Goal: Transaction & Acquisition: Book appointment/travel/reservation

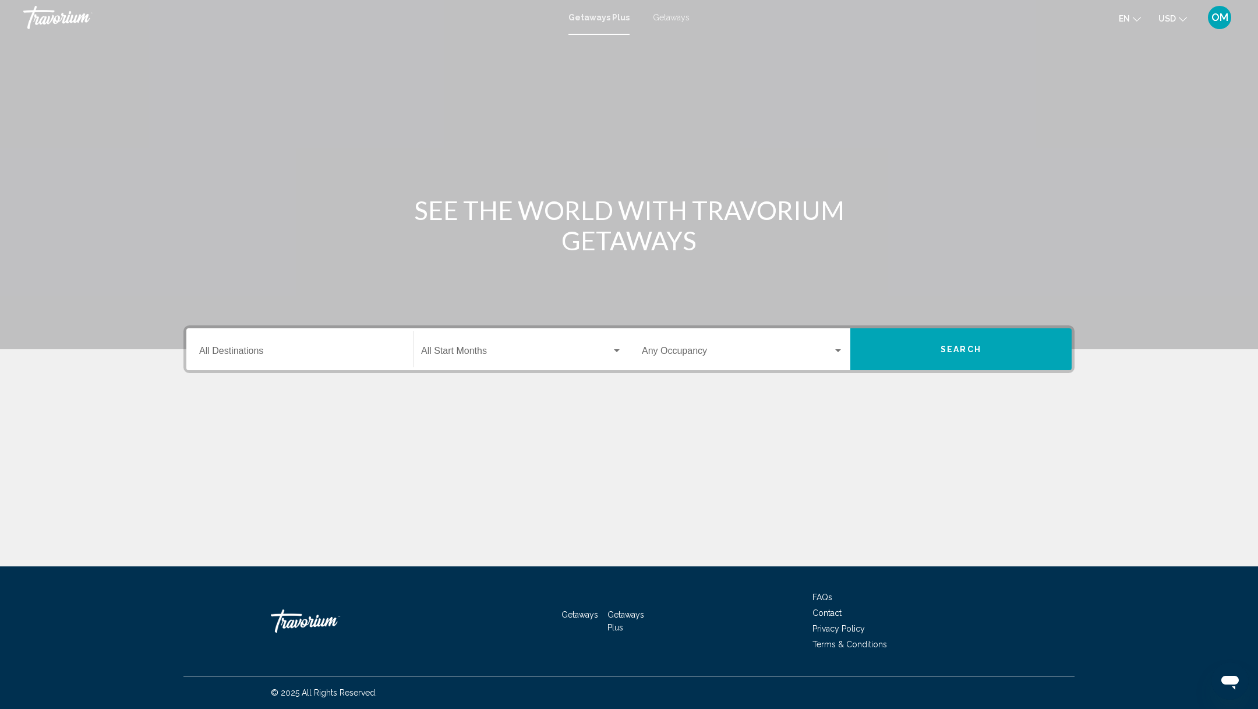
click at [670, 18] on span "Getaways" at bounding box center [671, 17] width 37 height 9
click at [282, 362] on div "Destination All Destinations" at bounding box center [299, 349] width 201 height 37
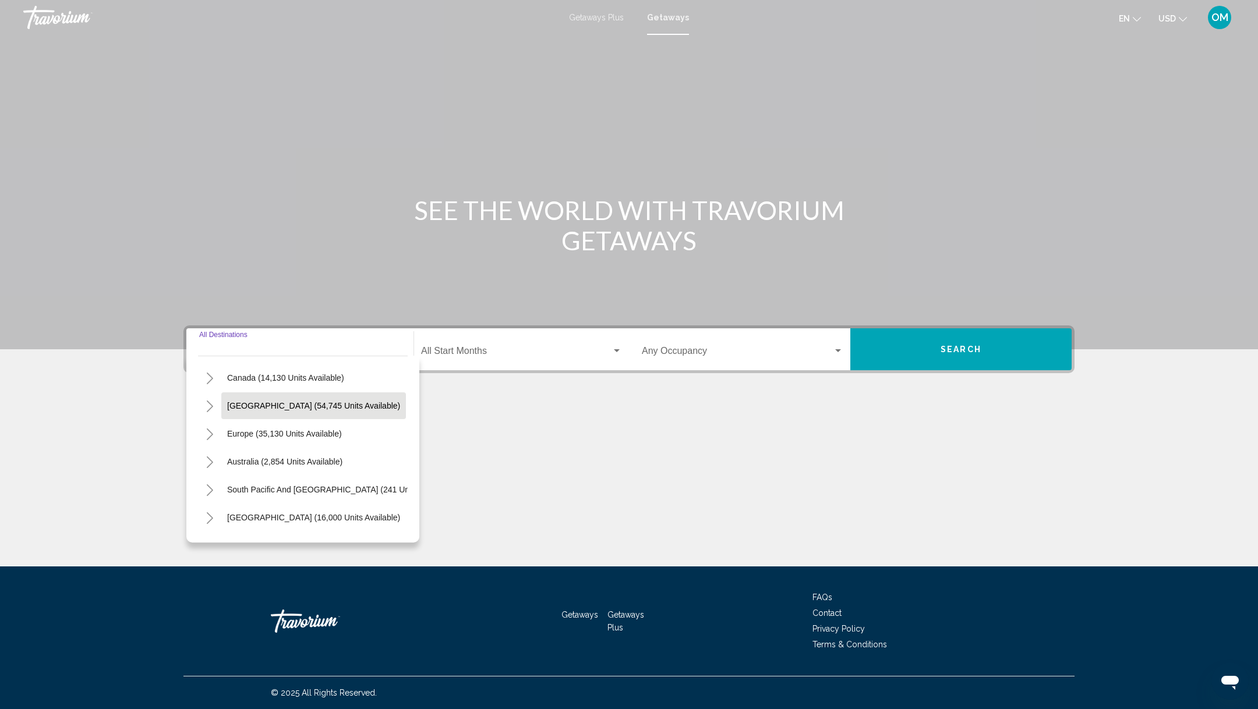
scroll to position [86, 0]
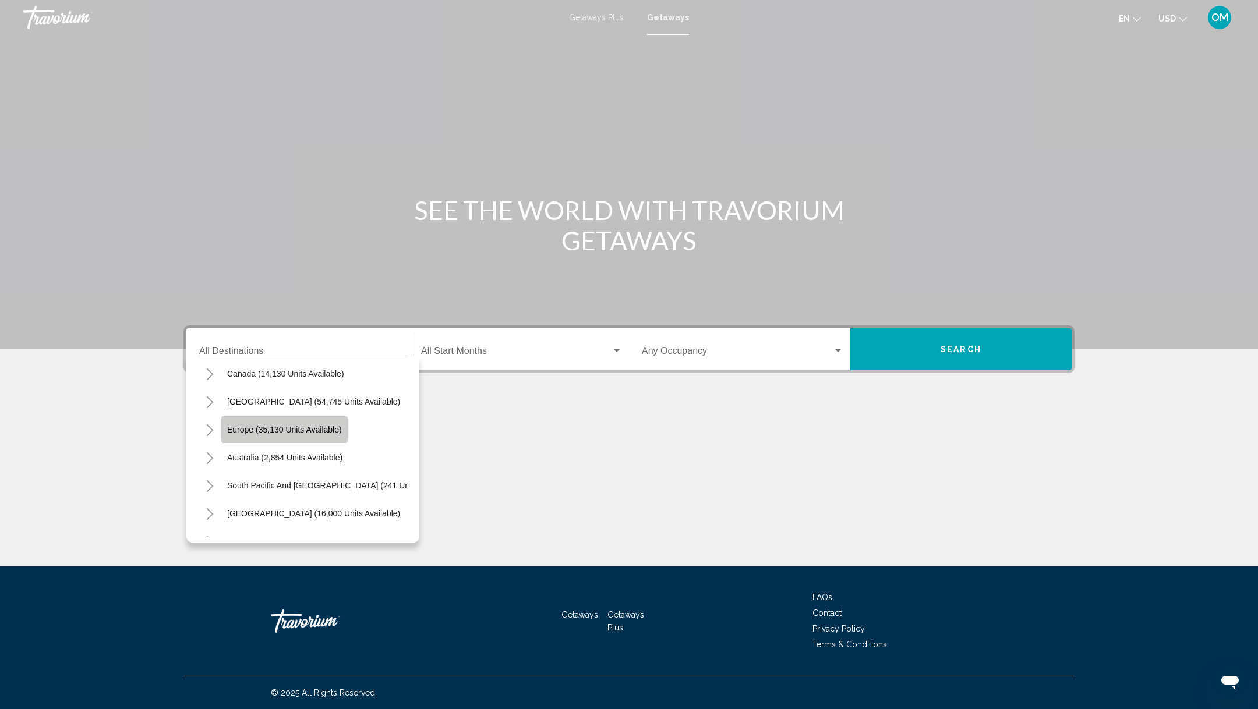
click at [285, 436] on button "Europe (35,130 units available)" at bounding box center [284, 429] width 126 height 27
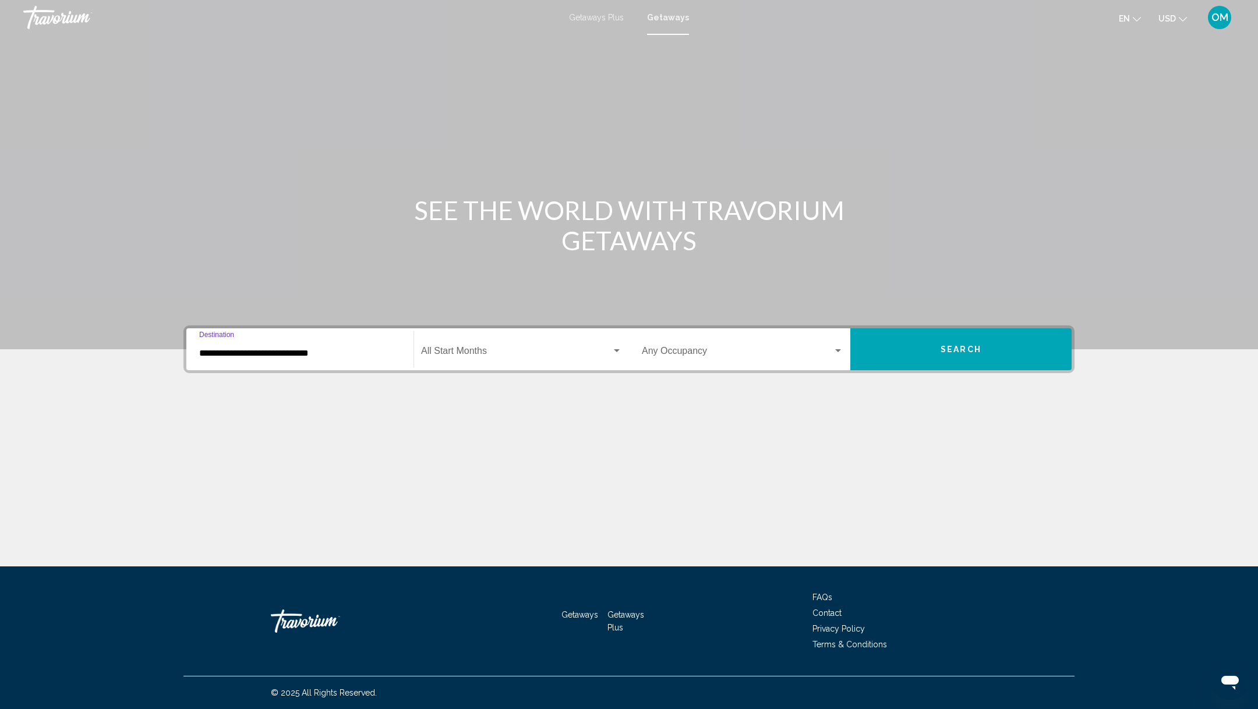
click at [268, 355] on input "**********" at bounding box center [299, 353] width 201 height 10
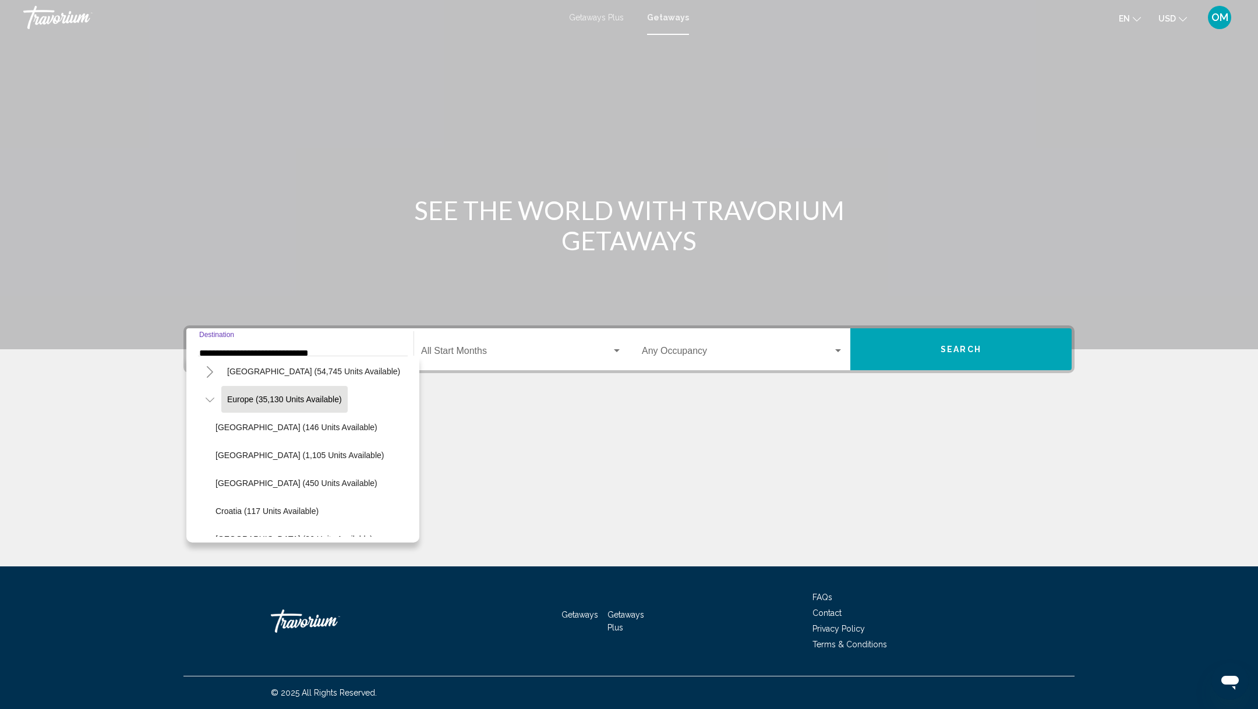
scroll to position [118, 0]
click at [252, 432] on button "[GEOGRAPHIC_DATA] (146 units available)" at bounding box center [297, 425] width 174 height 27
type input "**********"
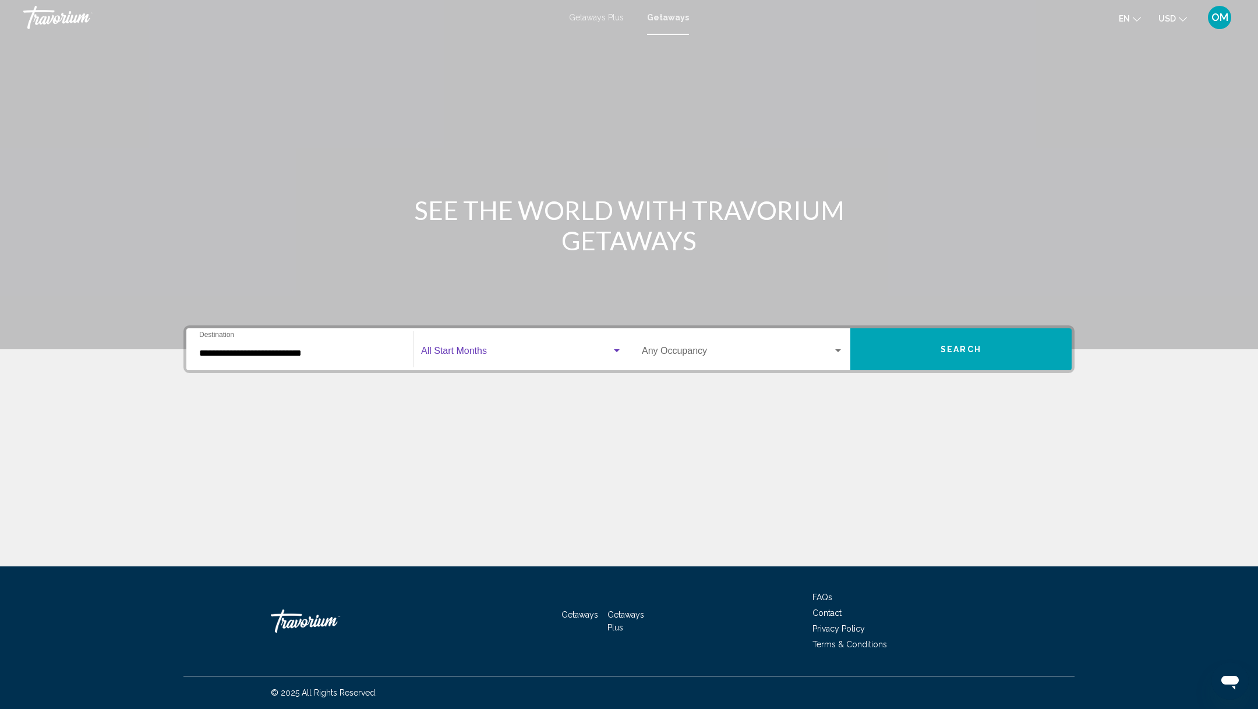
click at [482, 355] on span "Search widget" at bounding box center [516, 353] width 190 height 10
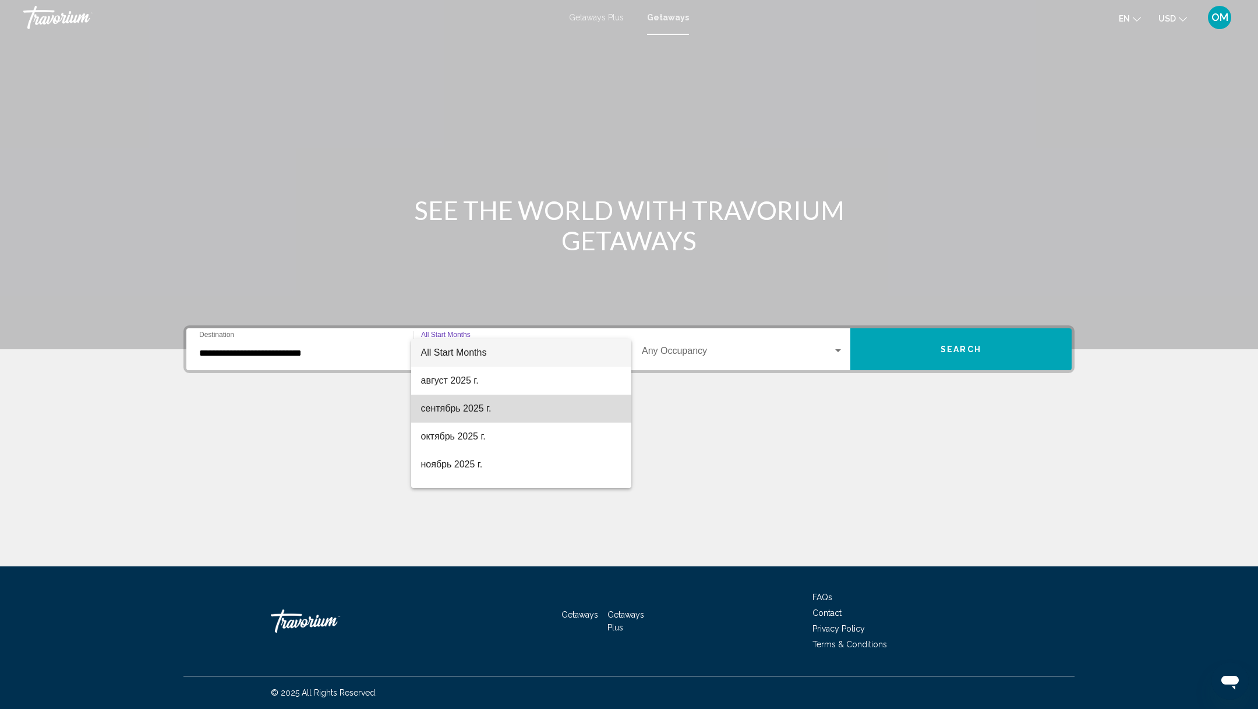
click at [473, 406] on span "сентябрь 2025 г." at bounding box center [520, 409] width 201 height 28
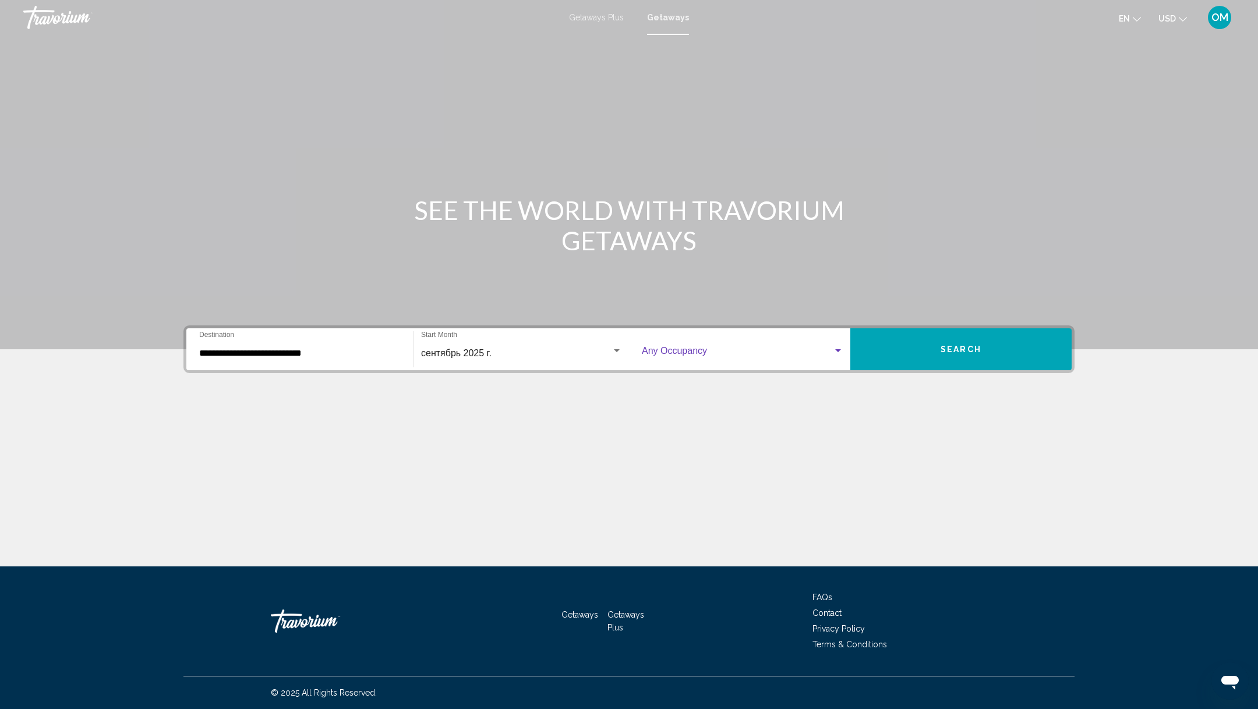
click at [696, 353] on span "Search widget" at bounding box center [737, 353] width 191 height 10
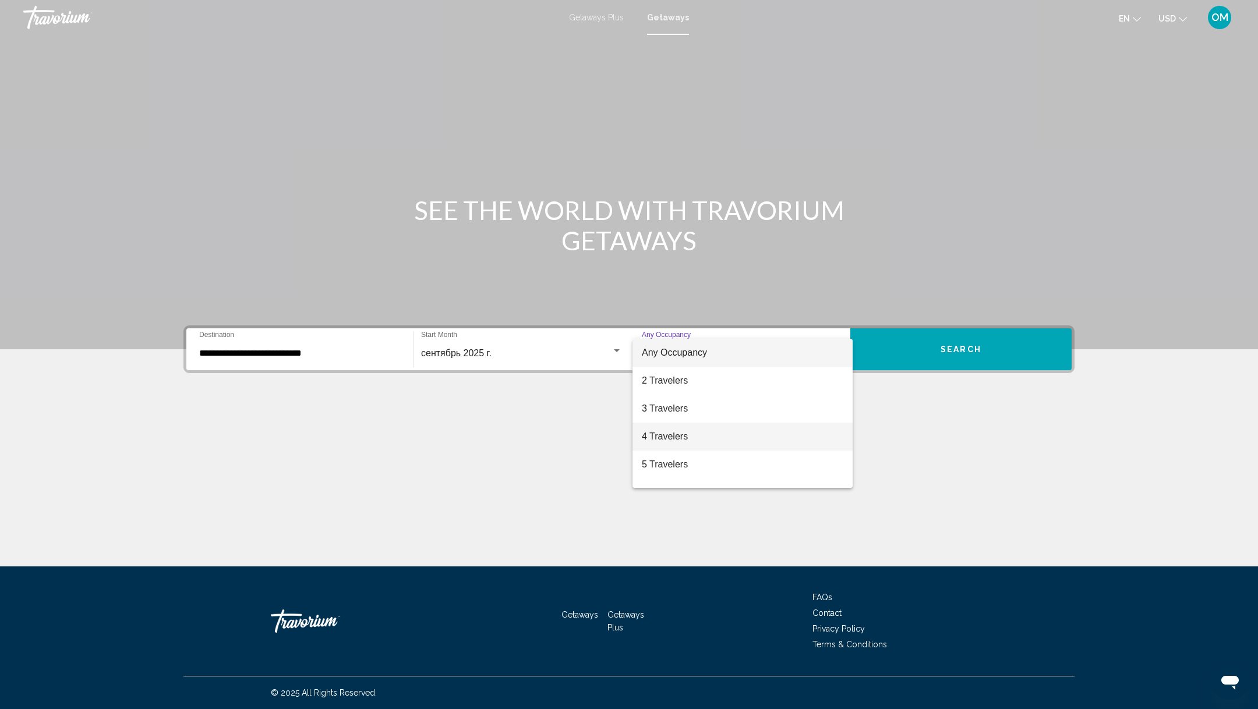
click at [682, 433] on span "4 Travelers" at bounding box center [742, 437] width 201 height 28
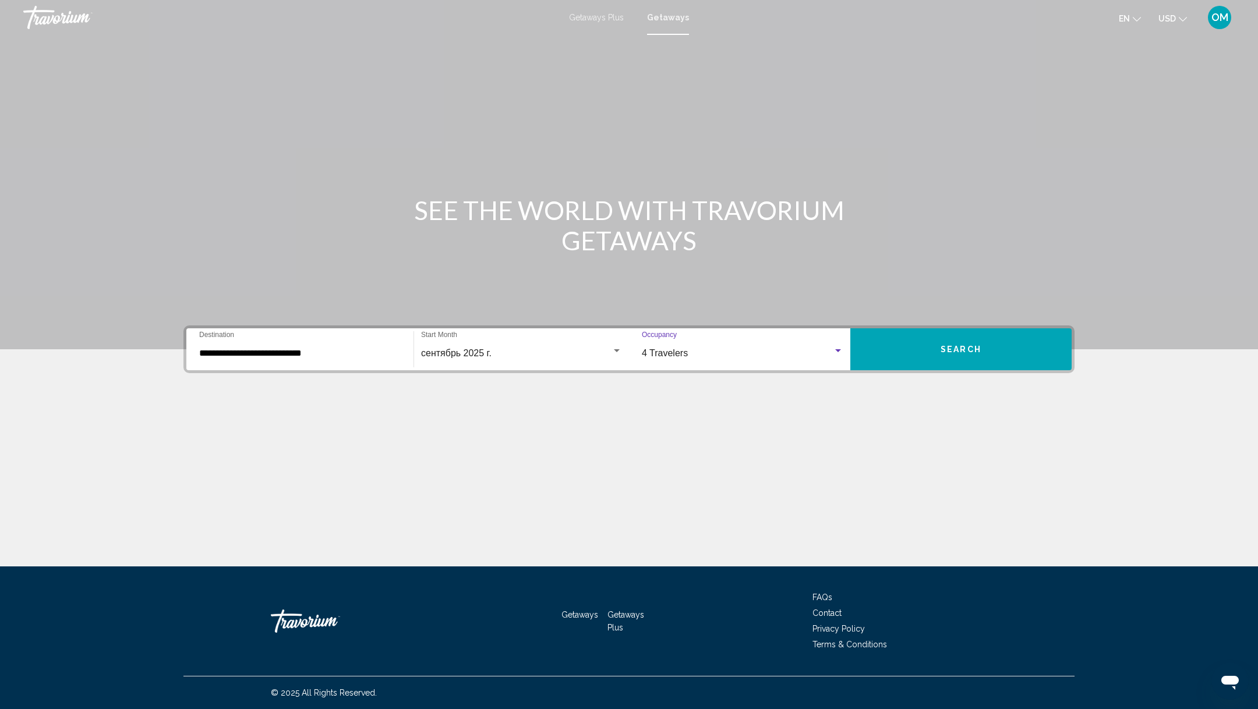
click at [963, 353] on span "Search" at bounding box center [960, 349] width 41 height 9
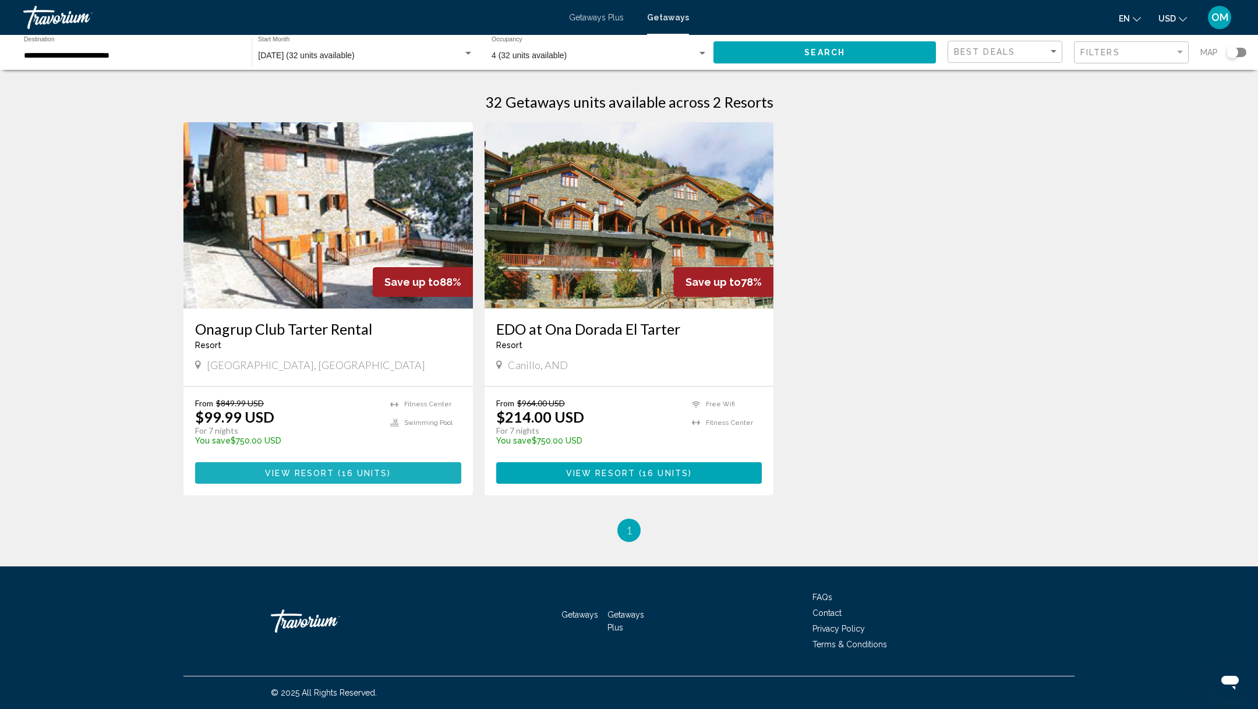
click at [278, 467] on button "View Resort ( 16 units )" at bounding box center [328, 473] width 266 height 22
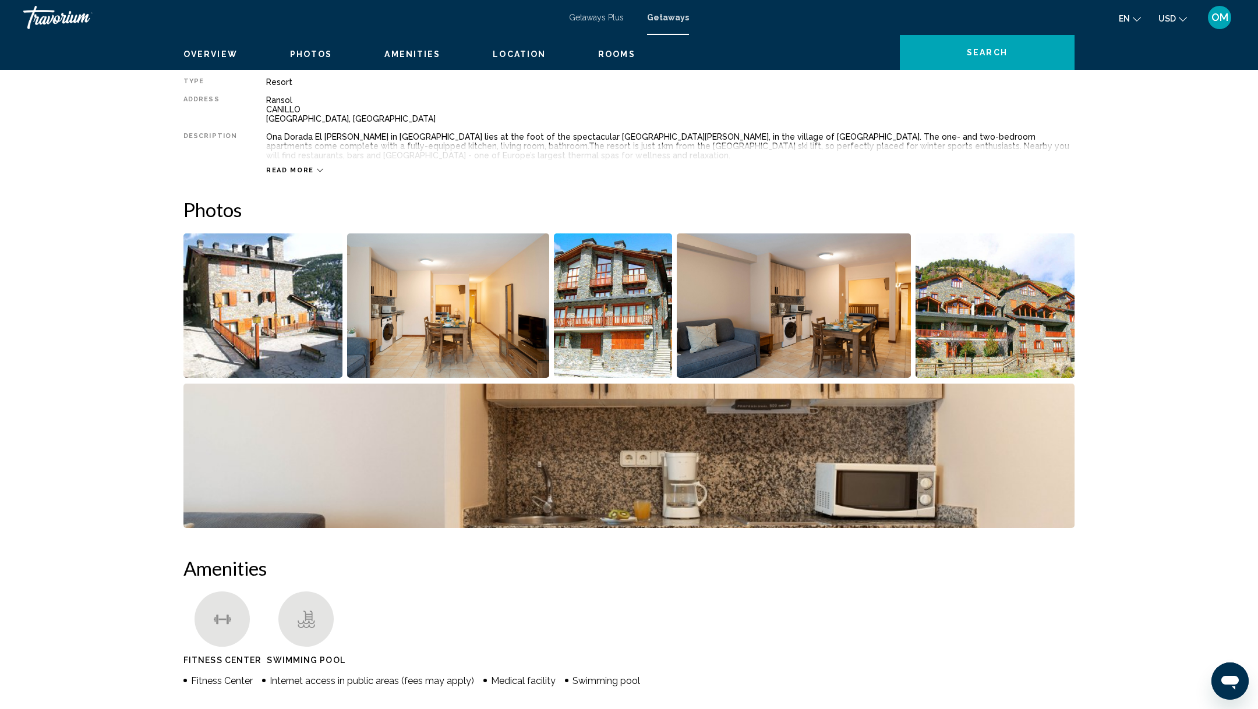
scroll to position [104, 0]
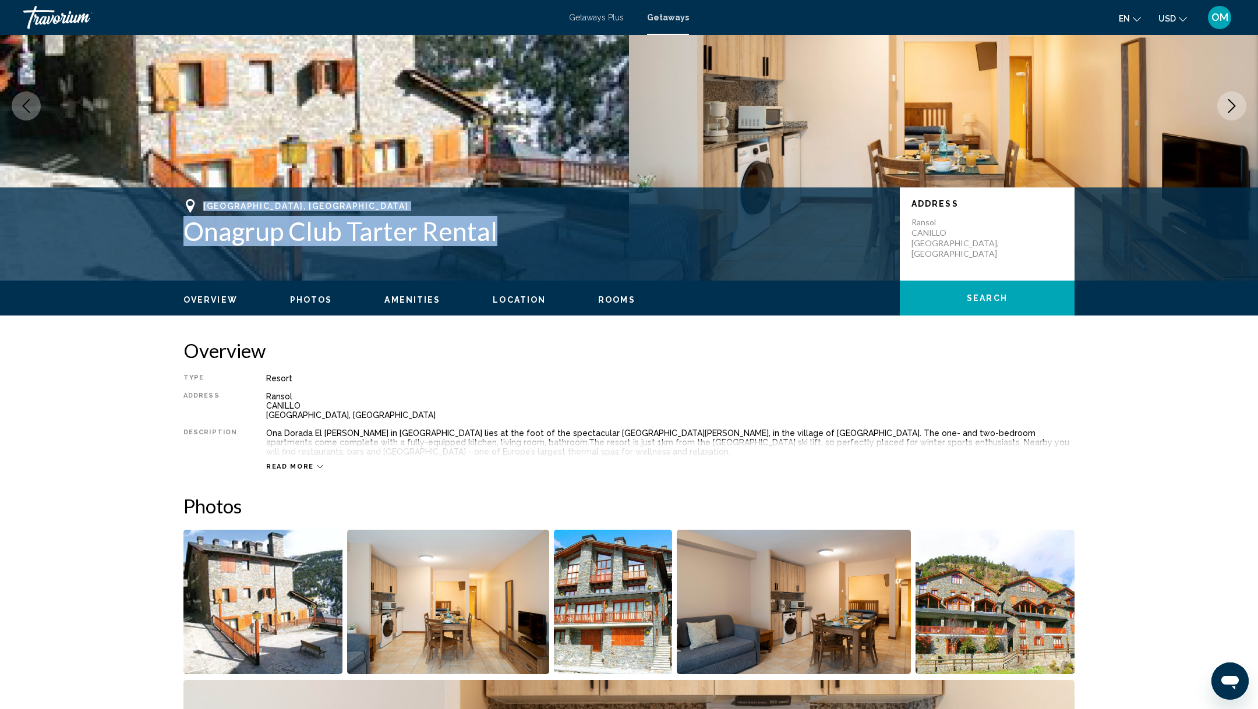
drag, startPoint x: 543, startPoint y: 246, endPoint x: 195, endPoint y: 205, distance: 350.6
click at [195, 205] on div "[GEOGRAPHIC_DATA], Andorra Onagrup Club [PERSON_NAME] Rental" at bounding box center [535, 222] width 705 height 47
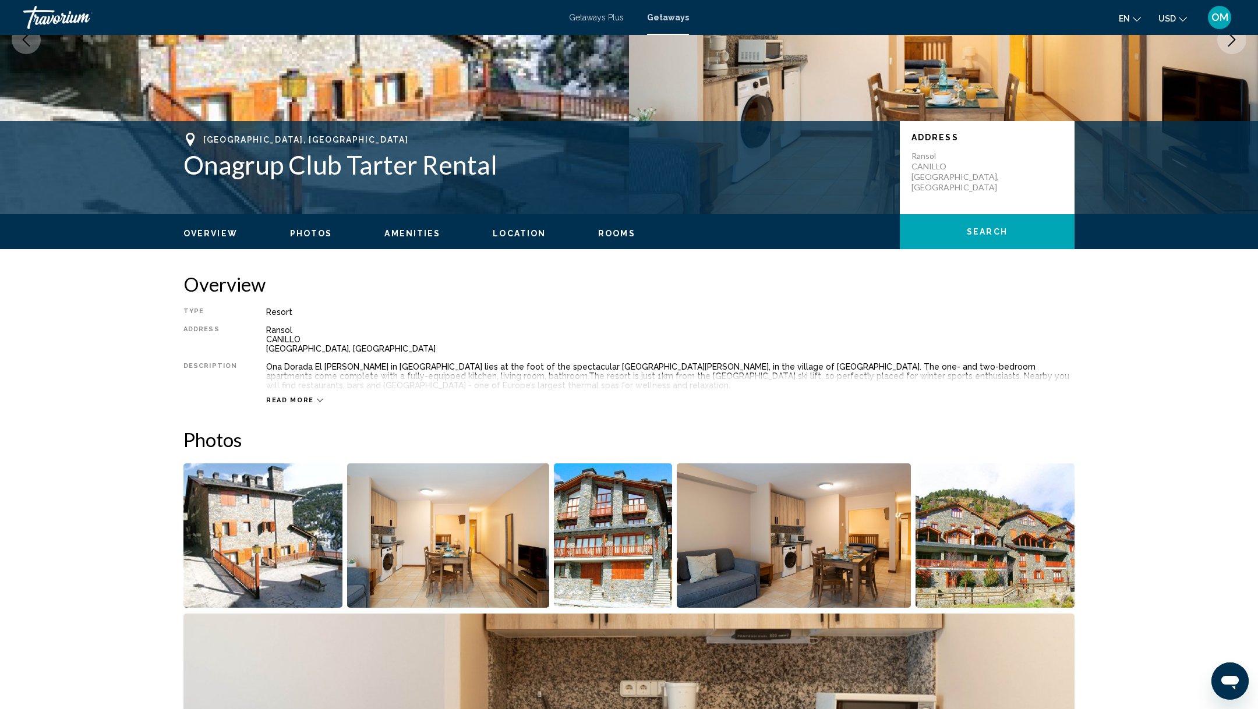
scroll to position [309, 0]
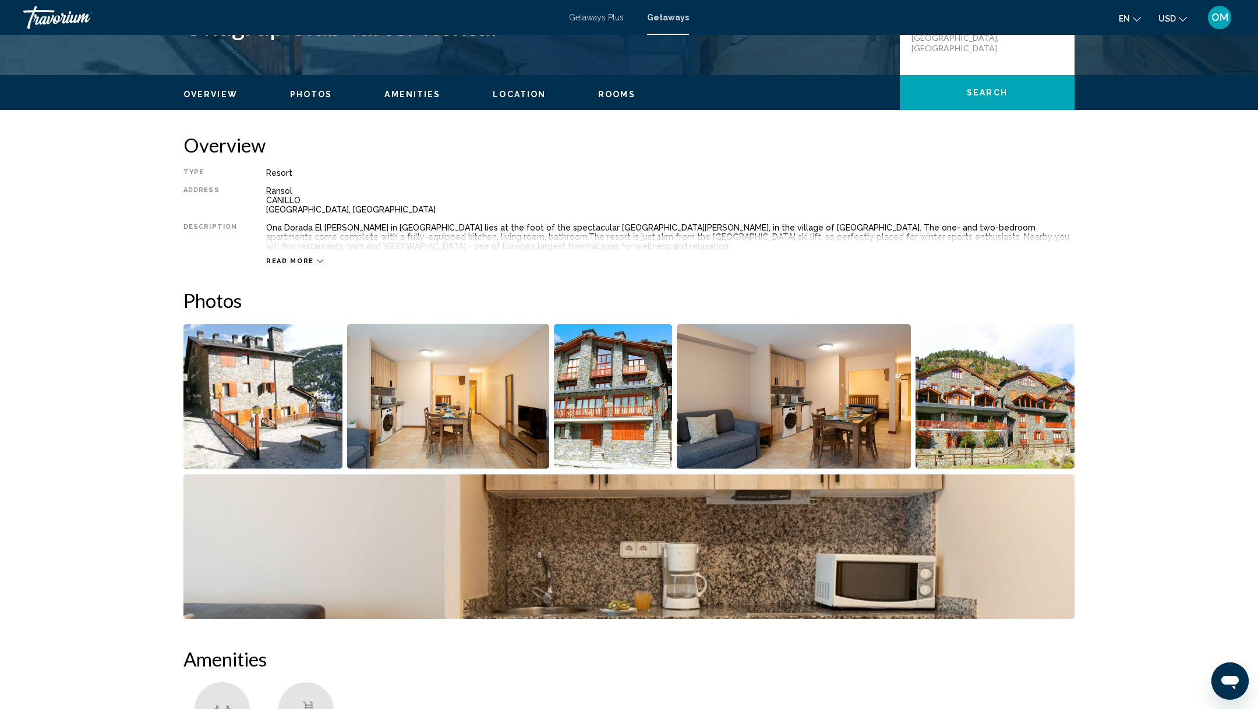
click at [426, 408] on img "Open full-screen image slider" at bounding box center [448, 396] width 203 height 144
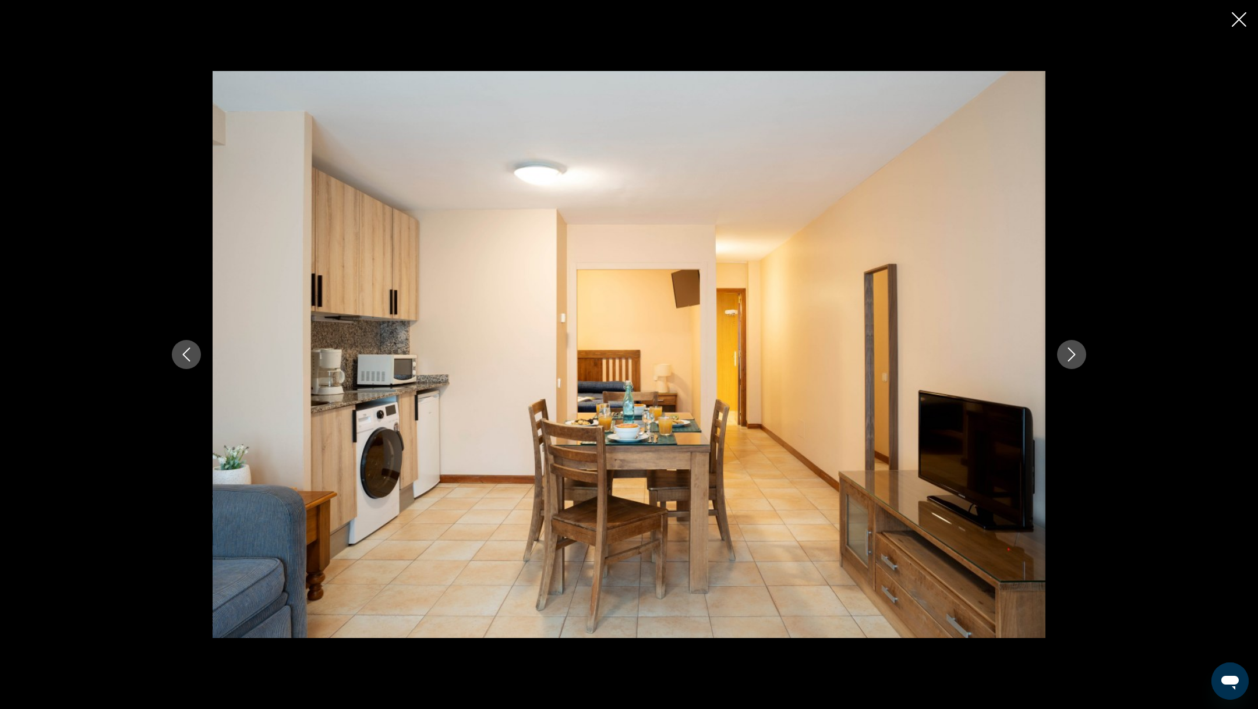
click at [1072, 351] on icon "Next image" at bounding box center [1072, 355] width 8 height 14
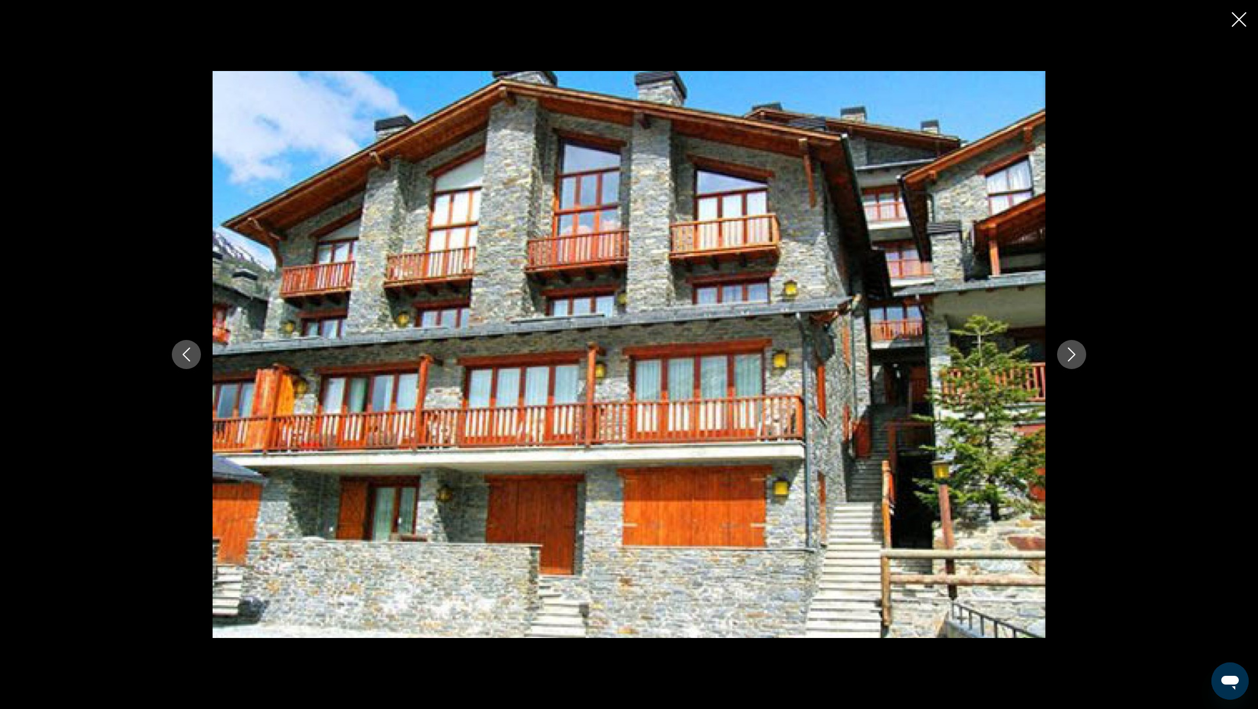
click at [1072, 353] on icon "Next image" at bounding box center [1072, 355] width 14 height 14
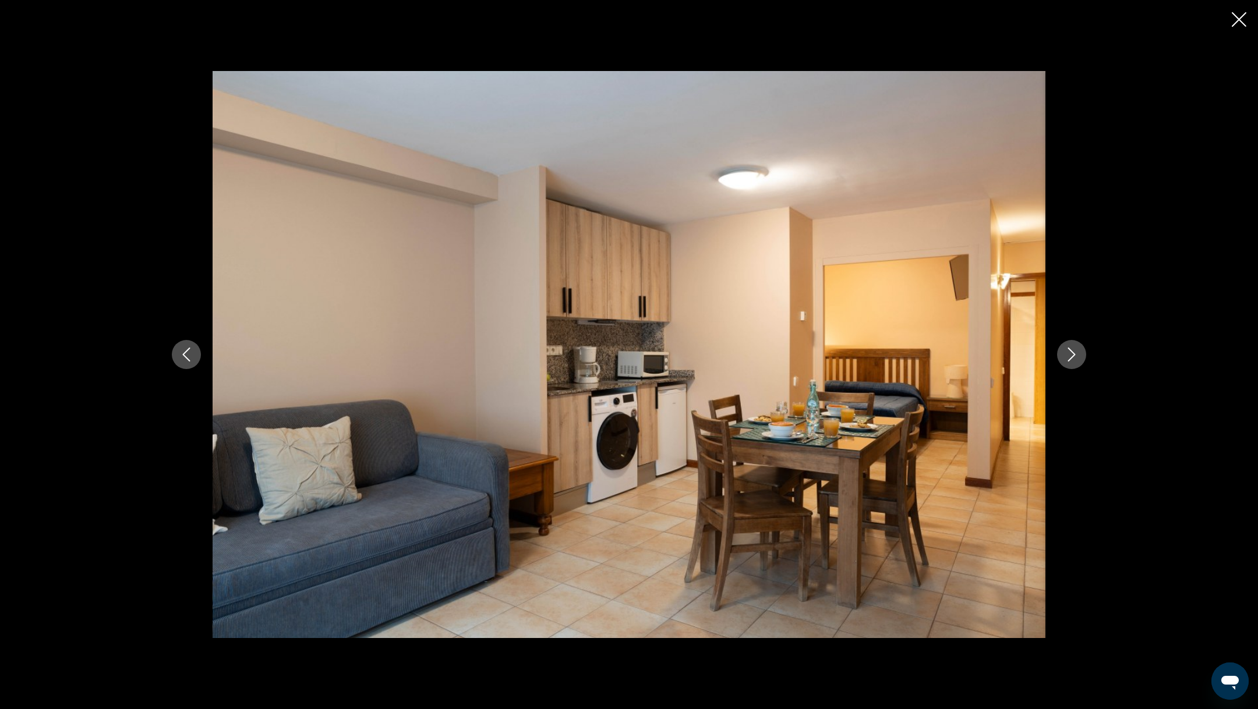
click at [1072, 353] on icon "Next image" at bounding box center [1072, 355] width 14 height 14
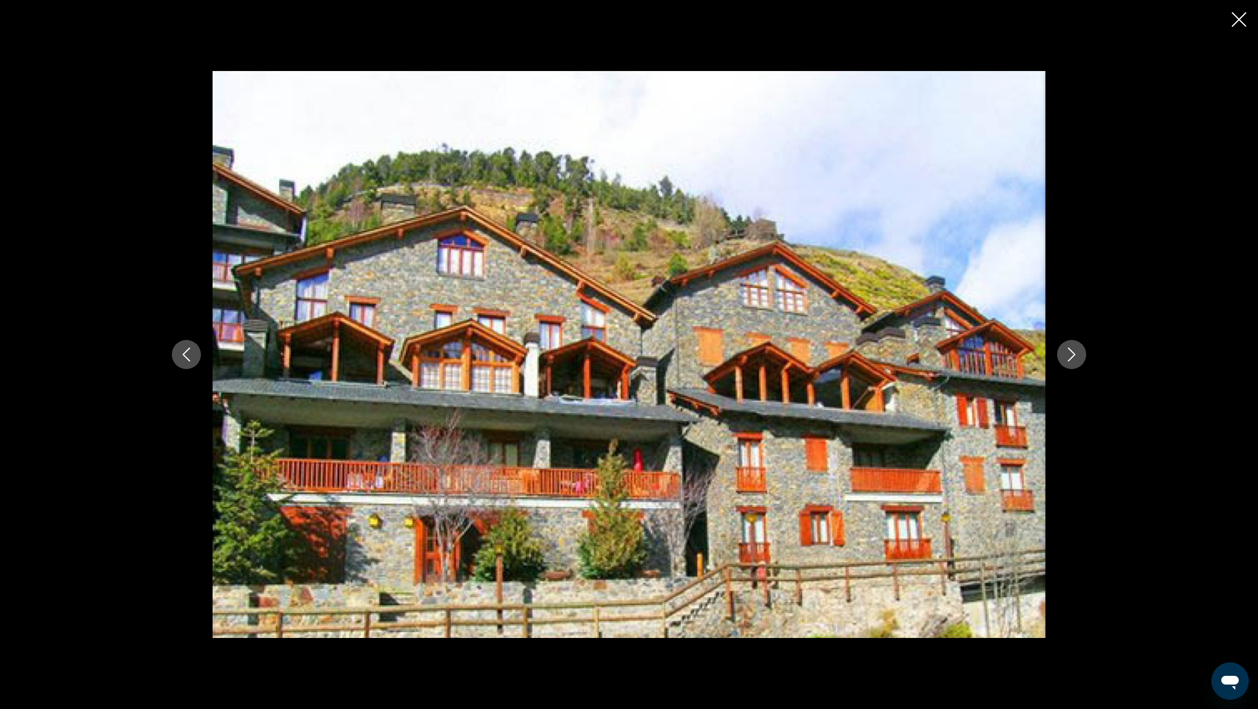
click at [1072, 353] on icon "Next image" at bounding box center [1072, 355] width 14 height 14
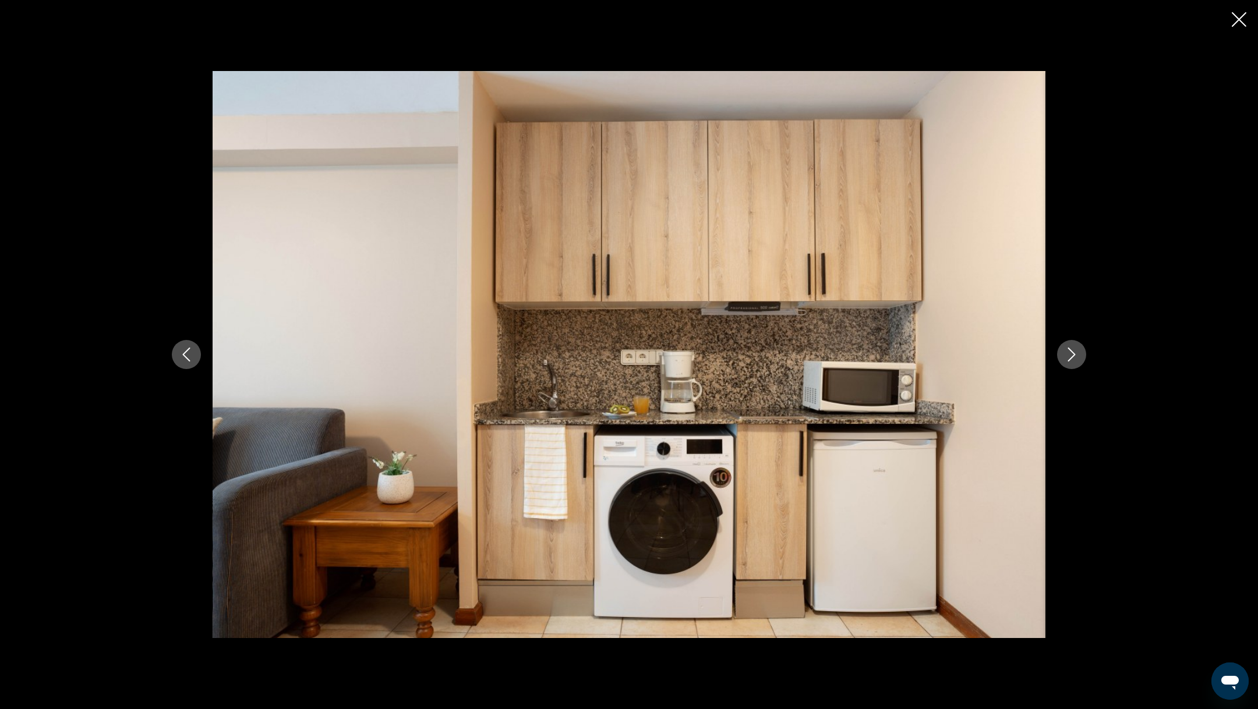
click at [1072, 353] on icon "Next image" at bounding box center [1072, 355] width 14 height 14
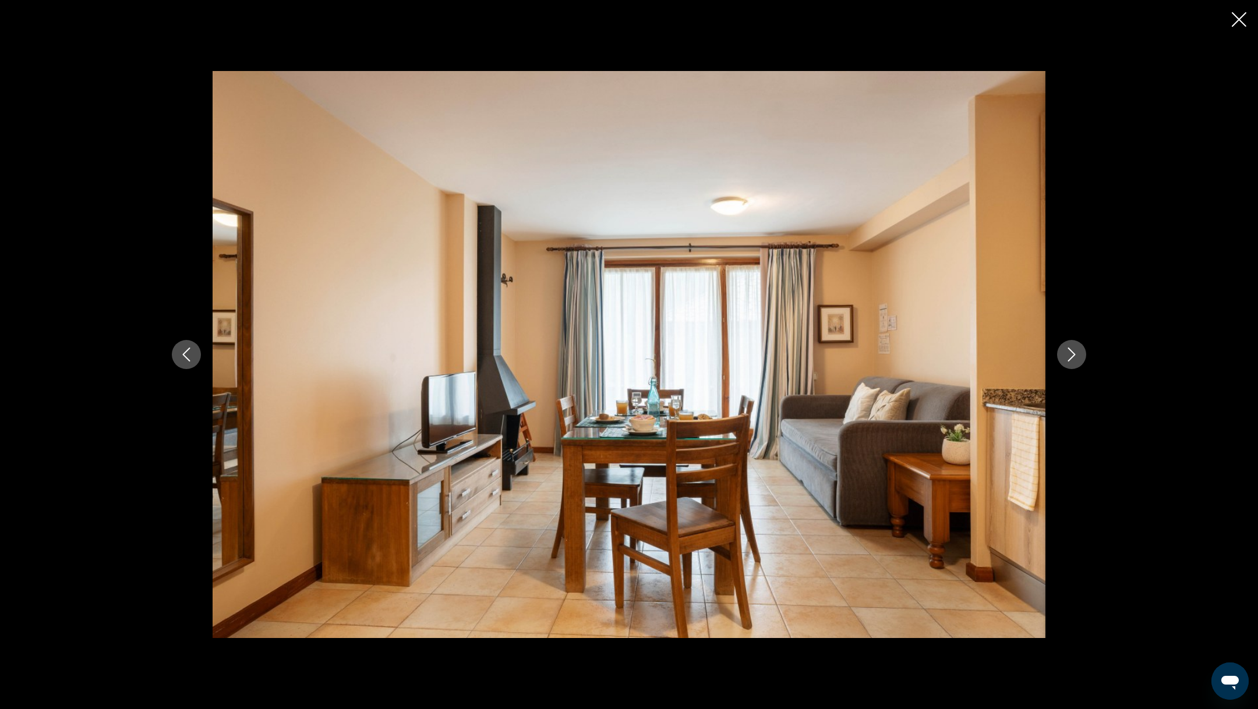
click at [1072, 353] on icon "Next image" at bounding box center [1072, 355] width 14 height 14
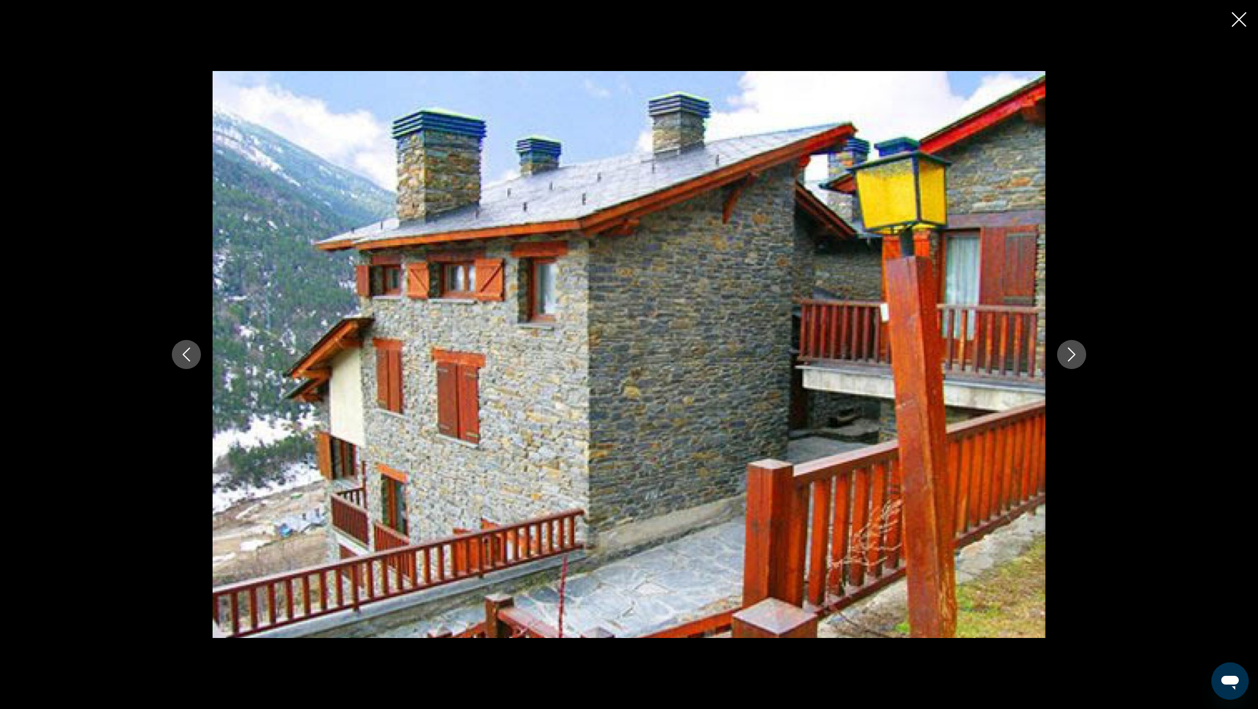
click at [1072, 355] on icon "Next image" at bounding box center [1072, 355] width 14 height 14
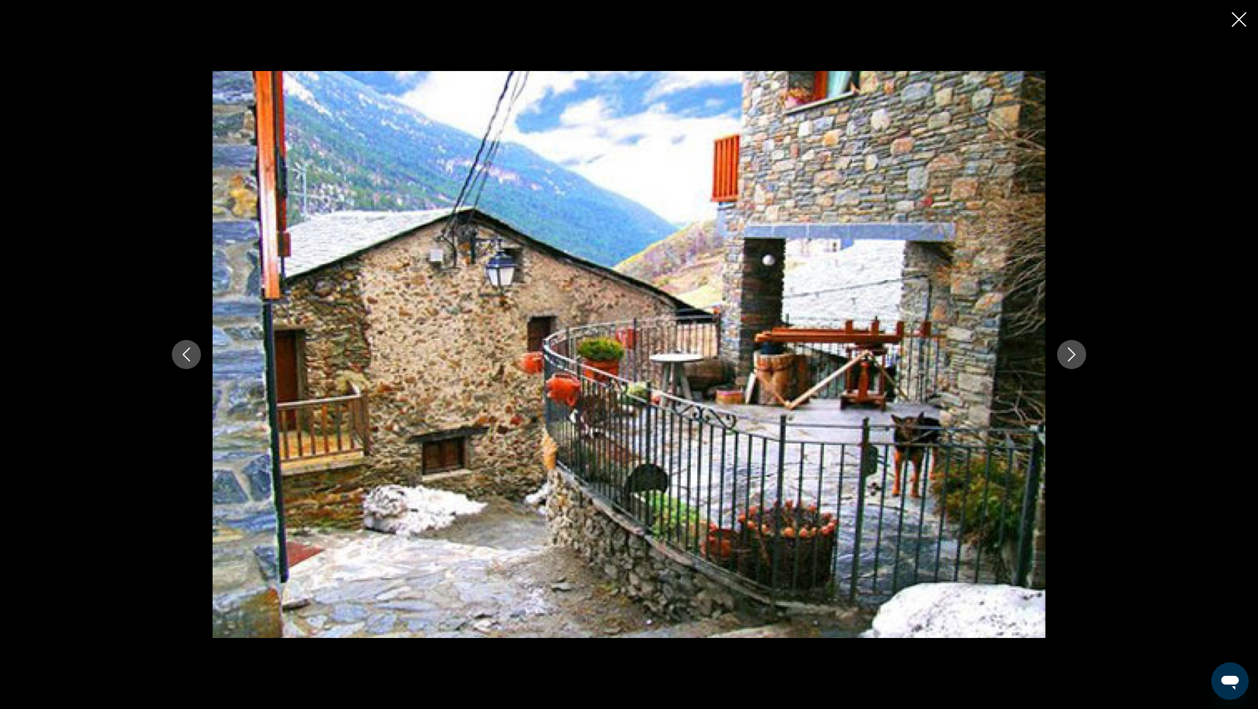
click at [1072, 355] on icon "Next image" at bounding box center [1072, 355] width 14 height 14
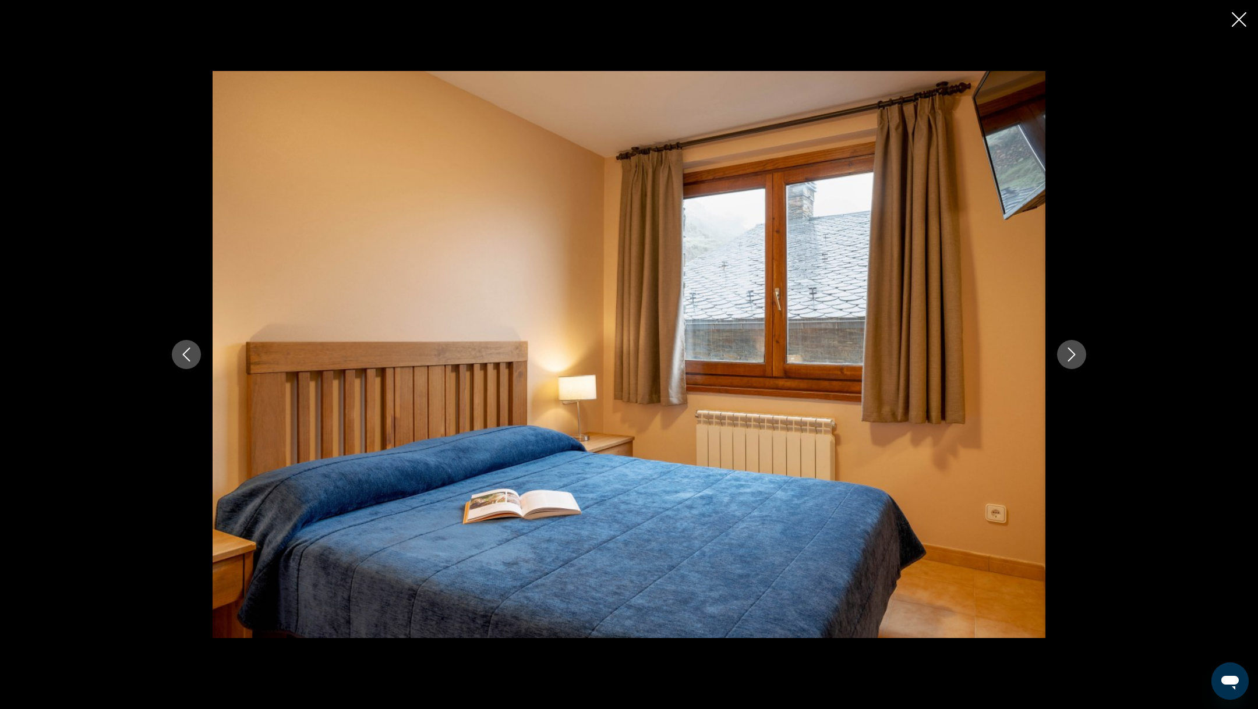
click at [1072, 355] on icon "Next image" at bounding box center [1072, 355] width 14 height 14
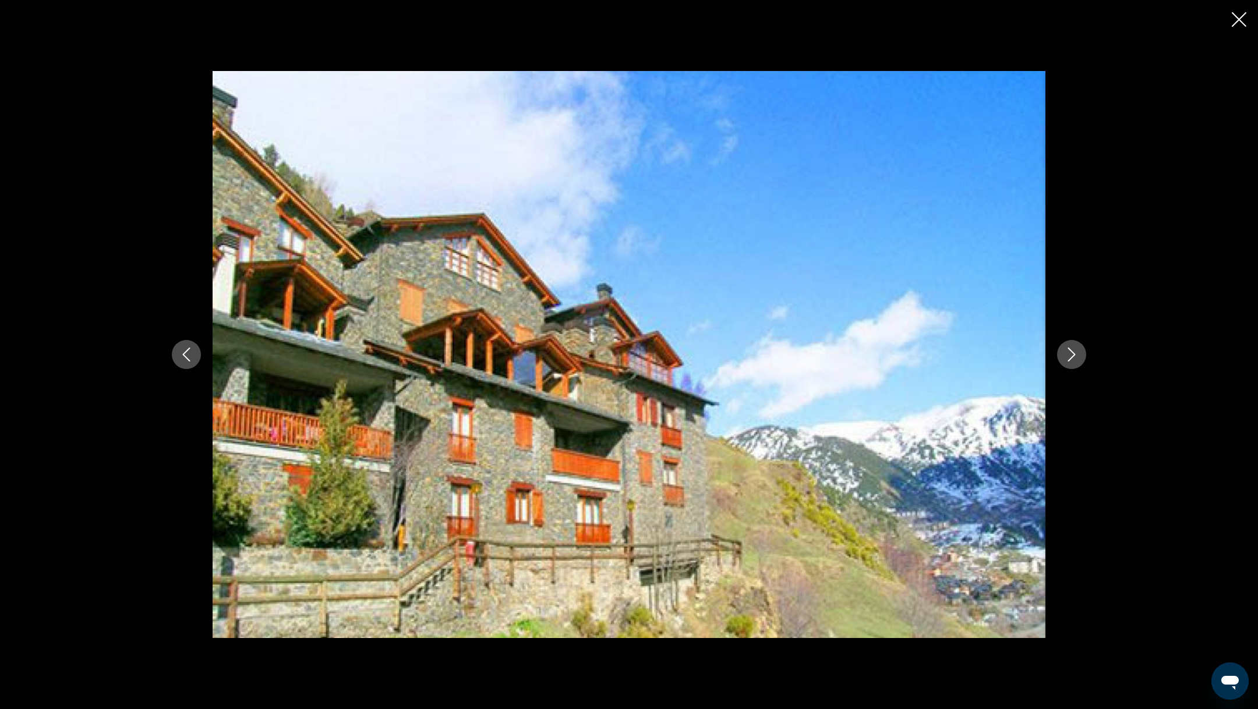
click at [1237, 24] on icon "Close slideshow" at bounding box center [1239, 19] width 15 height 15
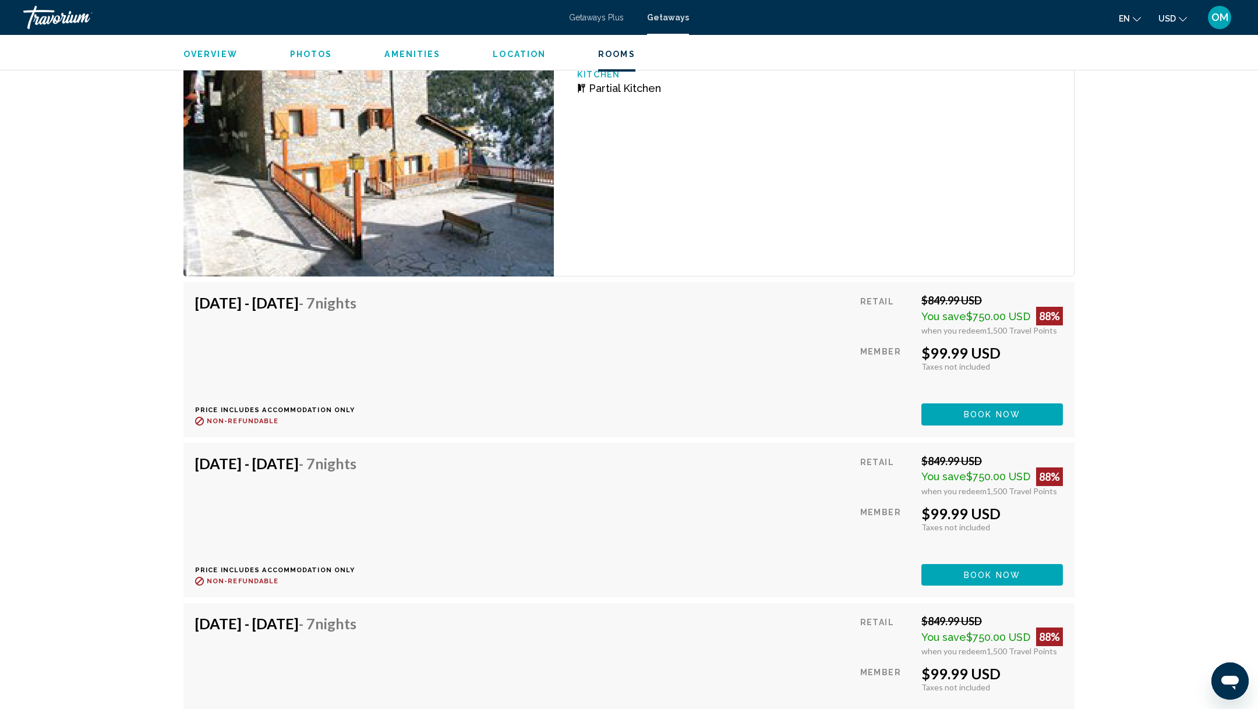
scroll to position [1906, 0]
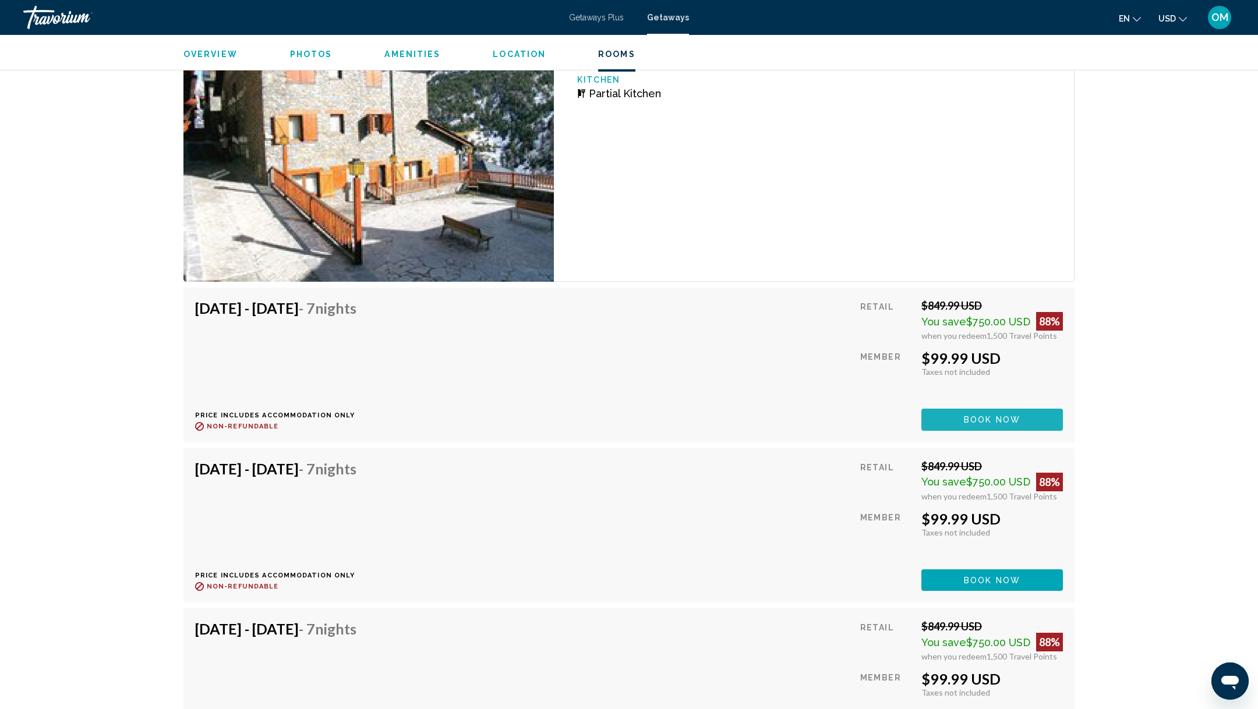
click at [961, 422] on button "Book now" at bounding box center [992, 420] width 142 height 22
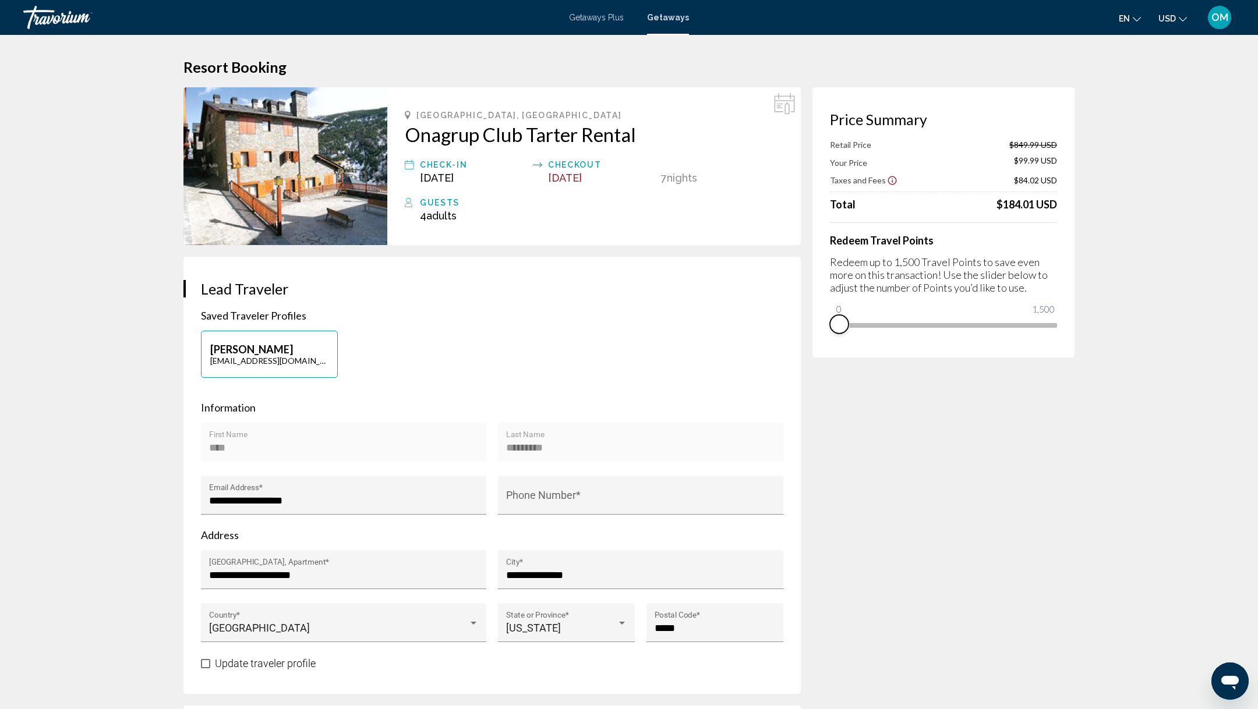
drag, startPoint x: 1046, startPoint y: 340, endPoint x: 758, endPoint y: 321, distance: 289.4
drag, startPoint x: 840, startPoint y: 303, endPoint x: 1099, endPoint y: 302, distance: 259.7
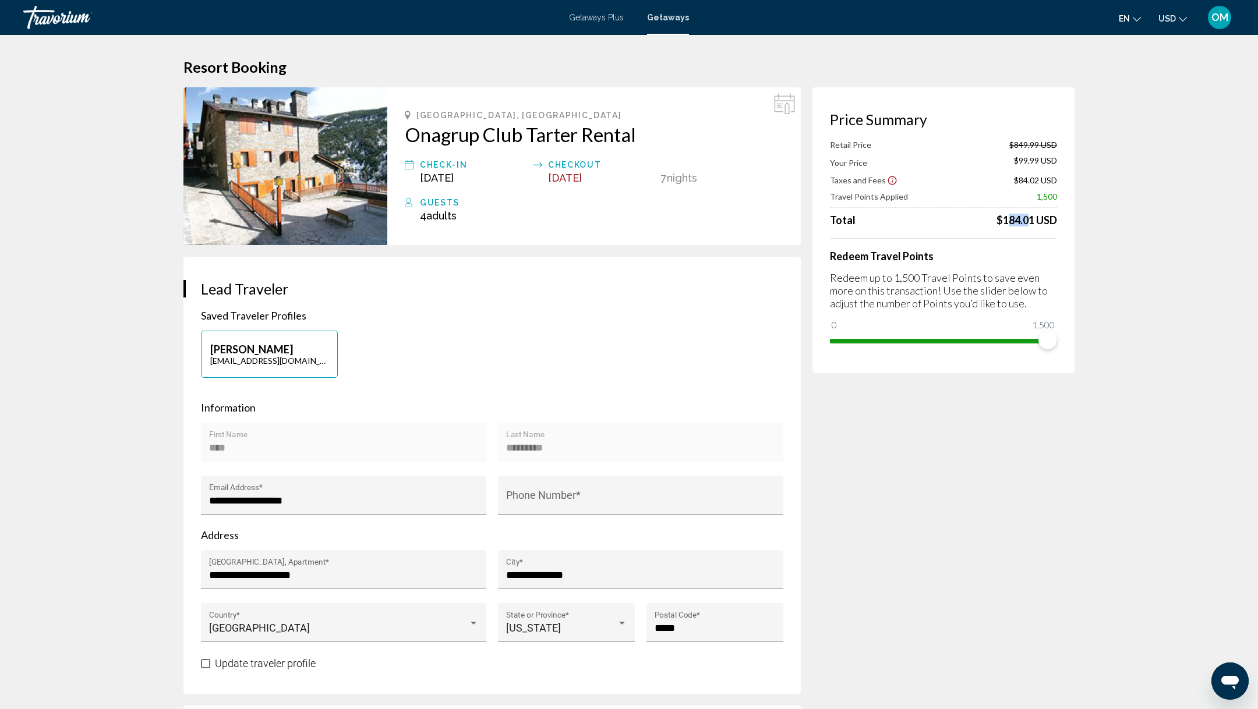
drag, startPoint x: 1002, startPoint y: 221, endPoint x: 1023, endPoint y: 218, distance: 21.1
click at [1023, 218] on div "$184.01 USD" at bounding box center [1026, 220] width 61 height 13
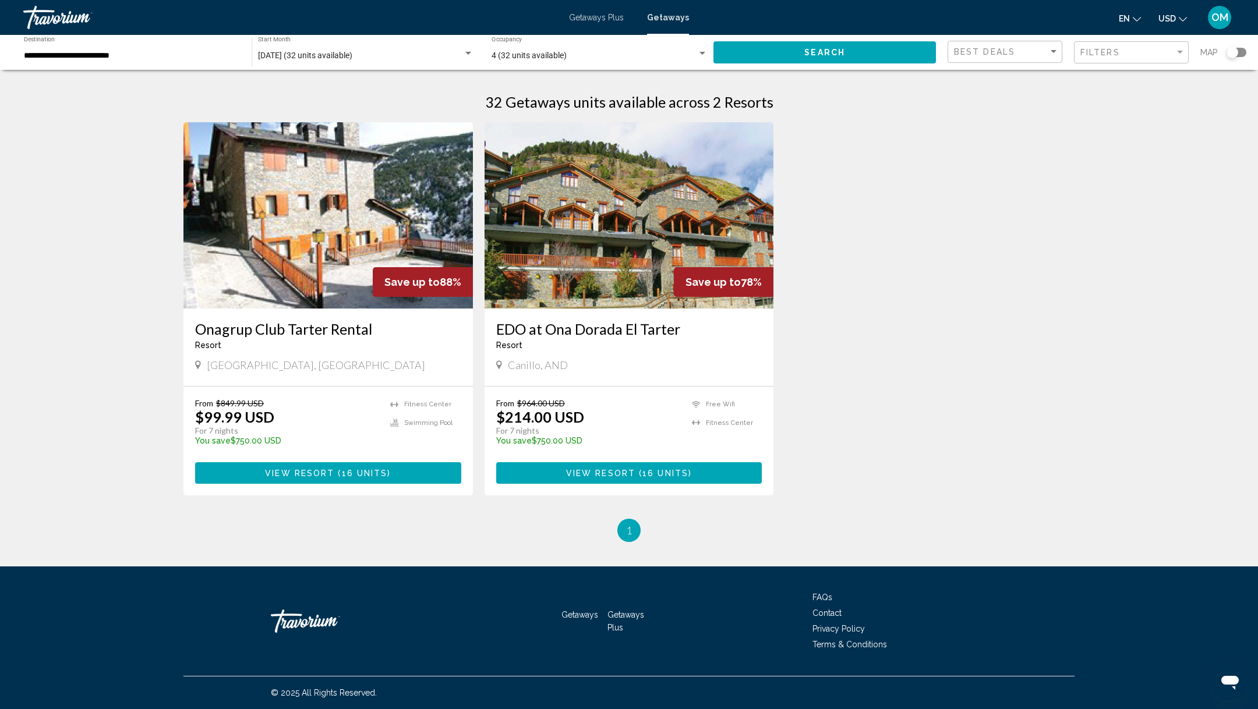
click at [86, 63] on div "**********" at bounding box center [132, 53] width 216 height 32
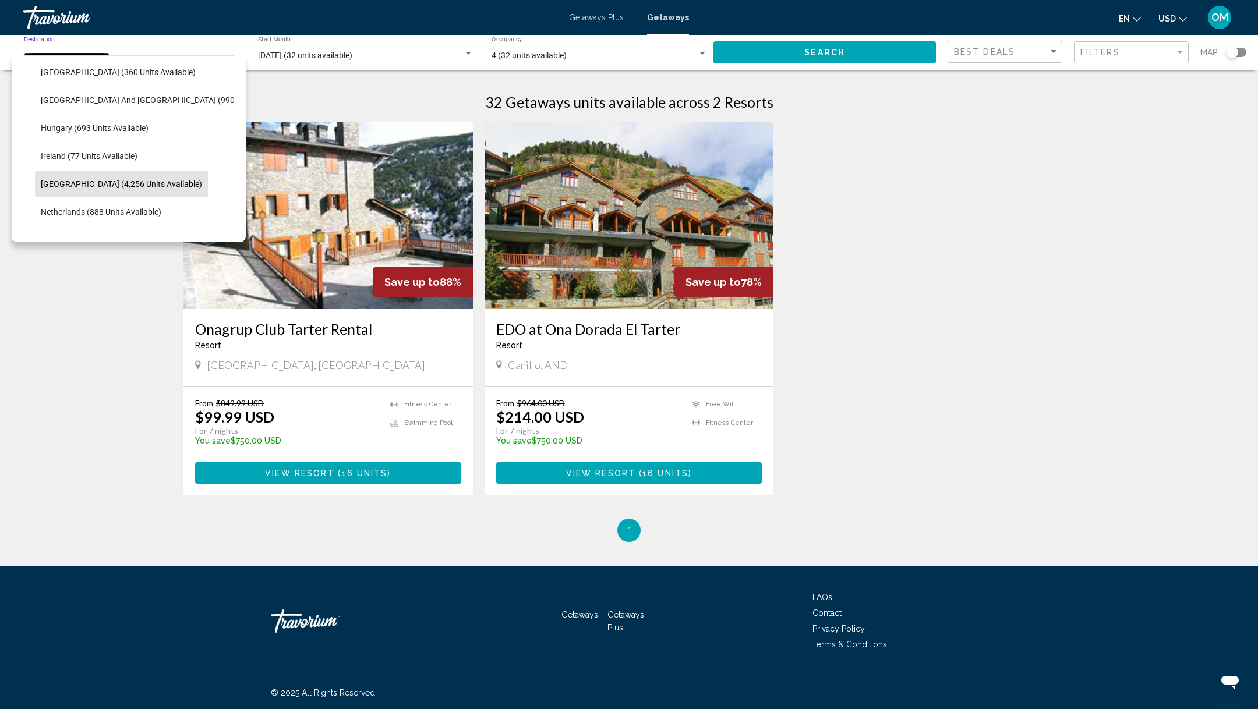
scroll to position [370, 0]
click at [68, 179] on span "[GEOGRAPHIC_DATA] (4,256 units available)" at bounding box center [121, 180] width 161 height 9
type input "**********"
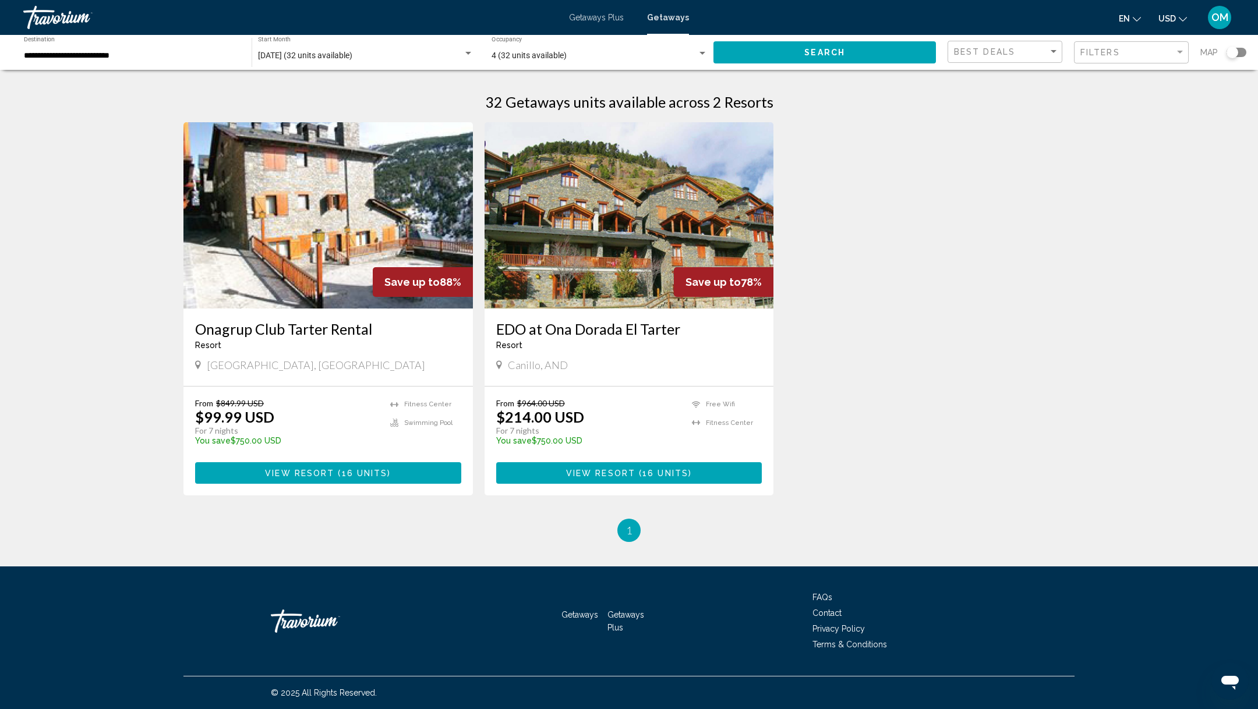
click at [398, 48] on div "[DATE] (32 units available) Start Month All Start Months" at bounding box center [365, 53] width 215 height 32
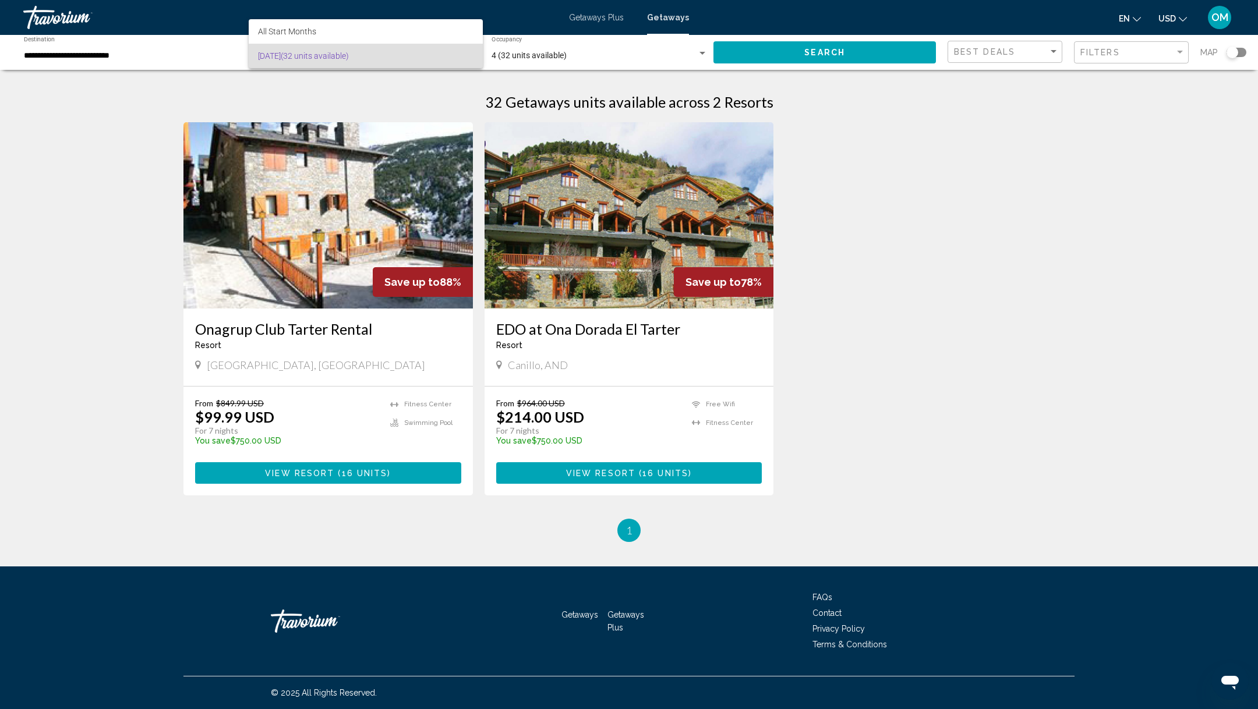
click at [833, 156] on div at bounding box center [629, 354] width 1258 height 709
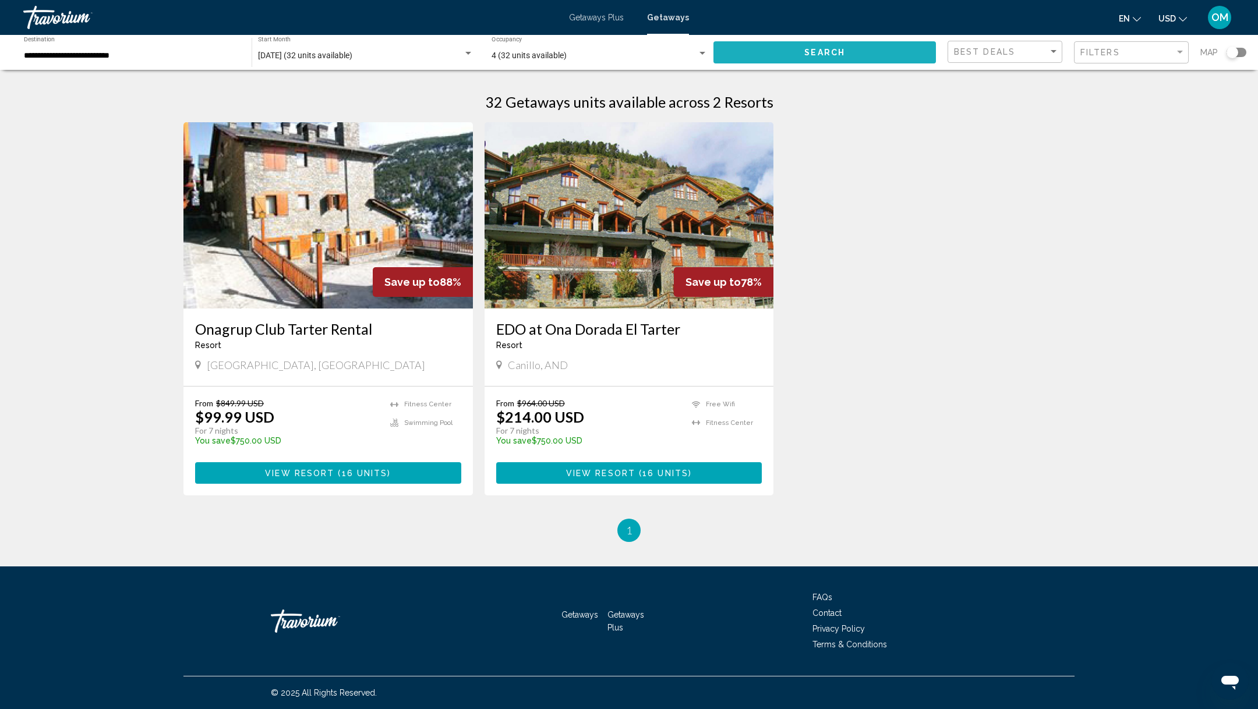
click at [824, 53] on span "Search" at bounding box center [824, 52] width 41 height 9
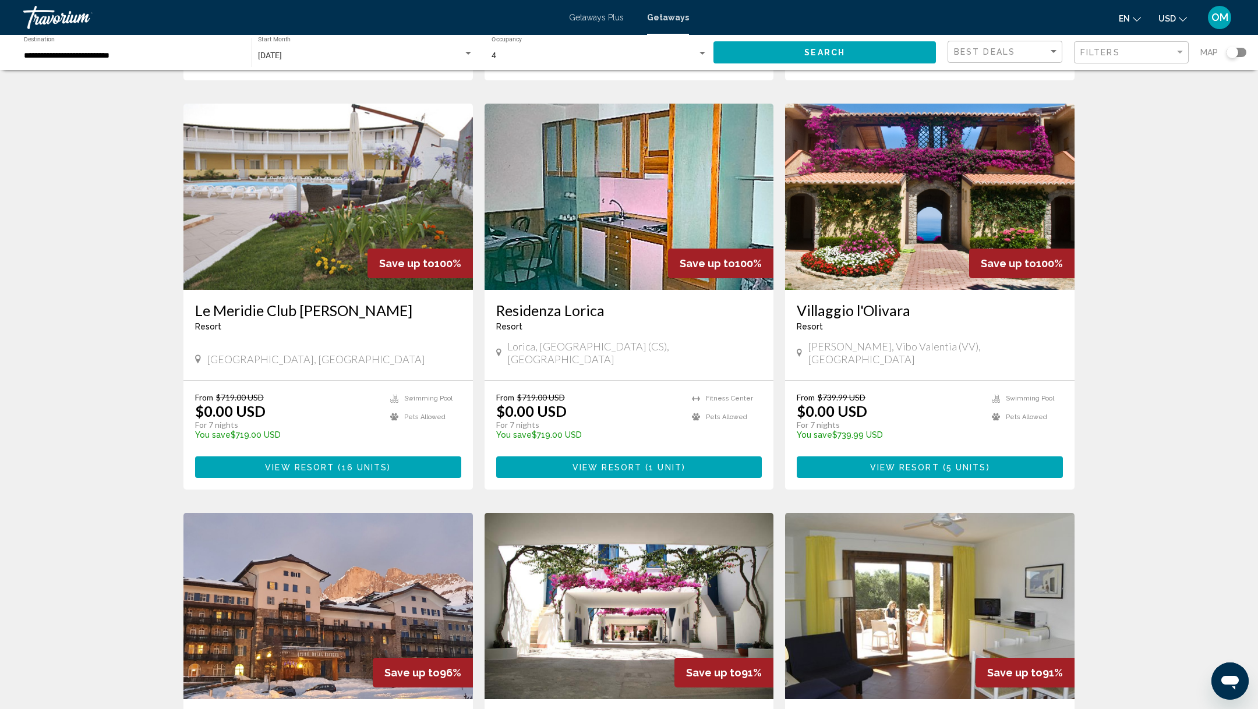
scroll to position [1030, 0]
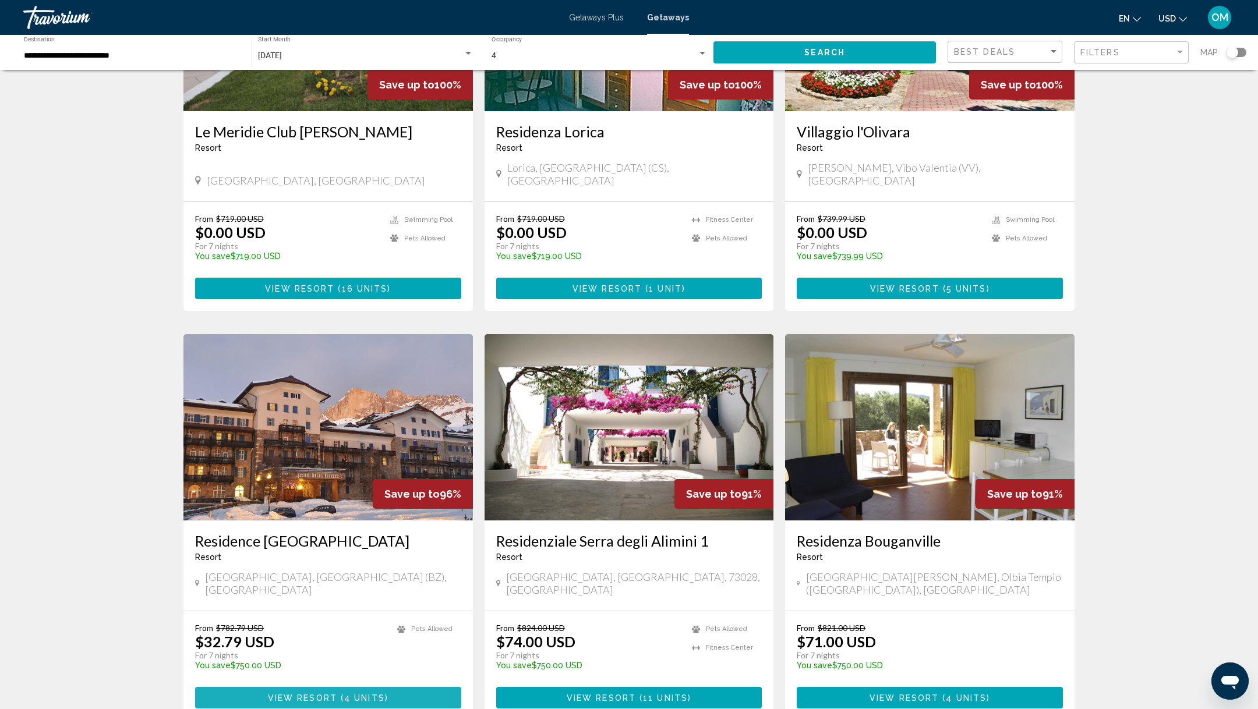
click at [305, 694] on span "View Resort" at bounding box center [302, 698] width 69 height 9
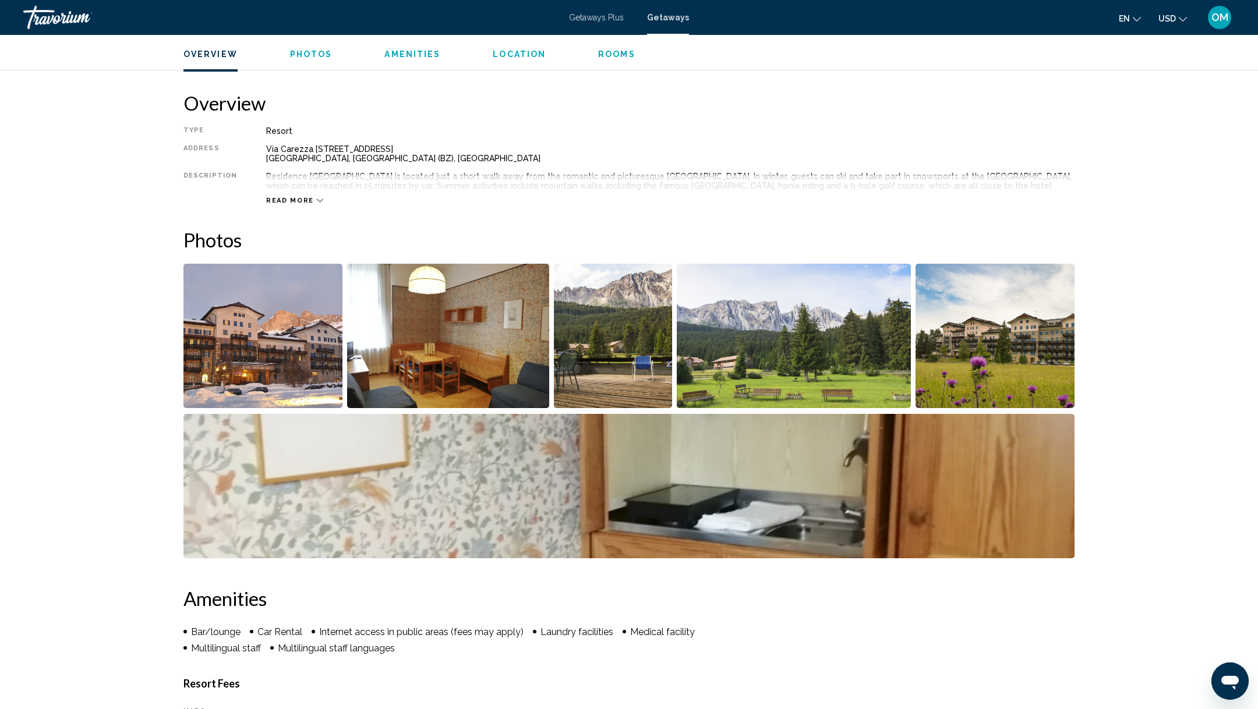
scroll to position [351, 0]
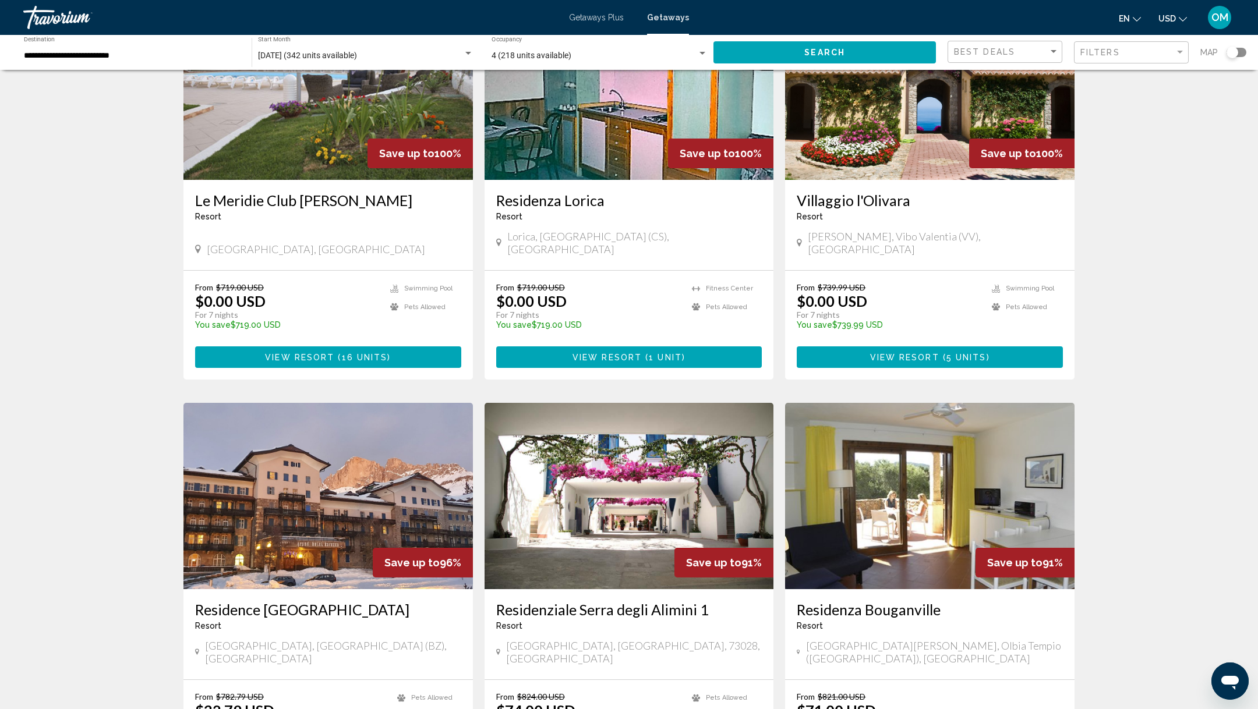
scroll to position [1120, 0]
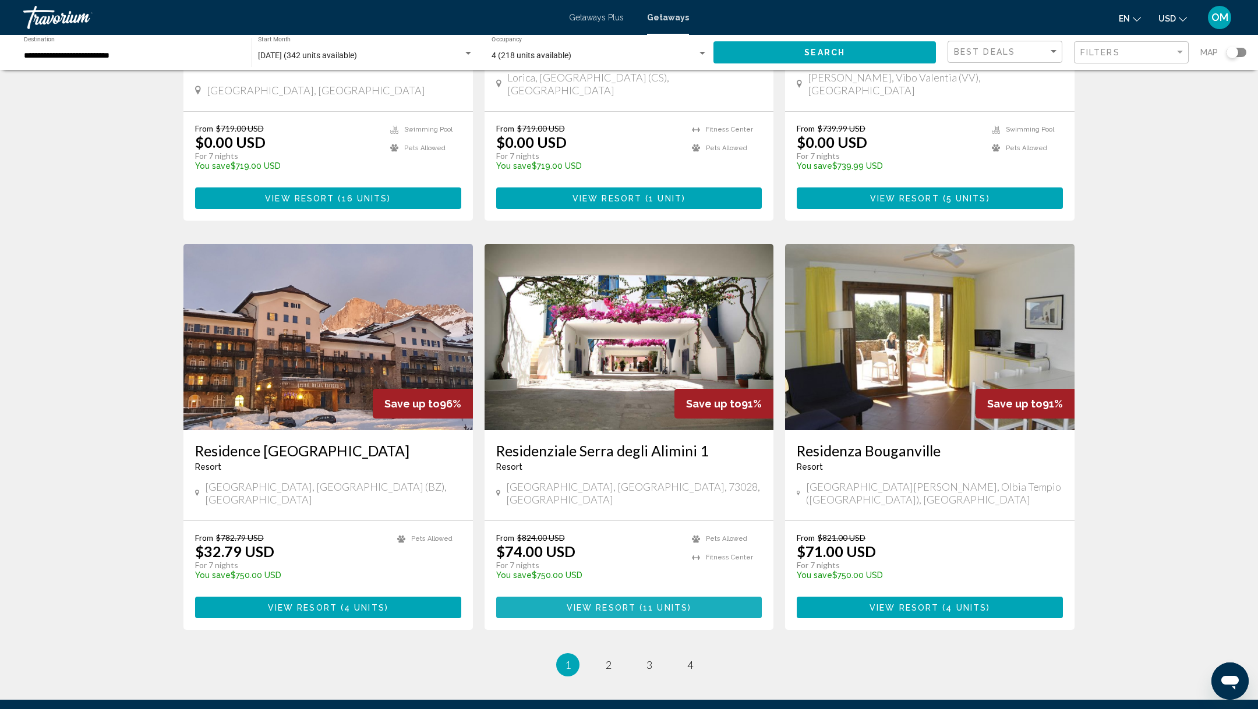
click at [621, 603] on span "View Resort" at bounding box center [601, 607] width 69 height 9
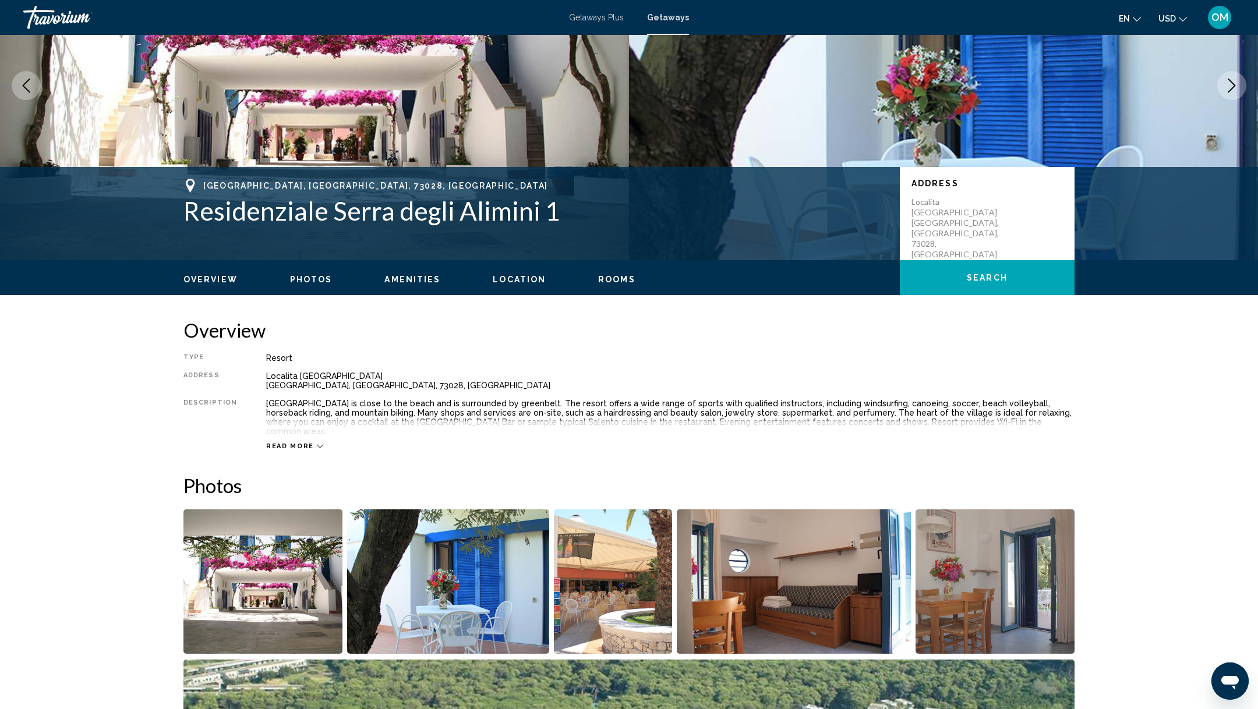
scroll to position [192, 0]
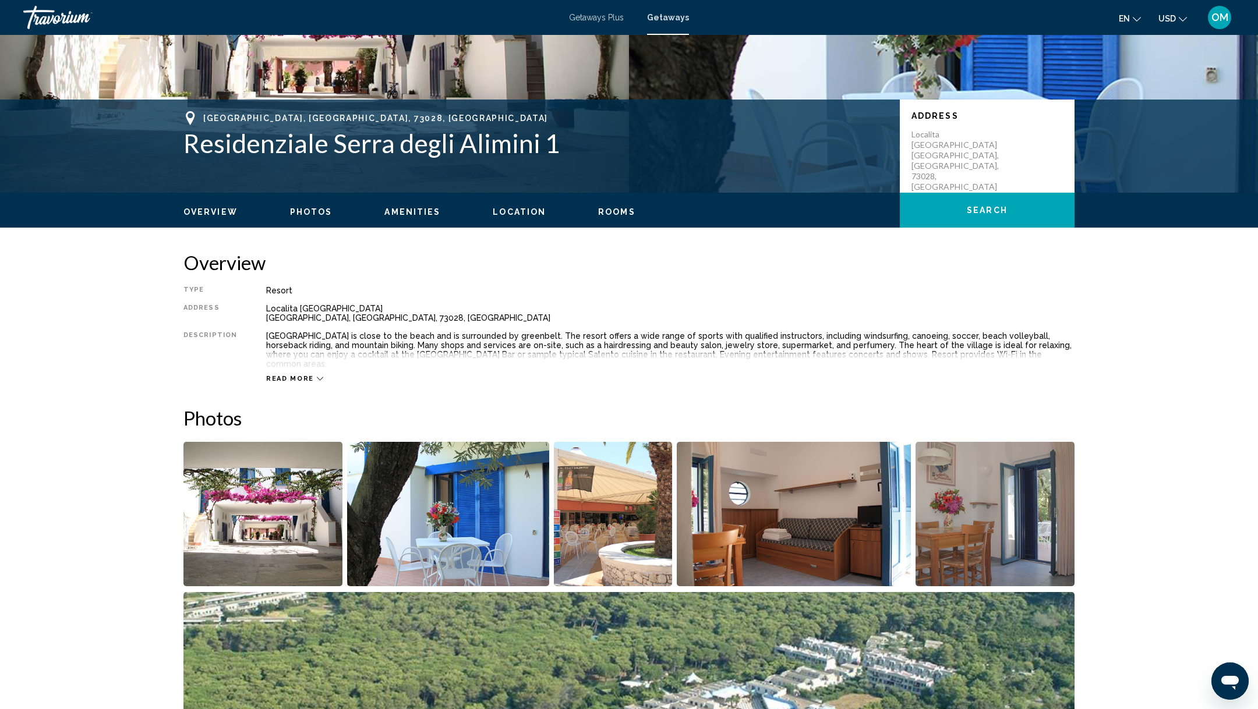
click at [249, 513] on img "Open full-screen image slider" at bounding box center [262, 514] width 159 height 144
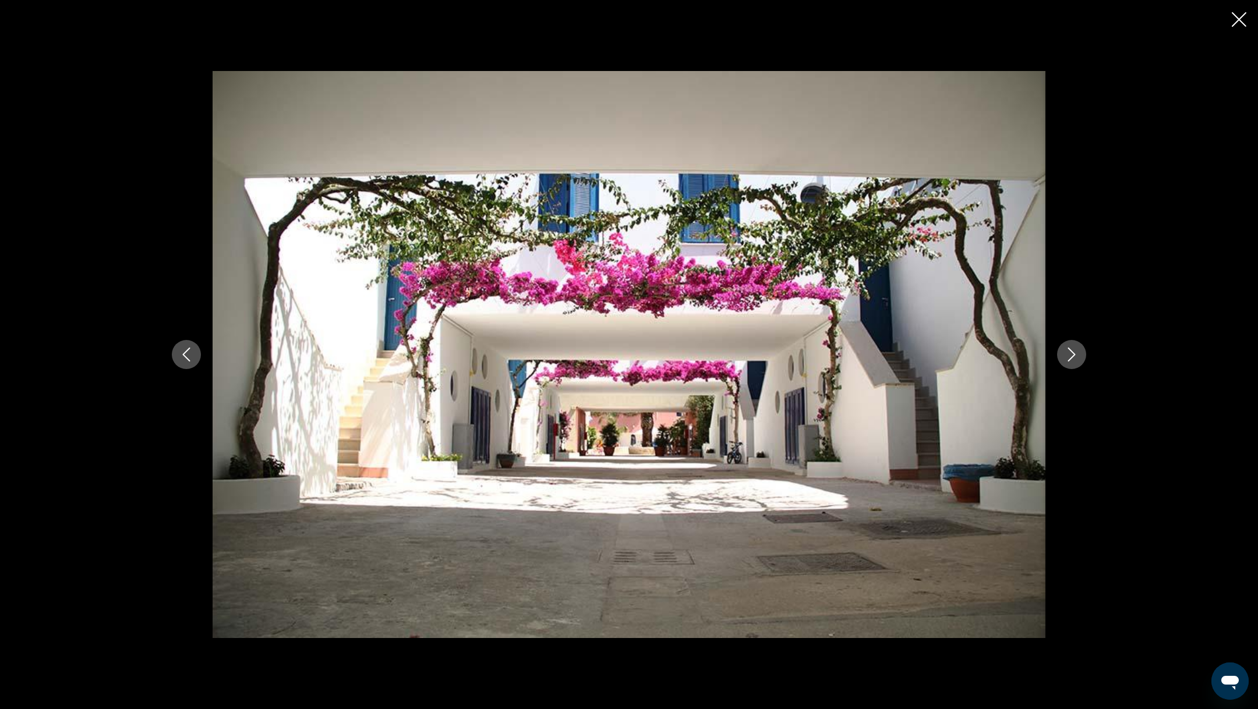
click at [1070, 348] on icon "Next image" at bounding box center [1072, 355] width 14 height 14
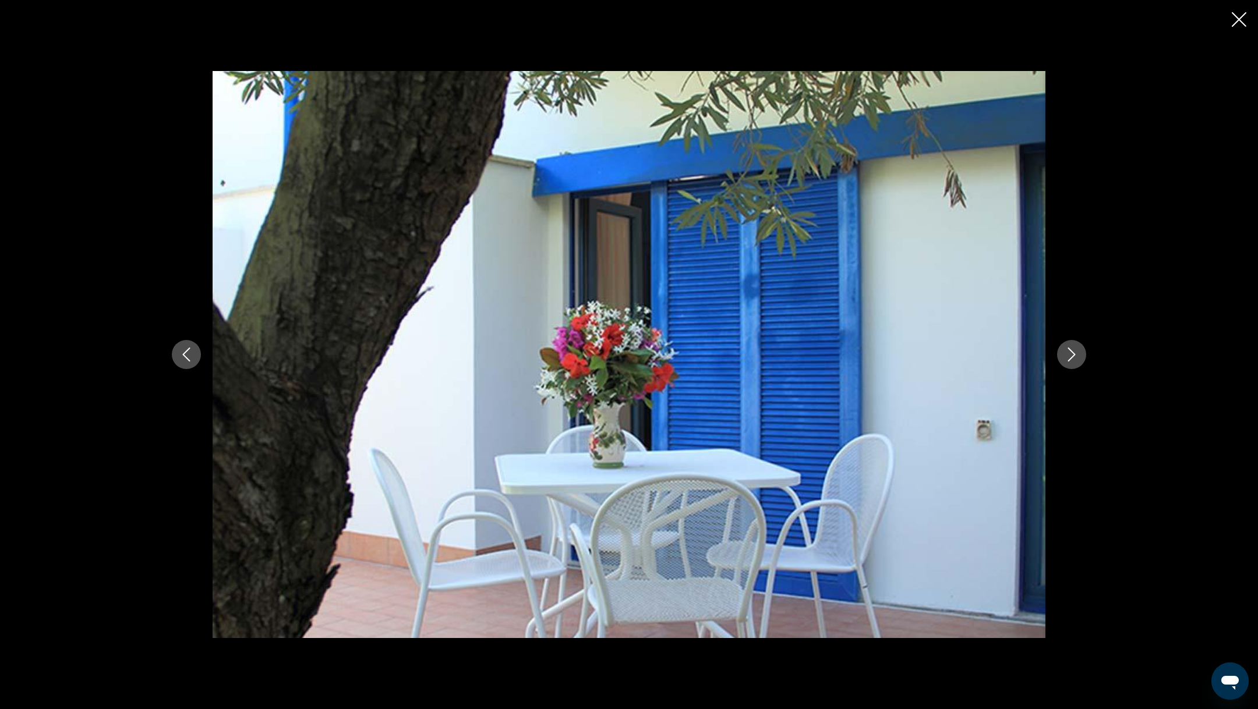
click at [1070, 348] on icon "Next image" at bounding box center [1072, 355] width 14 height 14
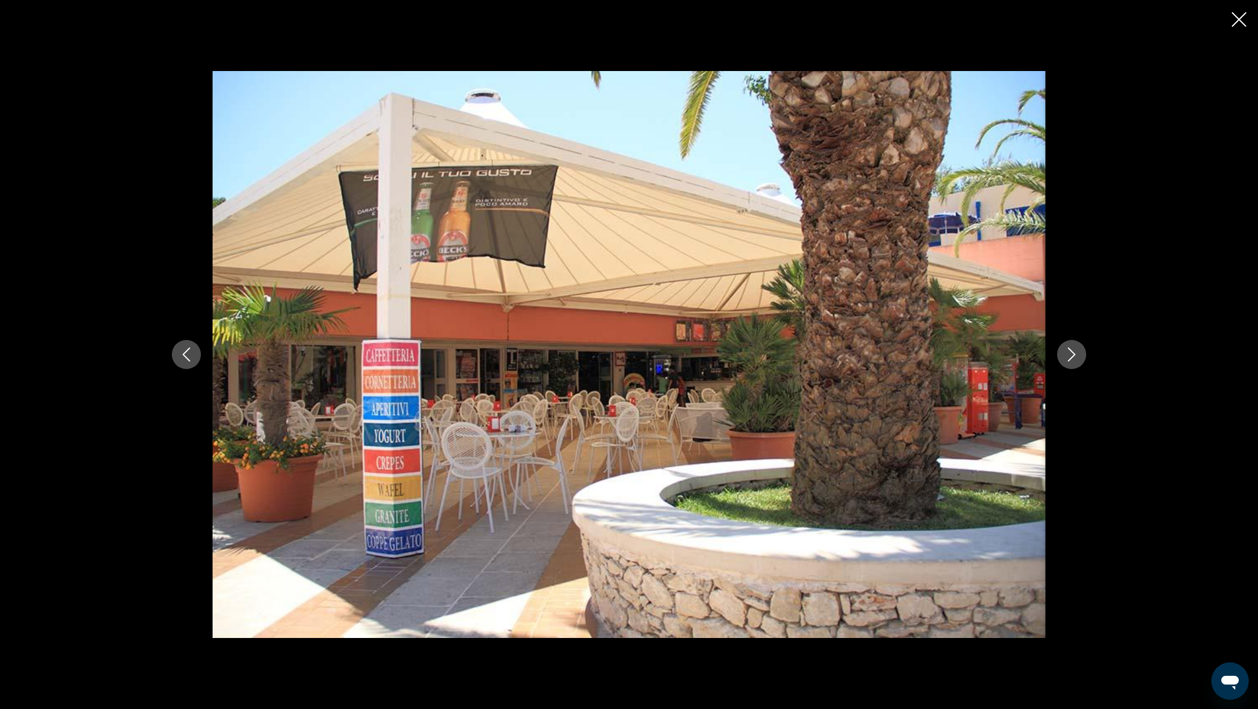
click at [1070, 348] on icon "Next image" at bounding box center [1072, 355] width 14 height 14
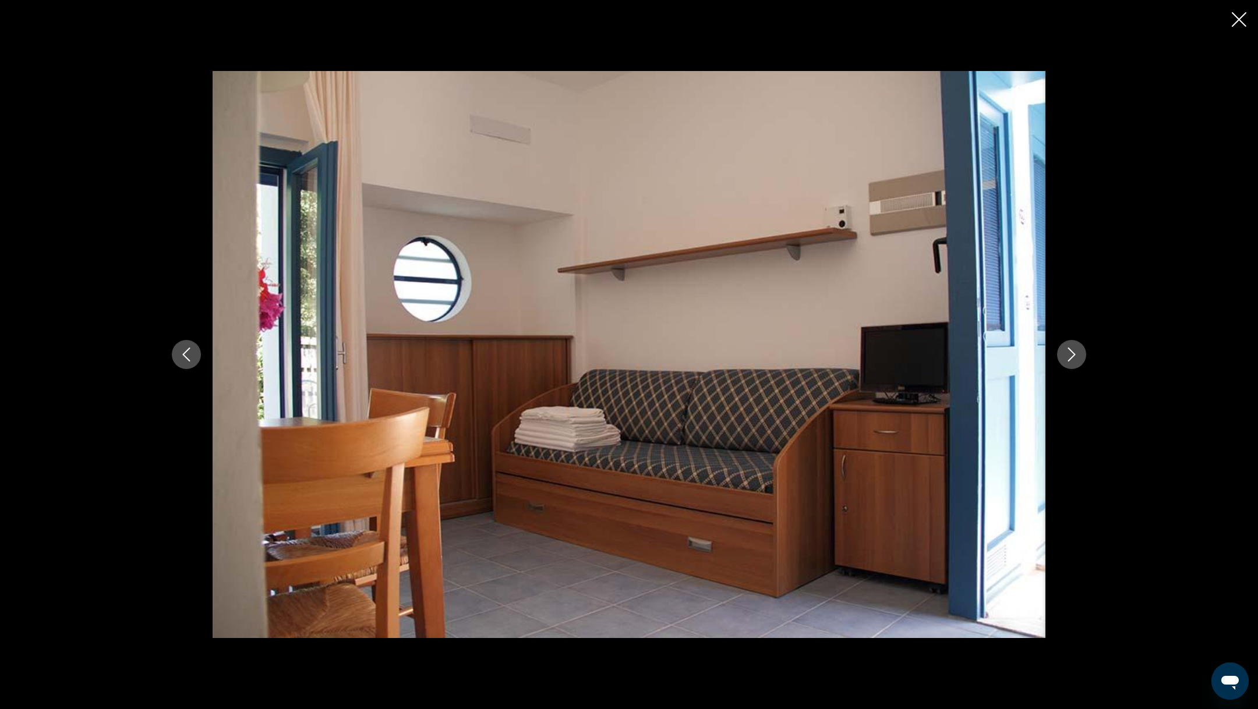
click at [1070, 348] on icon "Next image" at bounding box center [1072, 355] width 14 height 14
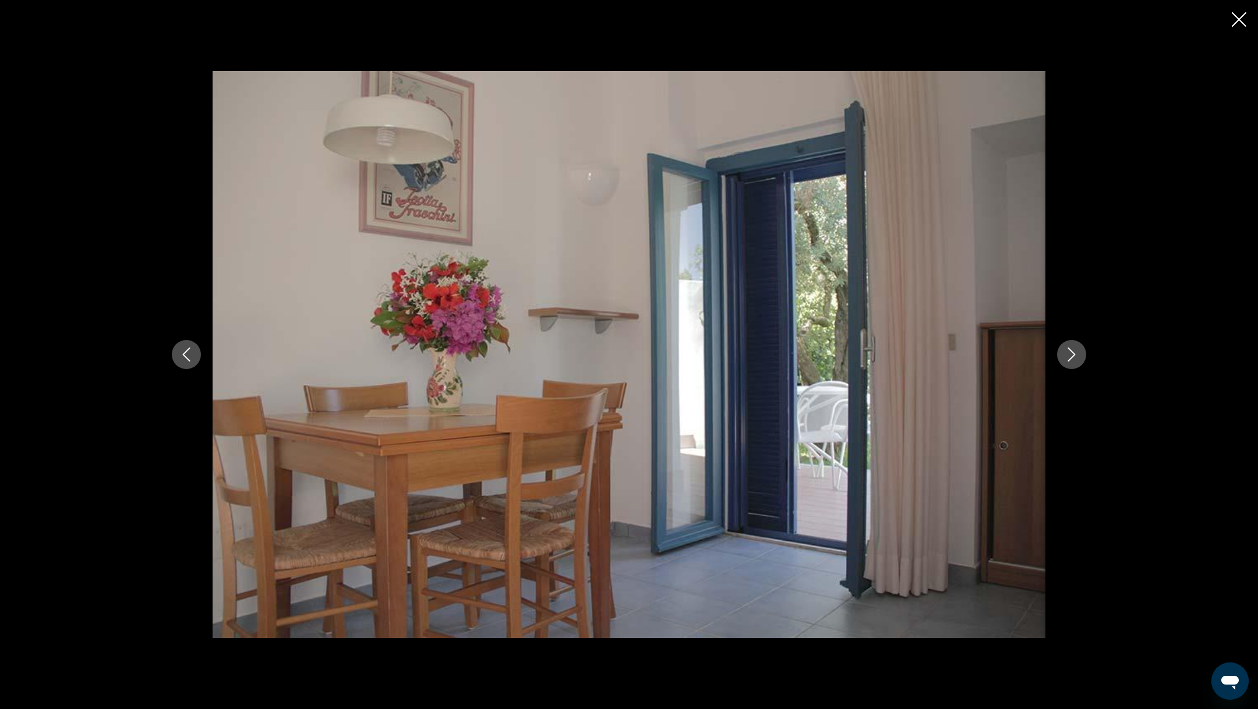
click at [1070, 348] on icon "Next image" at bounding box center [1072, 355] width 14 height 14
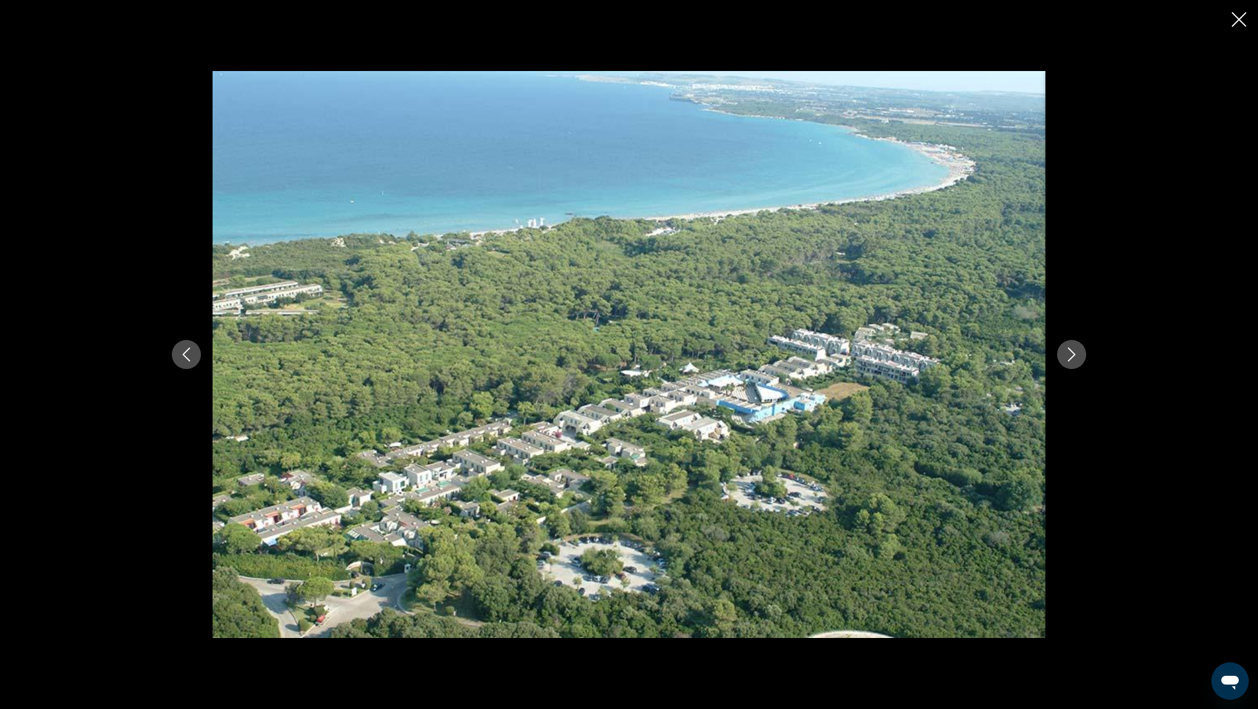
click at [1077, 357] on icon "Next image" at bounding box center [1072, 355] width 14 height 14
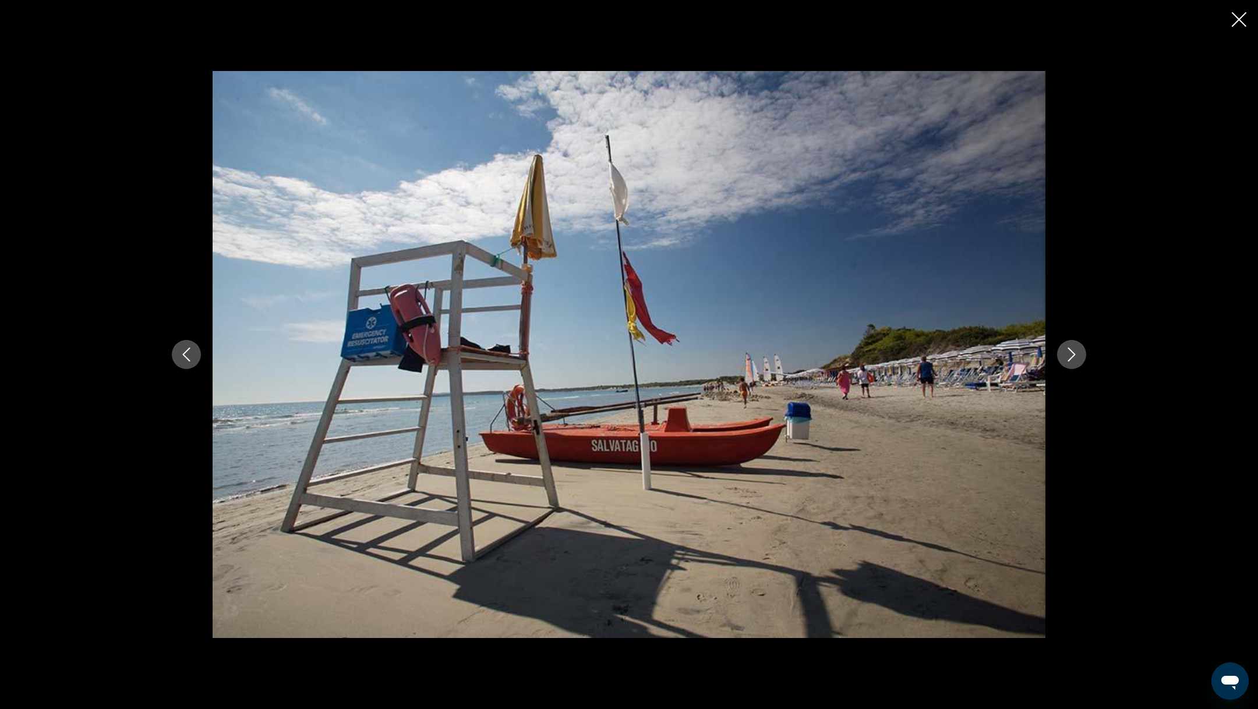
click at [1077, 357] on icon "Next image" at bounding box center [1072, 355] width 14 height 14
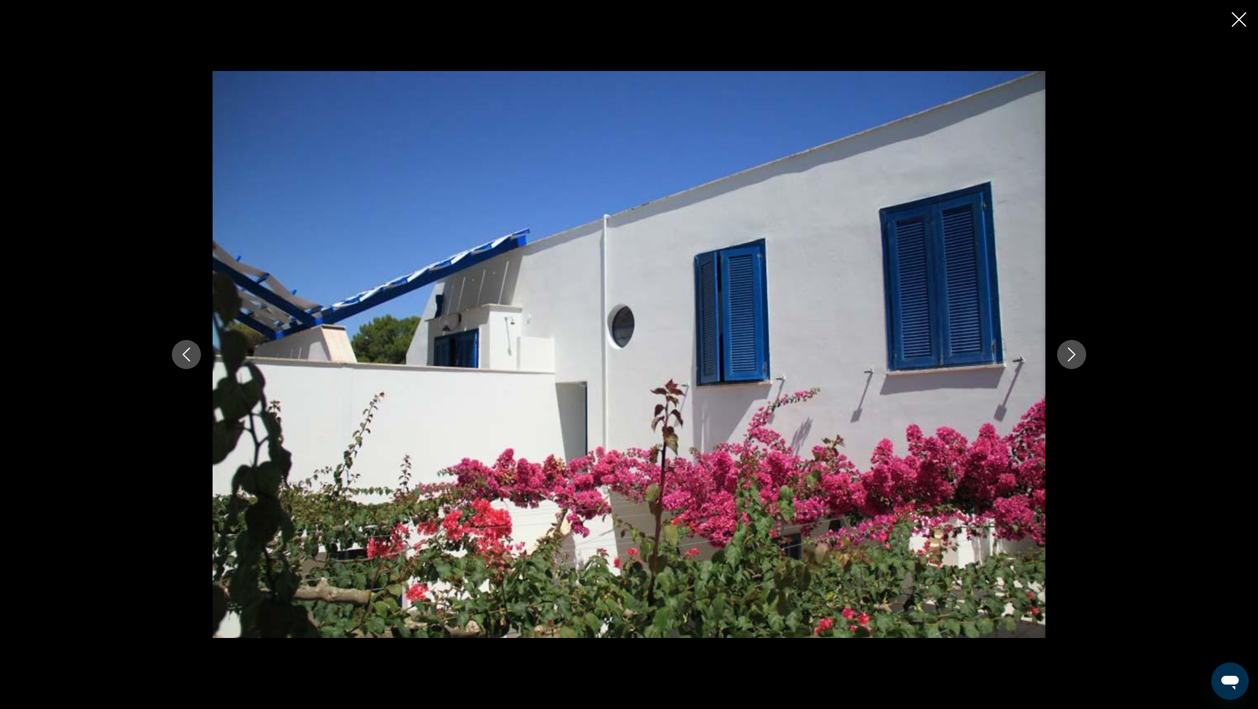
click at [1077, 357] on icon "Next image" at bounding box center [1072, 355] width 14 height 14
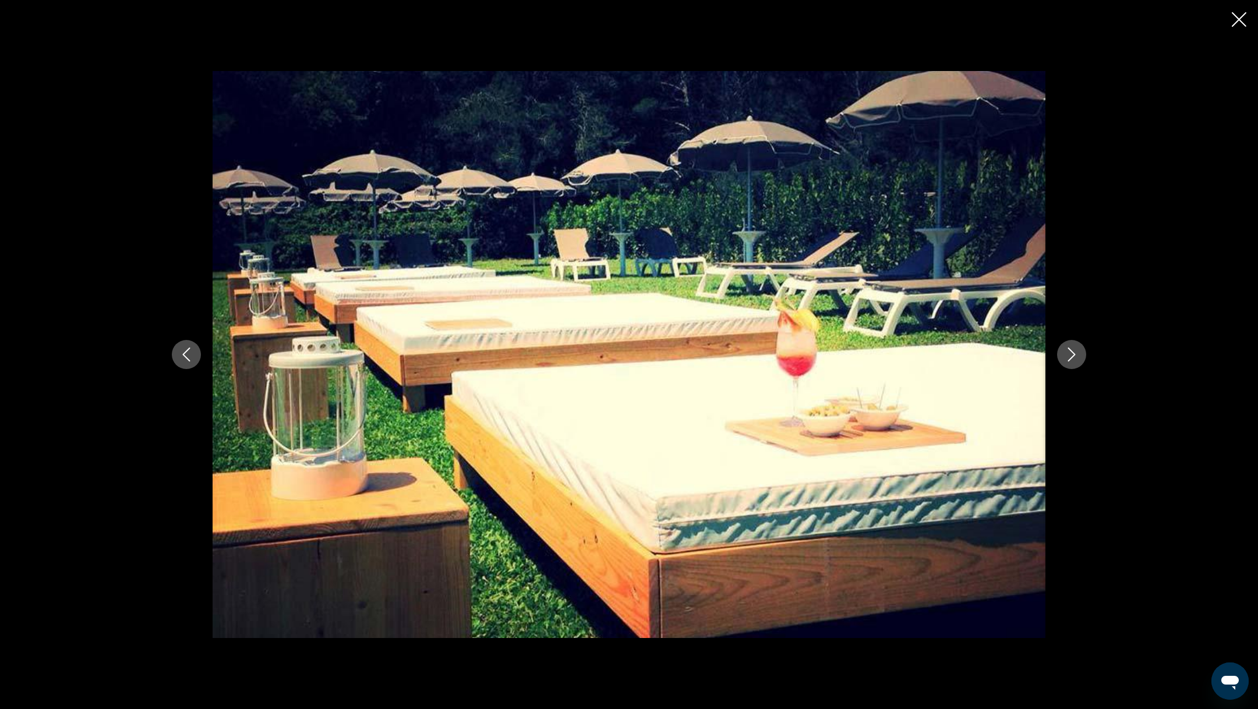
click at [1077, 357] on icon "Next image" at bounding box center [1072, 355] width 14 height 14
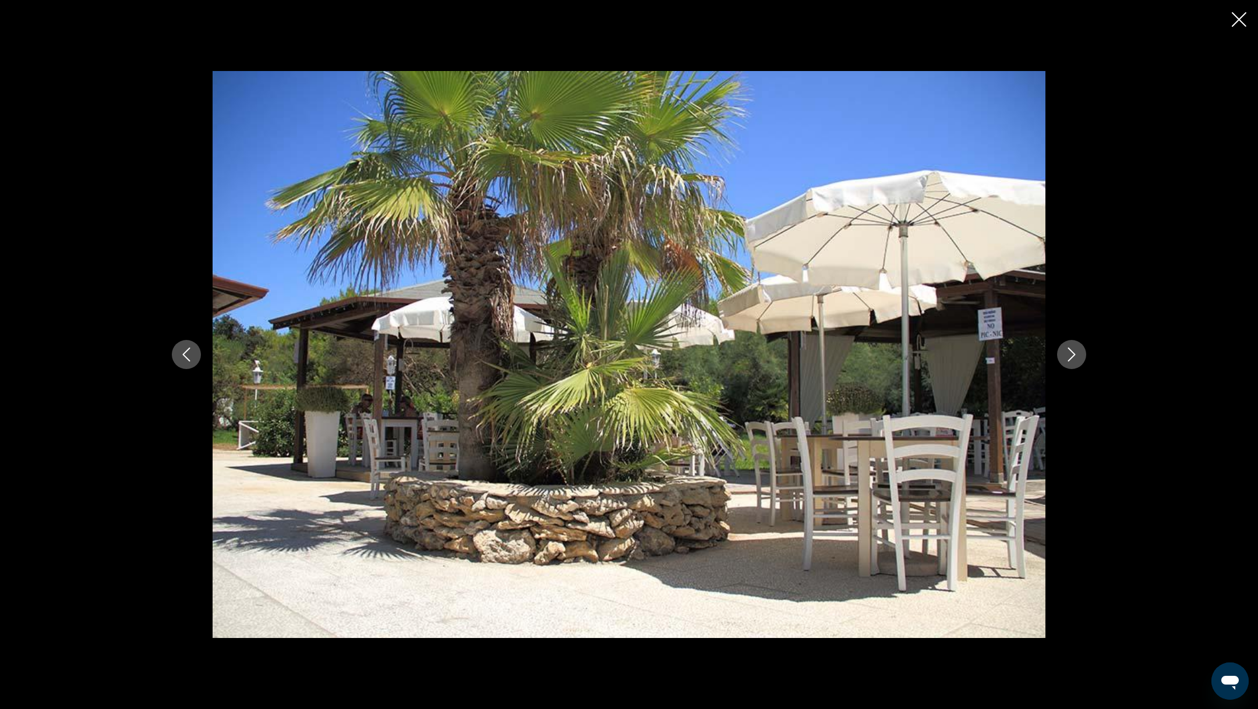
click at [1077, 357] on icon "Next image" at bounding box center [1072, 355] width 14 height 14
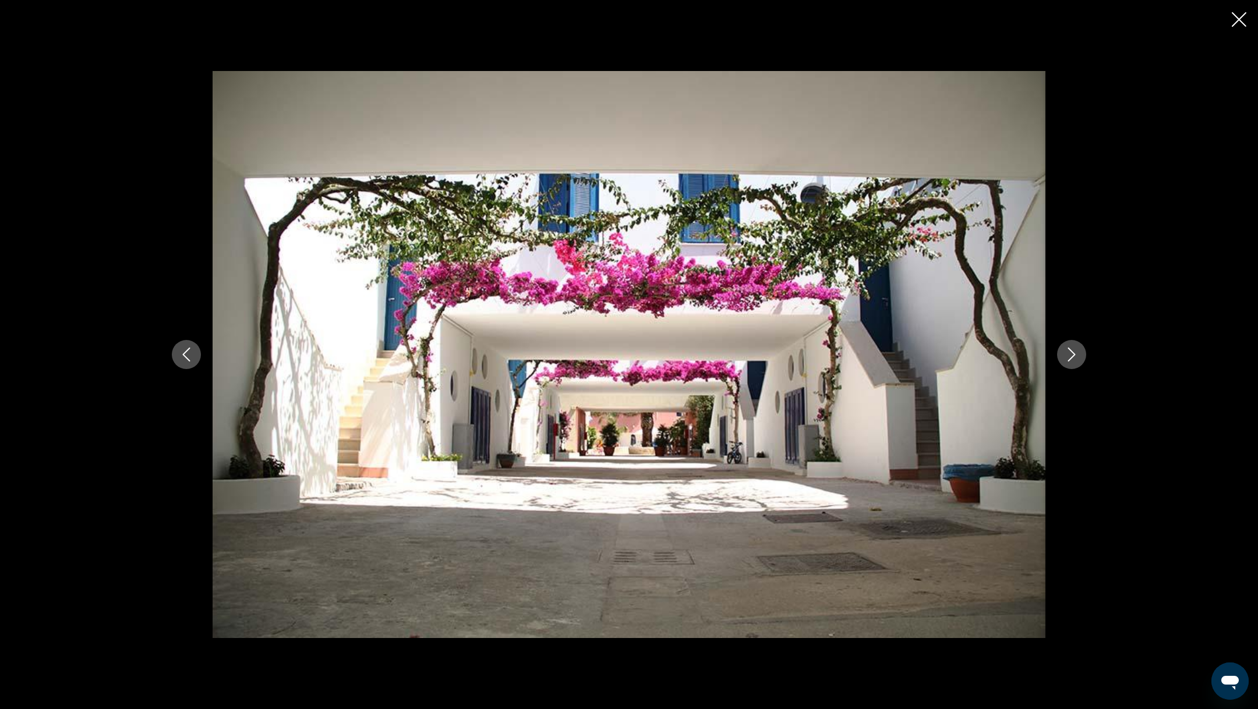
click at [1077, 357] on icon "Next image" at bounding box center [1072, 355] width 14 height 14
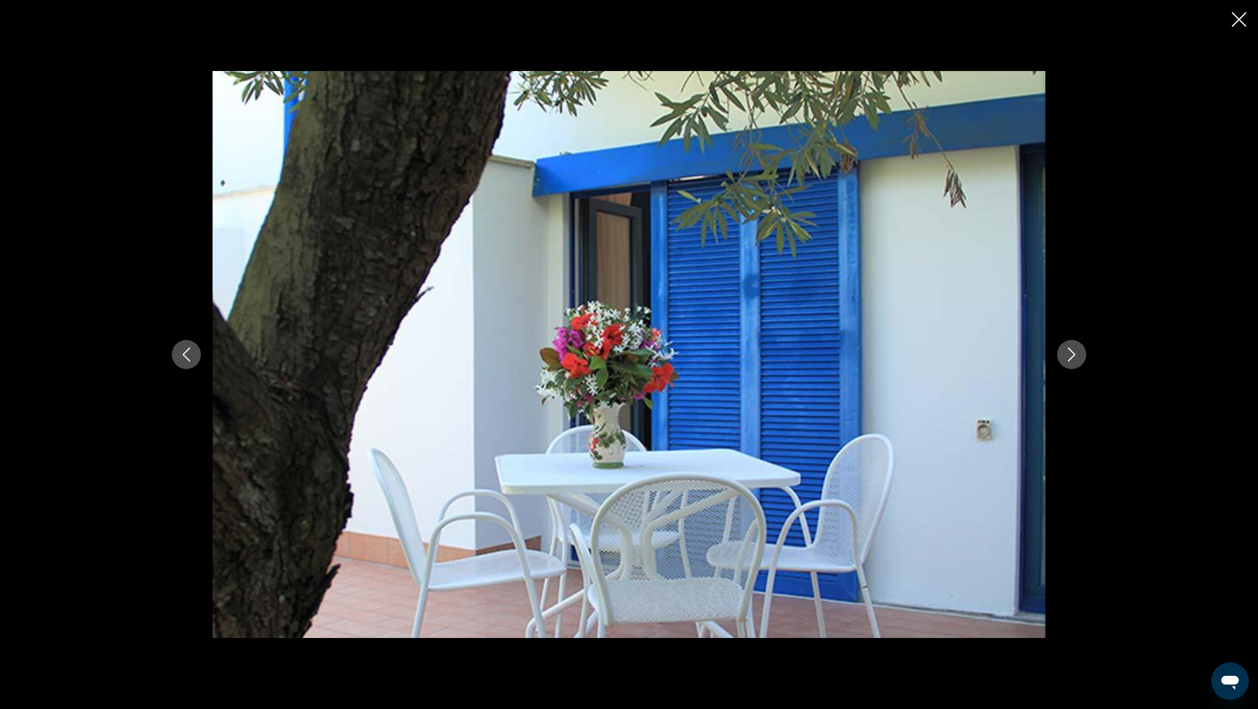
click at [1246, 21] on icon "Close slideshow" at bounding box center [1239, 19] width 15 height 15
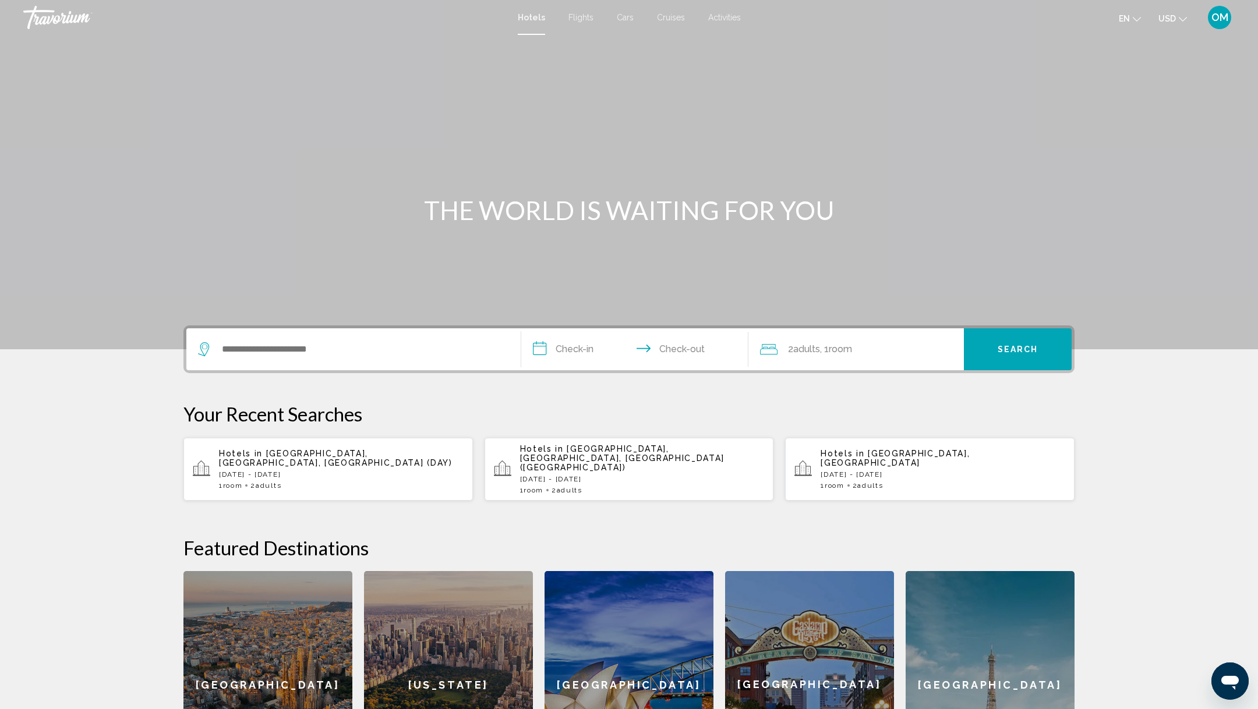
click at [671, 17] on span "Cruises" at bounding box center [671, 17] width 28 height 9
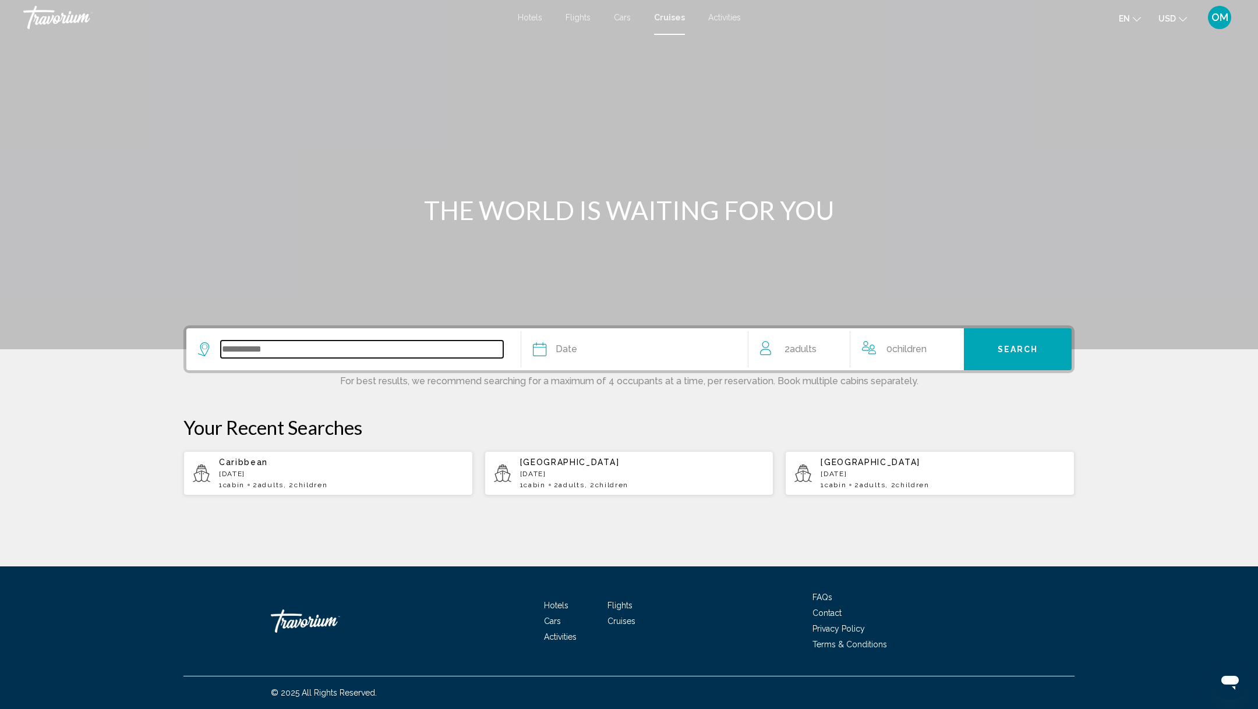
click at [352, 353] on input "Search widget" at bounding box center [362, 349] width 282 height 17
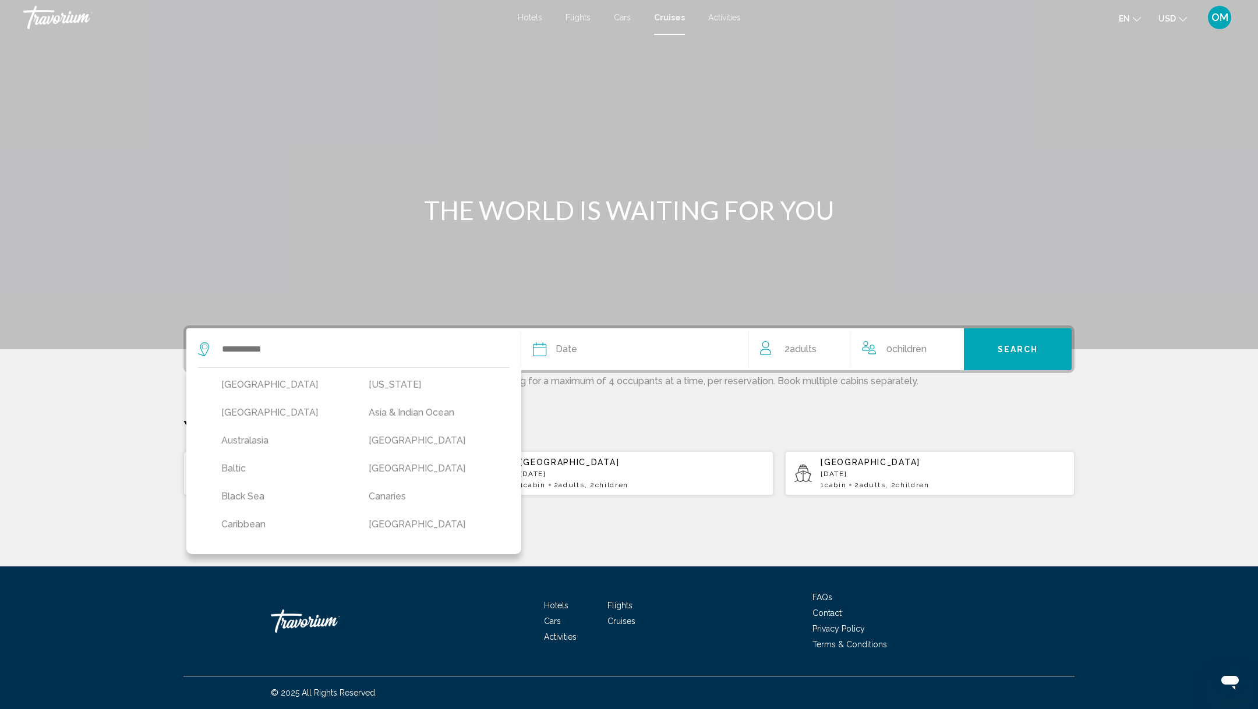
click at [631, 349] on div "Date" at bounding box center [634, 349] width 203 height 16
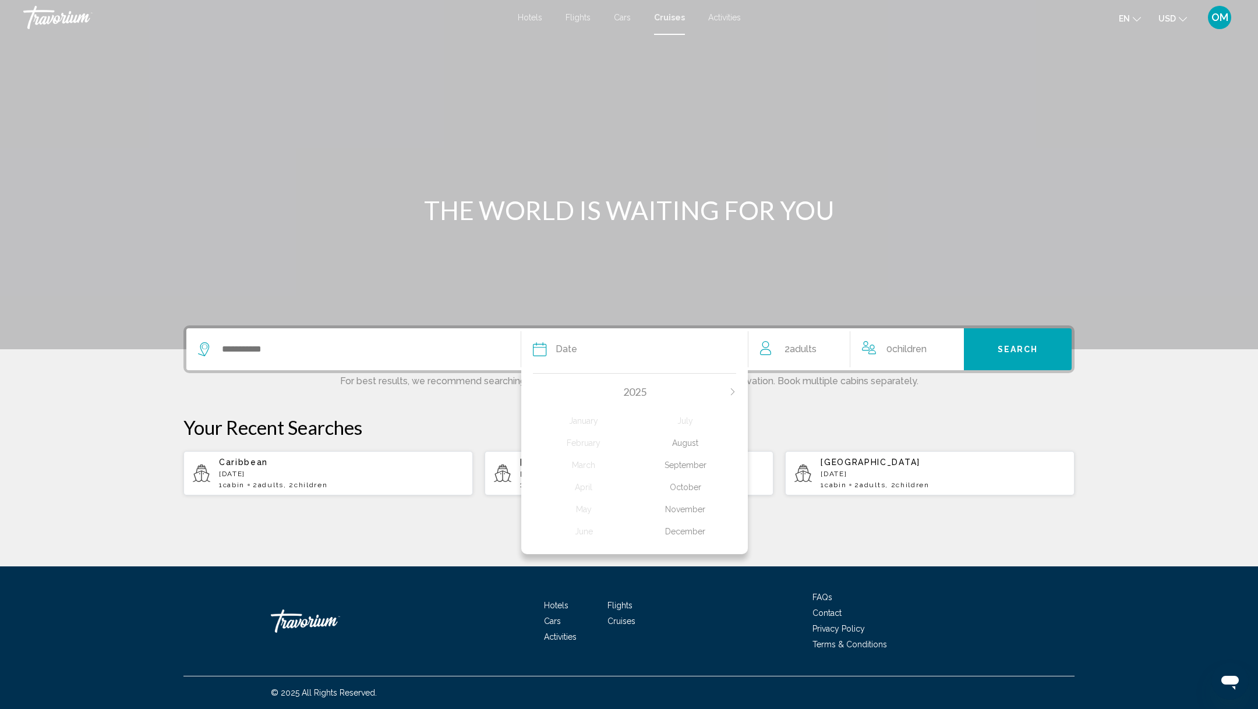
click at [678, 490] on div "October" at bounding box center [686, 487] width 102 height 21
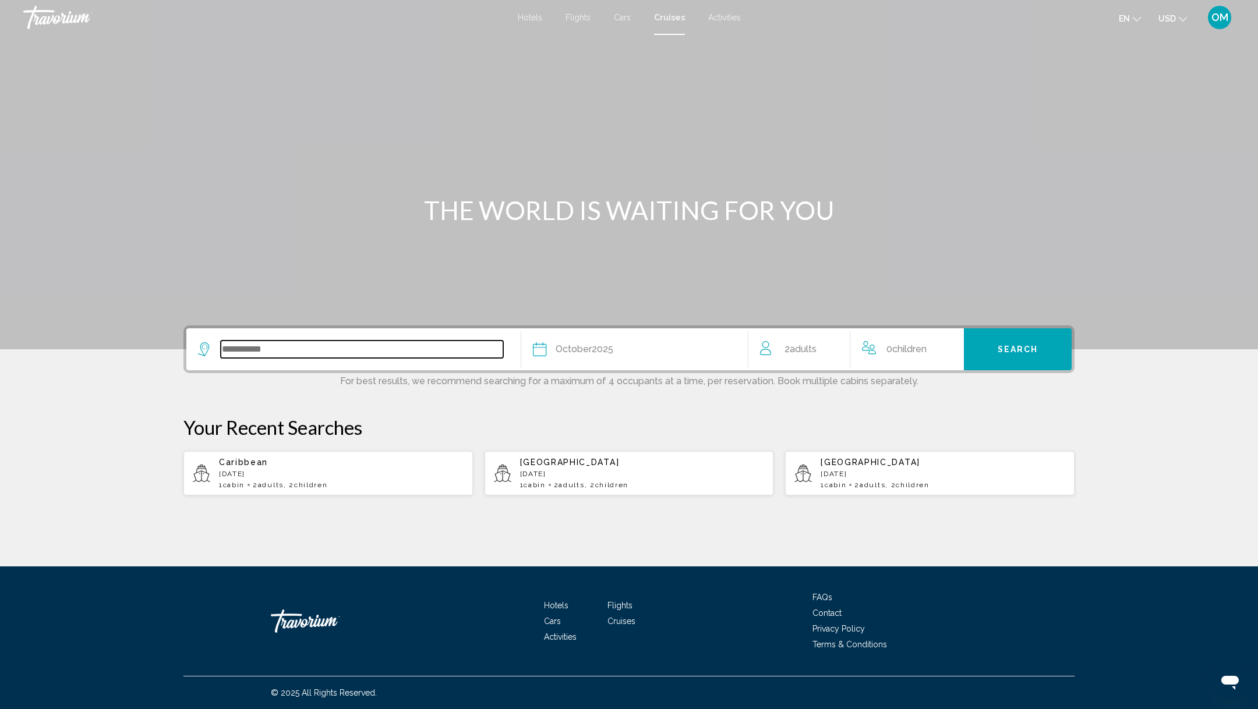
click at [378, 345] on input "Search widget" at bounding box center [362, 349] width 282 height 17
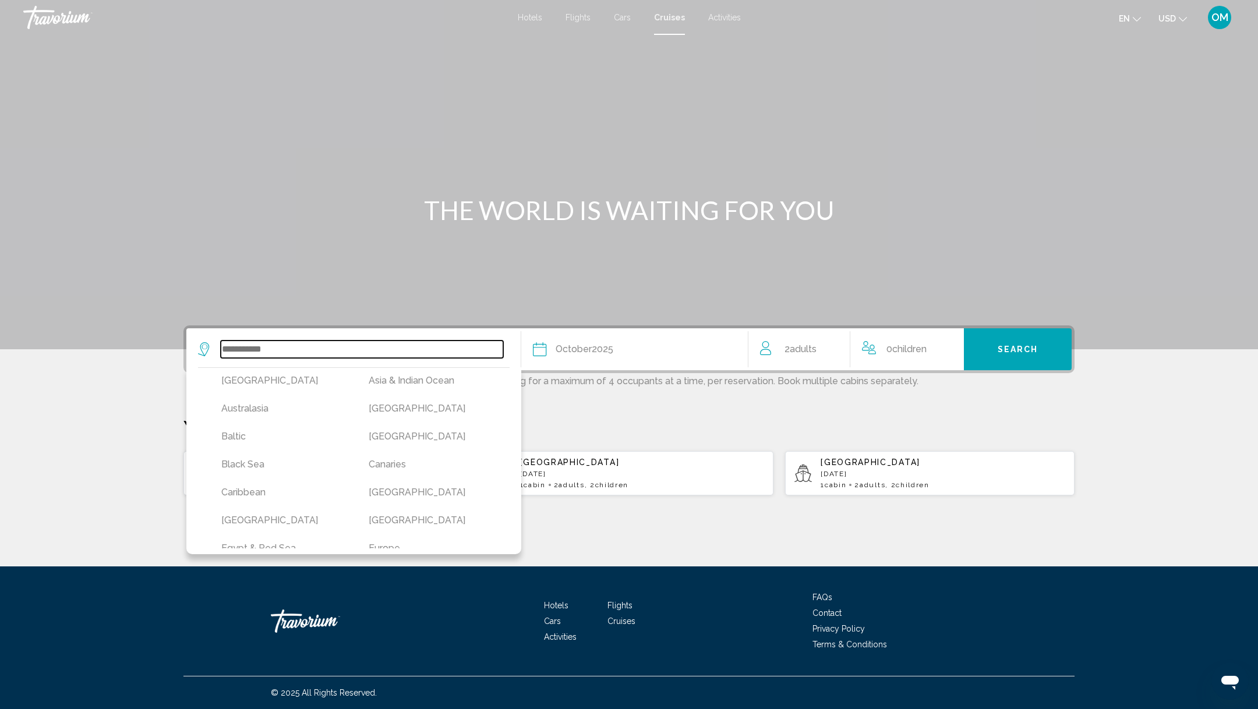
scroll to position [44, 0]
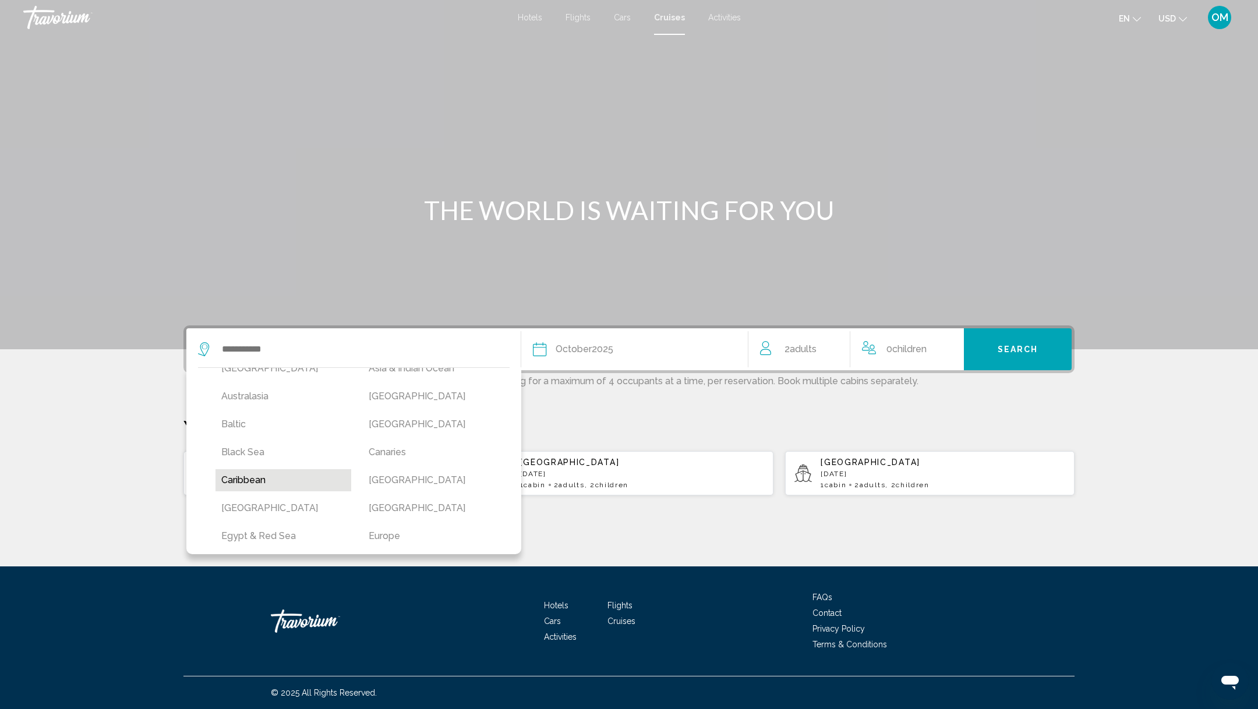
click at [262, 476] on button "Caribbean" at bounding box center [283, 480] width 136 height 22
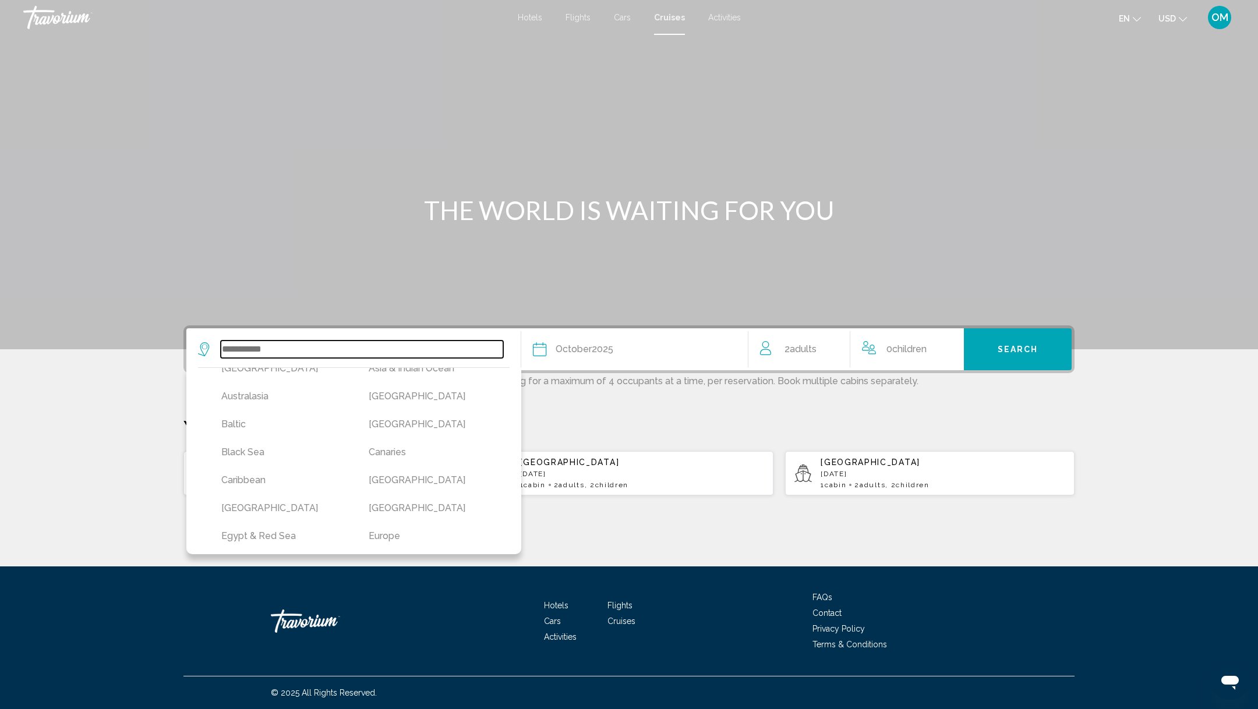
type input "*********"
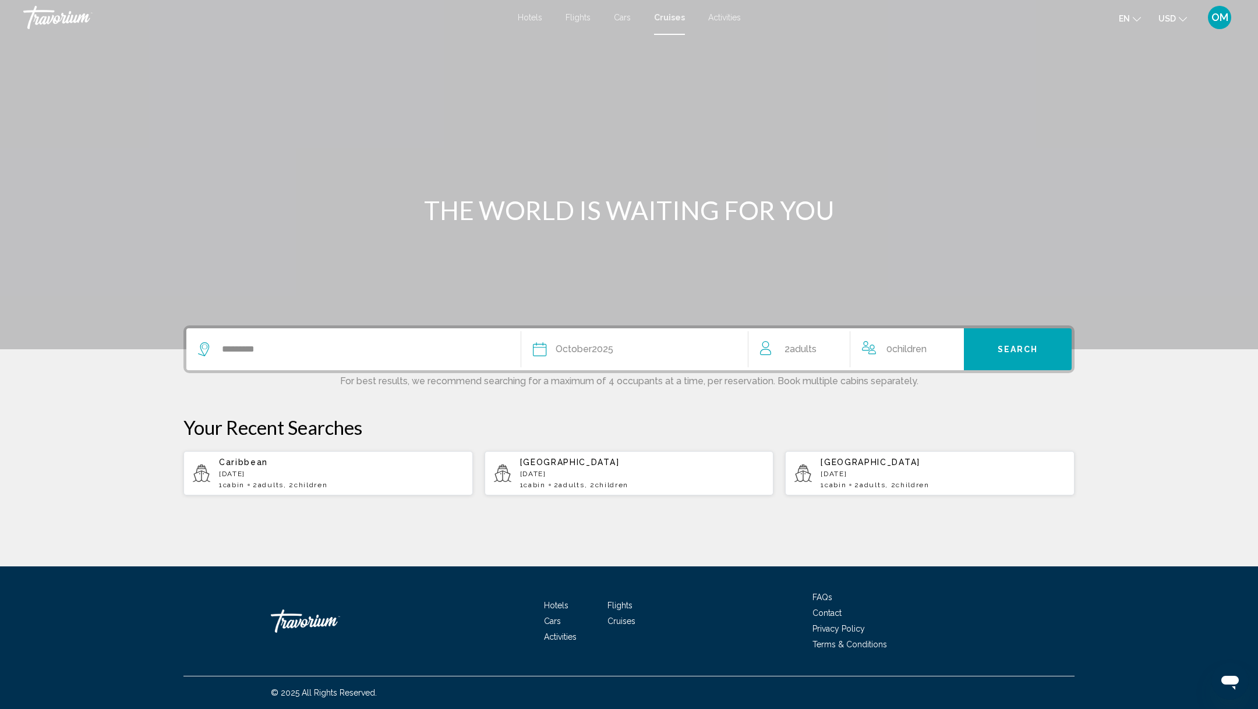
click at [919, 345] on span "Children" at bounding box center [909, 349] width 34 height 11
click at [948, 345] on icon "Increment children" at bounding box center [947, 347] width 10 height 14
click at [931, 398] on span "Travelers: 2 adults, 2 children" at bounding box center [902, 399] width 66 height 10
click at [889, 421] on span "1" at bounding box center [907, 427] width 76 height 28
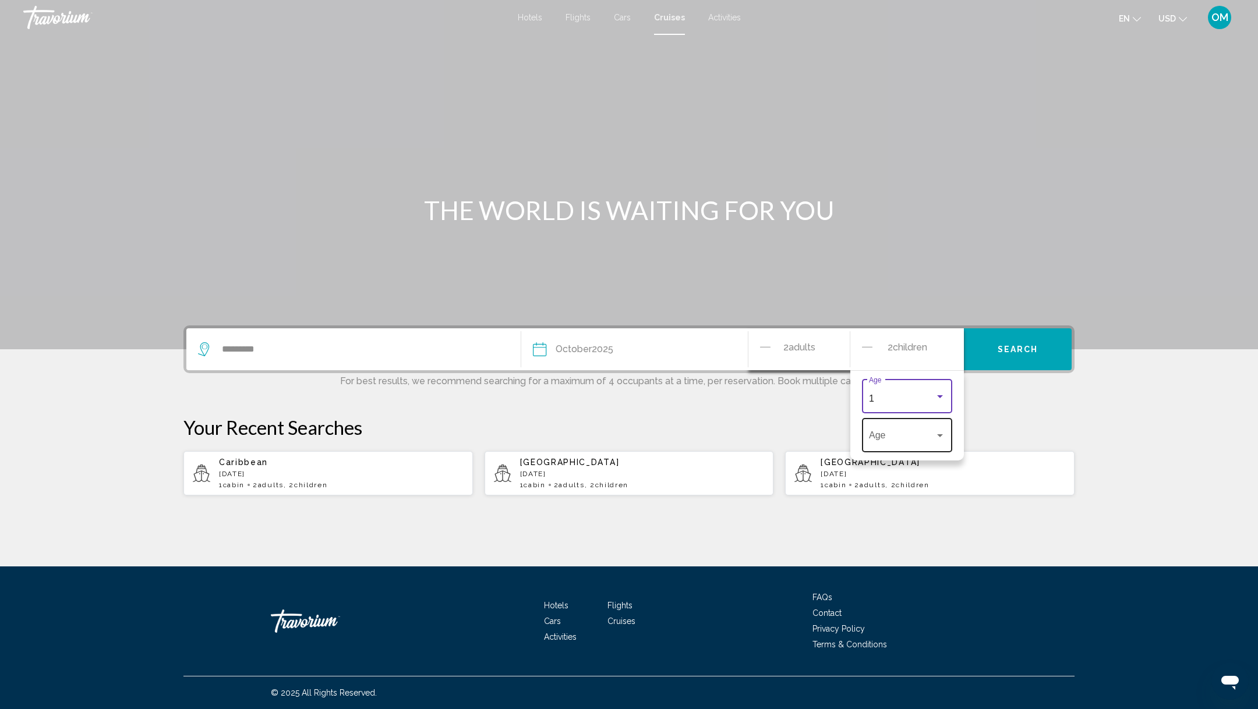
click at [909, 433] on span "Travelers: 2 adults, 2 children" at bounding box center [902, 438] width 66 height 10
click at [881, 516] on span "3" at bounding box center [907, 522] width 76 height 28
click at [1025, 358] on button "Search" at bounding box center [1018, 349] width 108 height 42
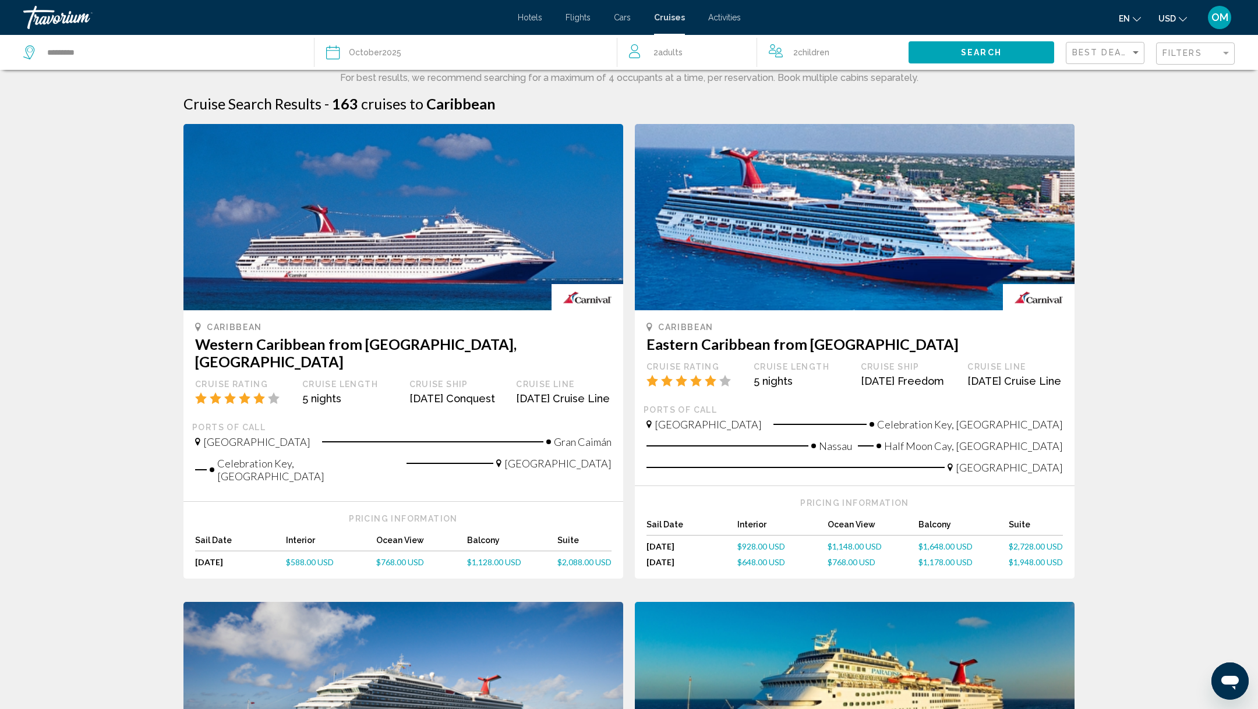
click at [1177, 44] on div "Filters" at bounding box center [1196, 54] width 69 height 22
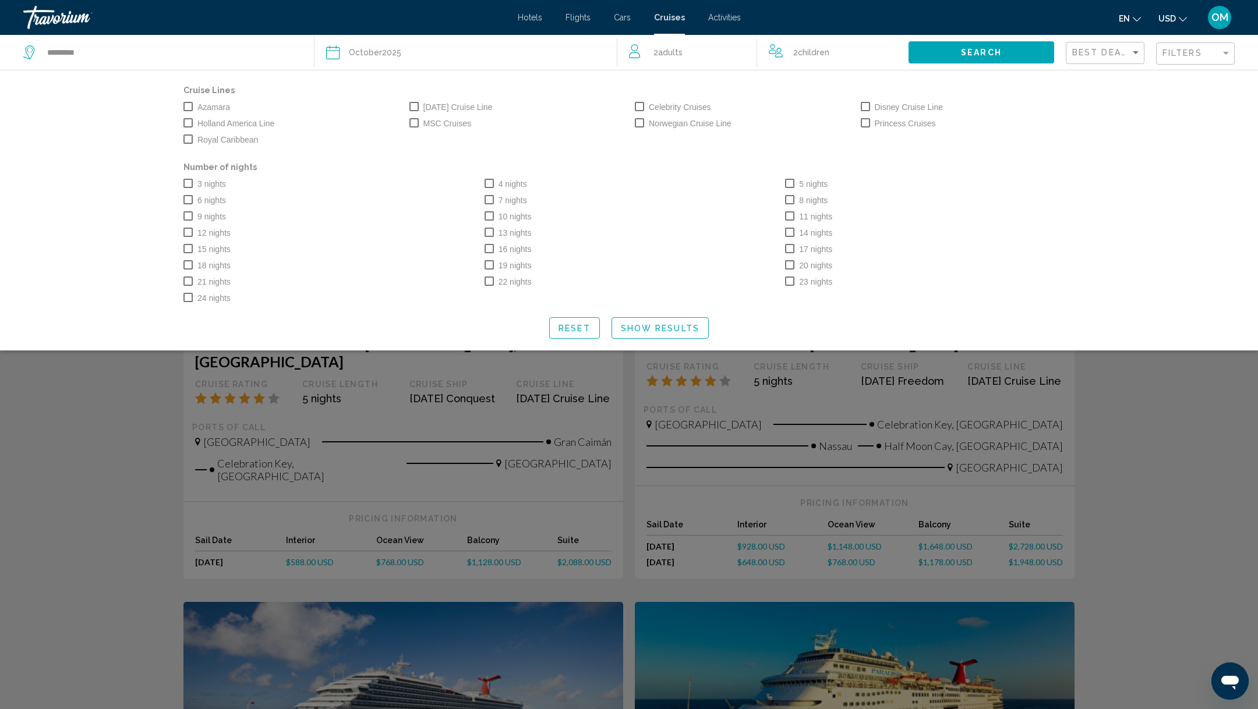
click at [864, 107] on span "Search widget" at bounding box center [865, 106] width 9 height 9
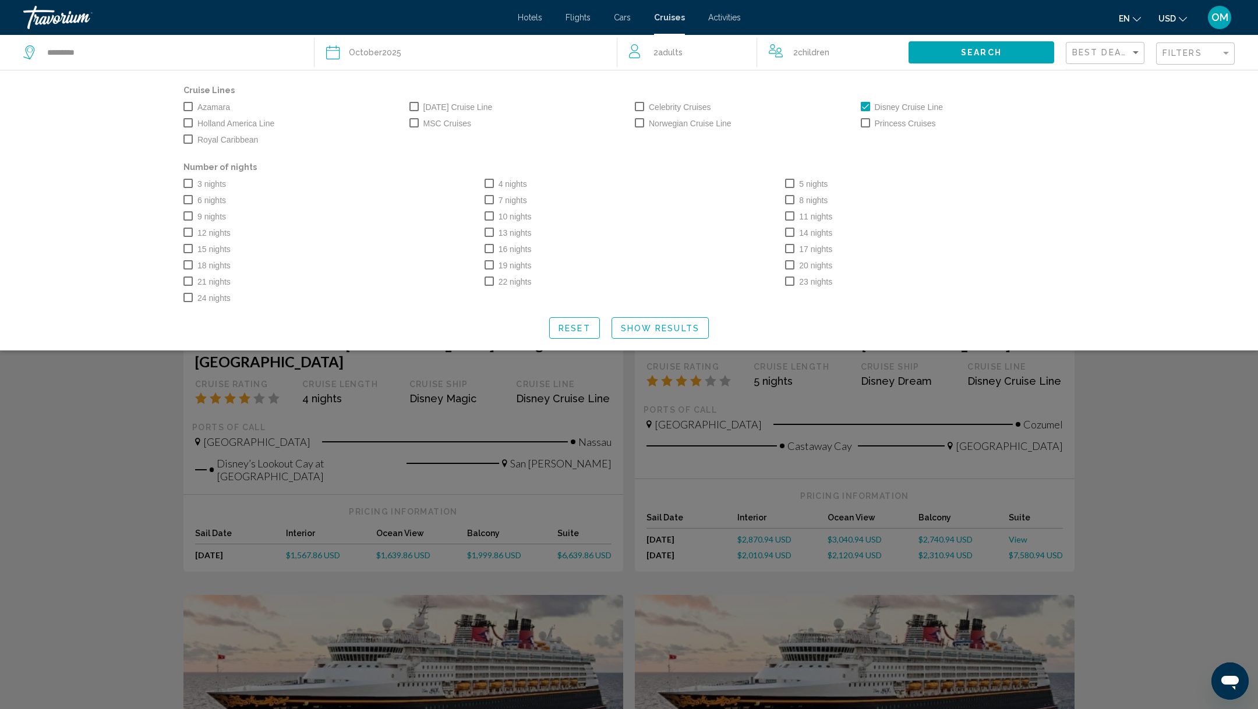
click at [493, 182] on span "Search widget" at bounding box center [489, 183] width 9 height 9
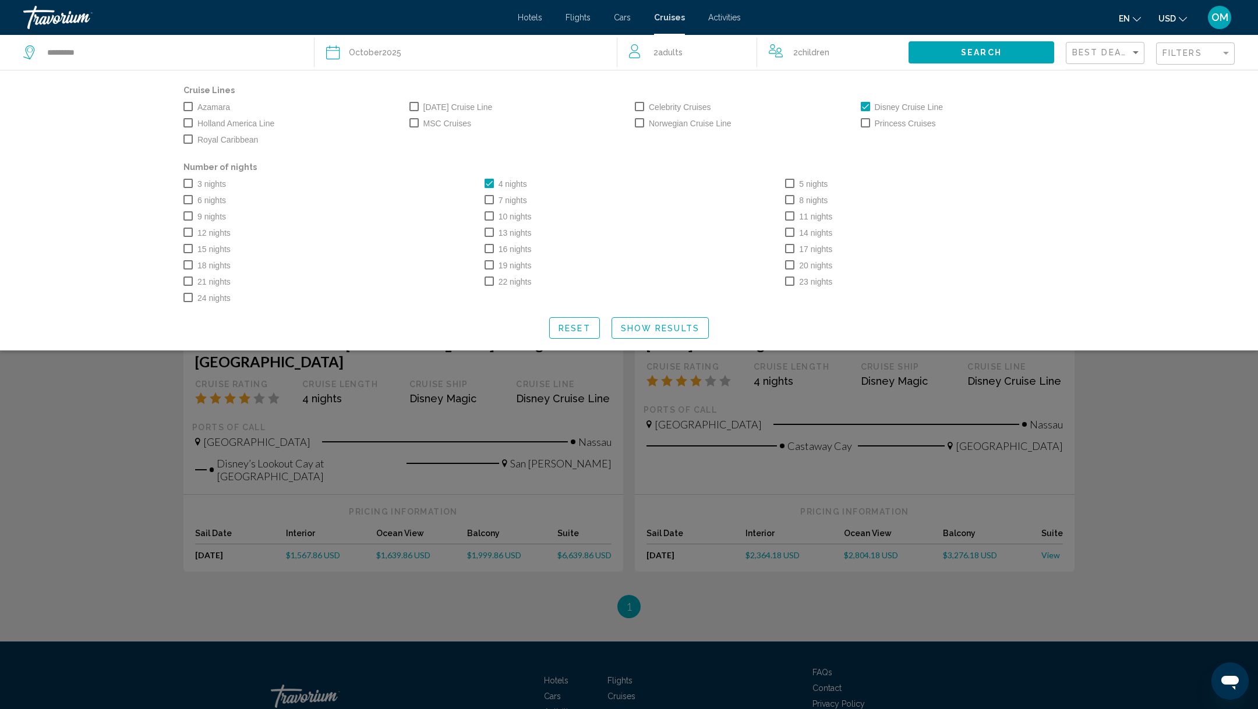
click at [493, 201] on span "Search widget" at bounding box center [489, 199] width 9 height 9
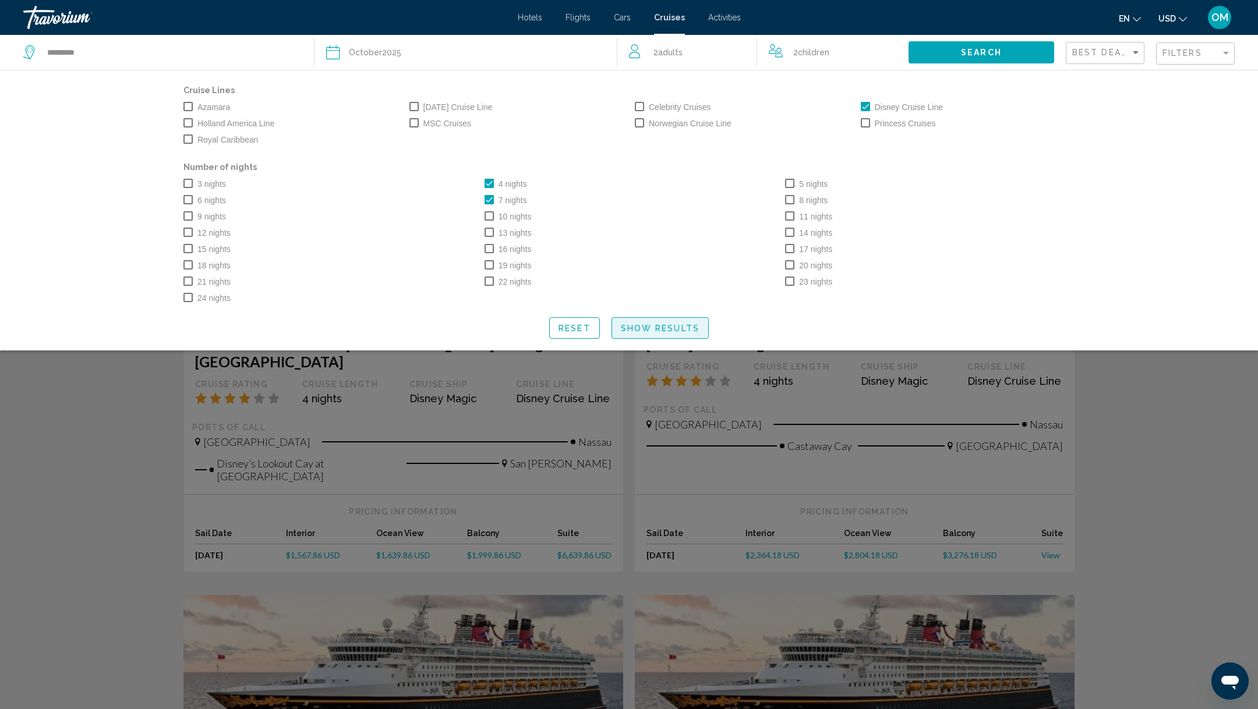
click at [649, 332] on span "Show Results" at bounding box center [660, 328] width 79 height 9
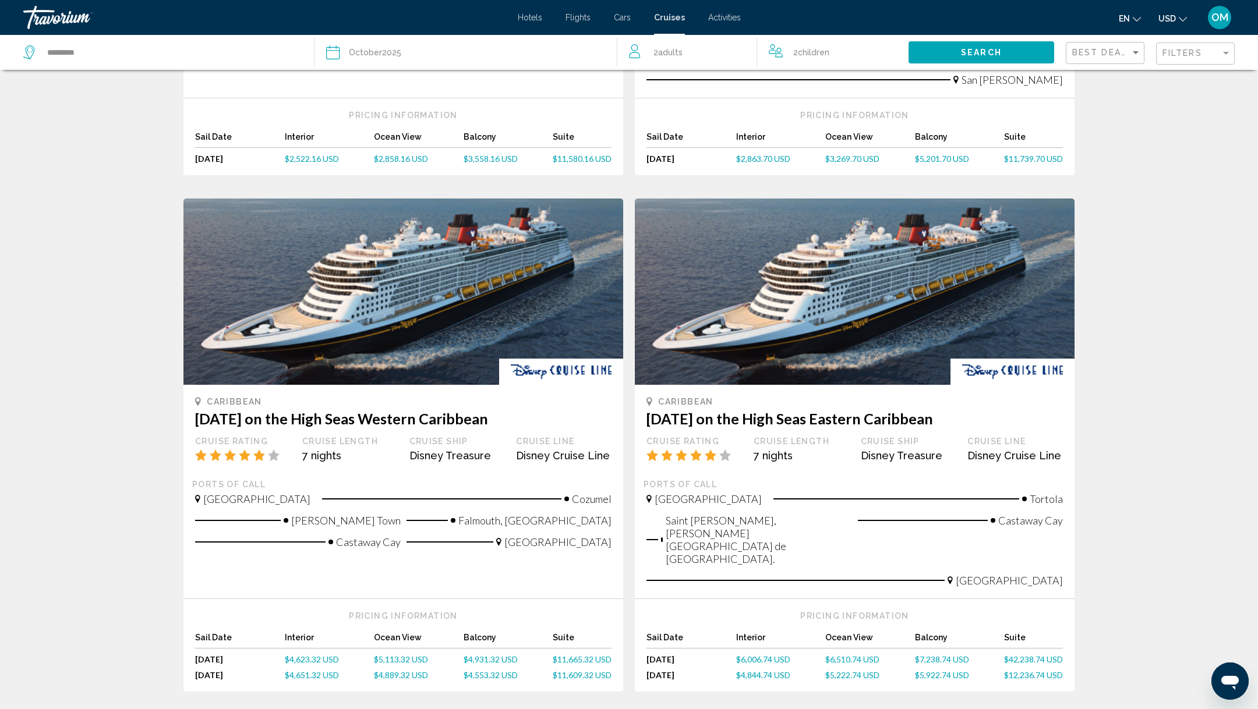
scroll to position [1009, 0]
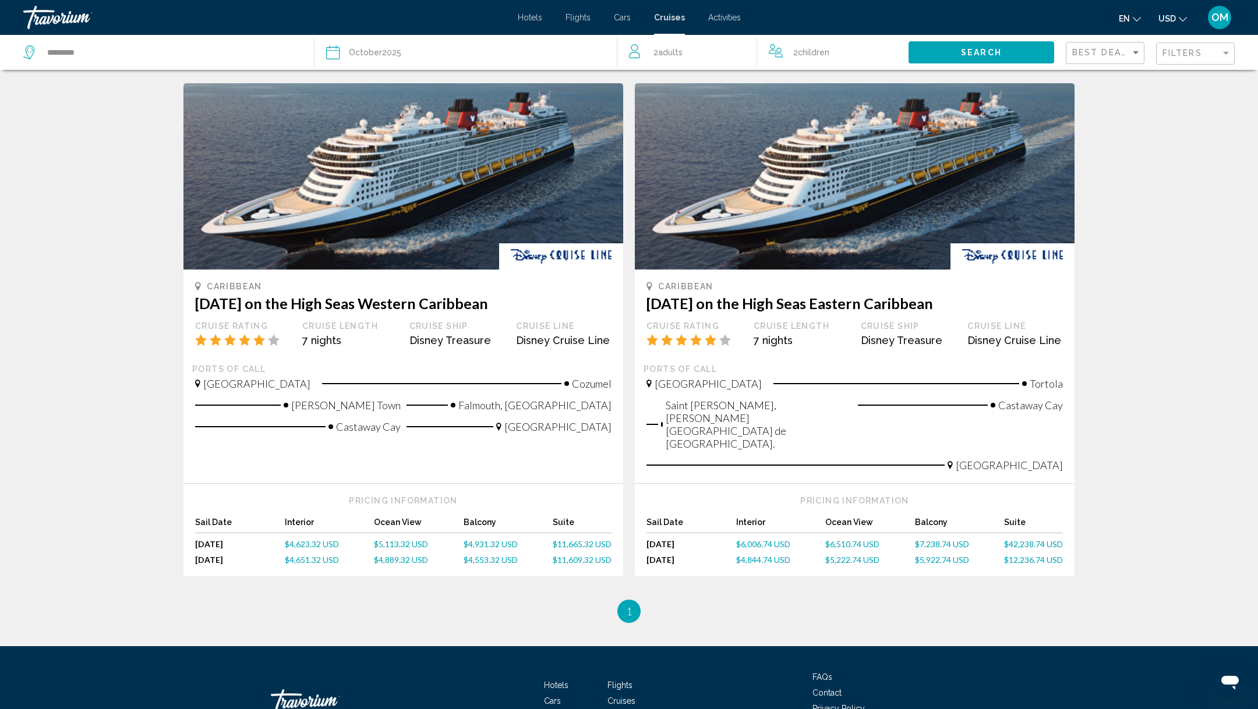
click at [925, 120] on img "Main content" at bounding box center [855, 176] width 440 height 186
click at [915, 146] on img "Main content" at bounding box center [855, 176] width 440 height 186
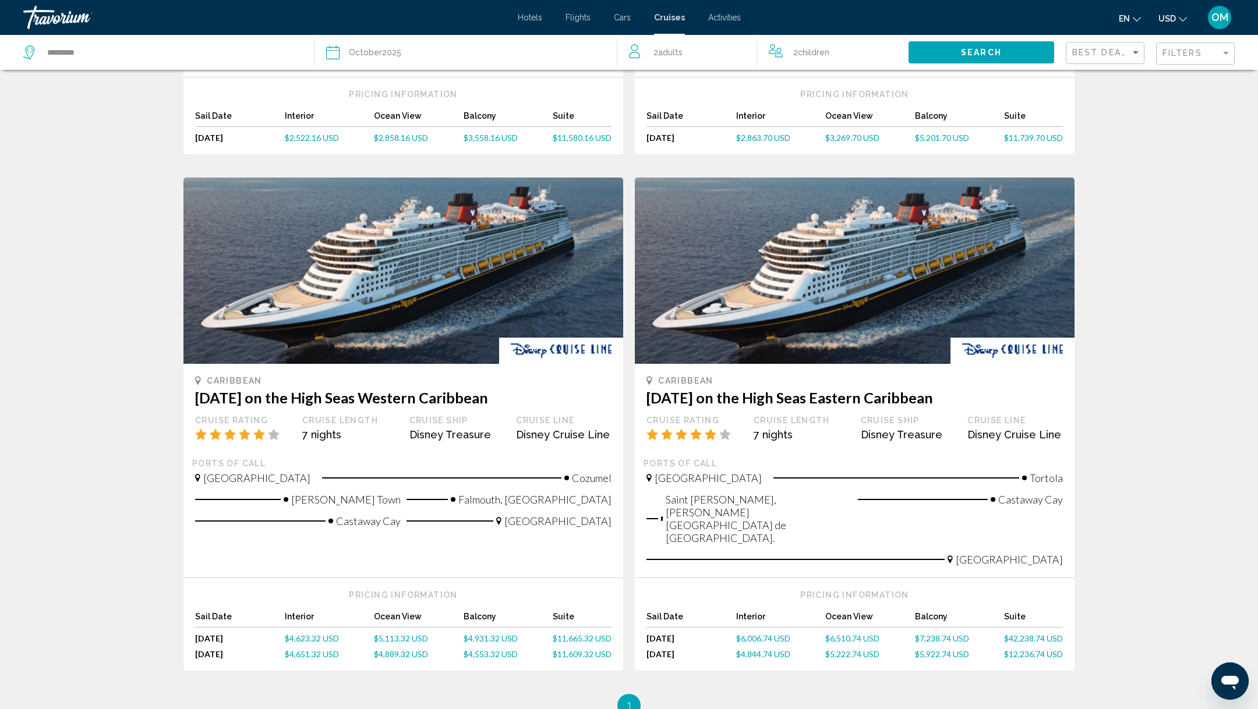
scroll to position [1019, 0]
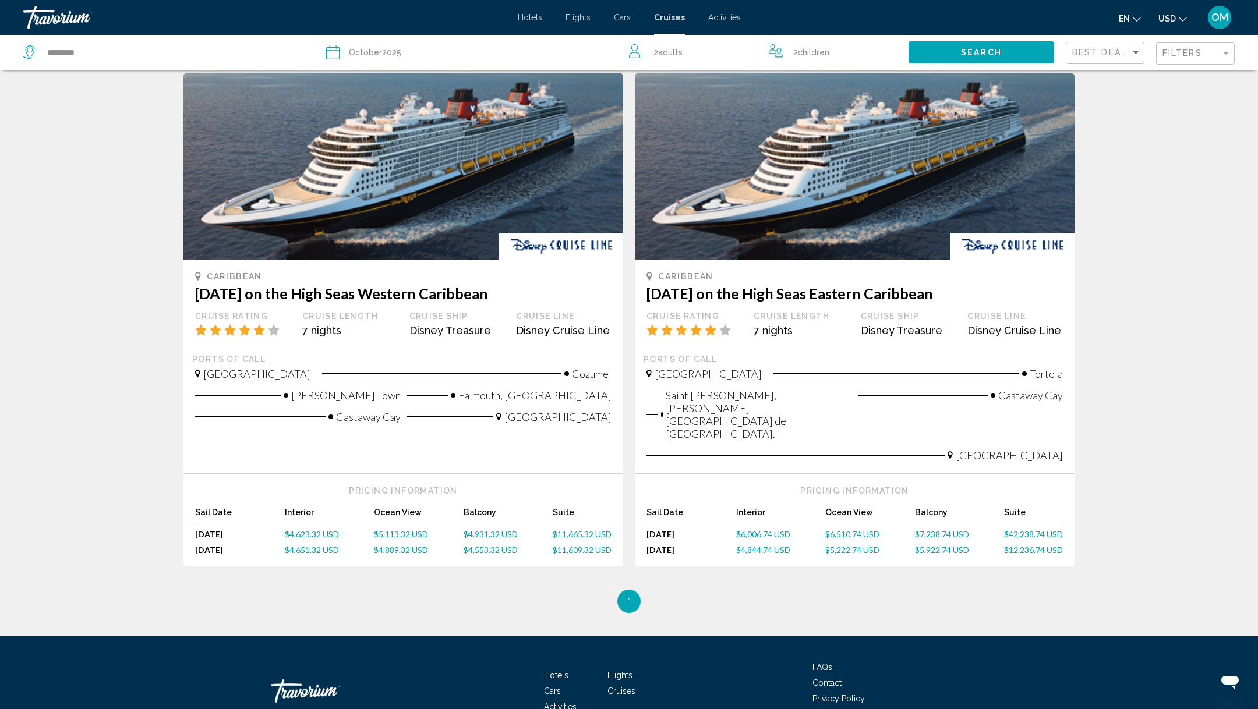
click at [864, 188] on img "Main content" at bounding box center [855, 166] width 440 height 186
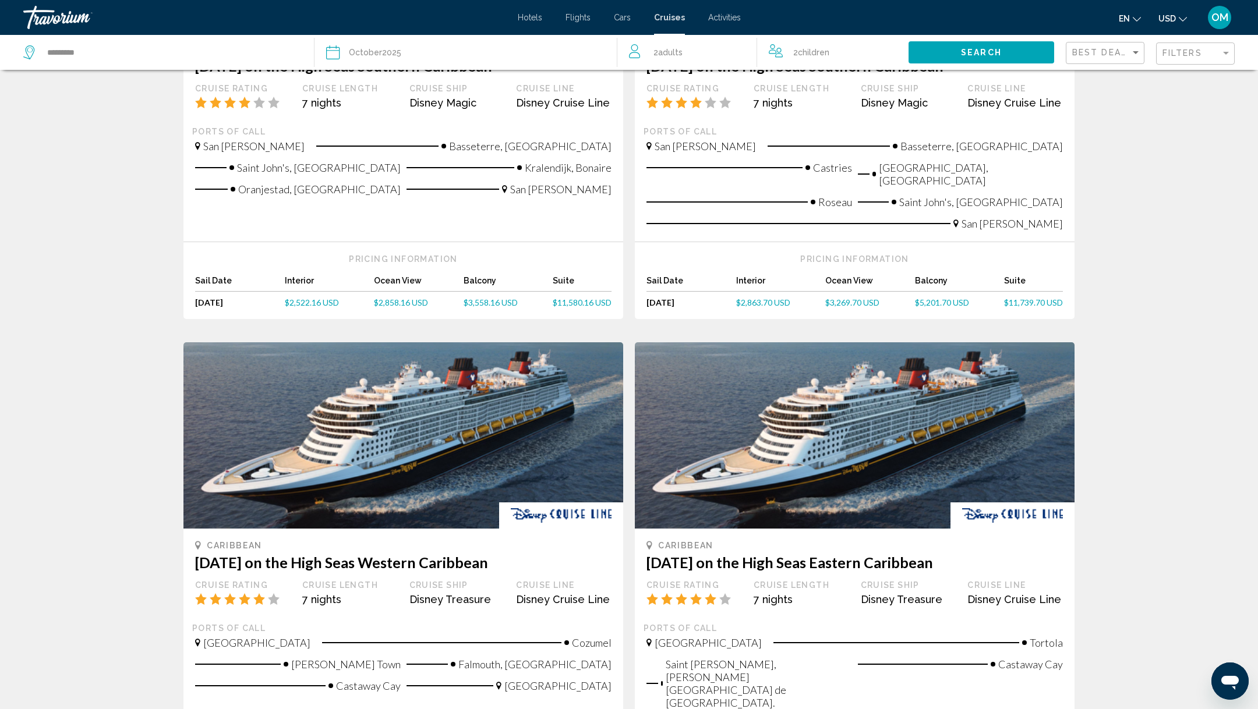
scroll to position [1001, 0]
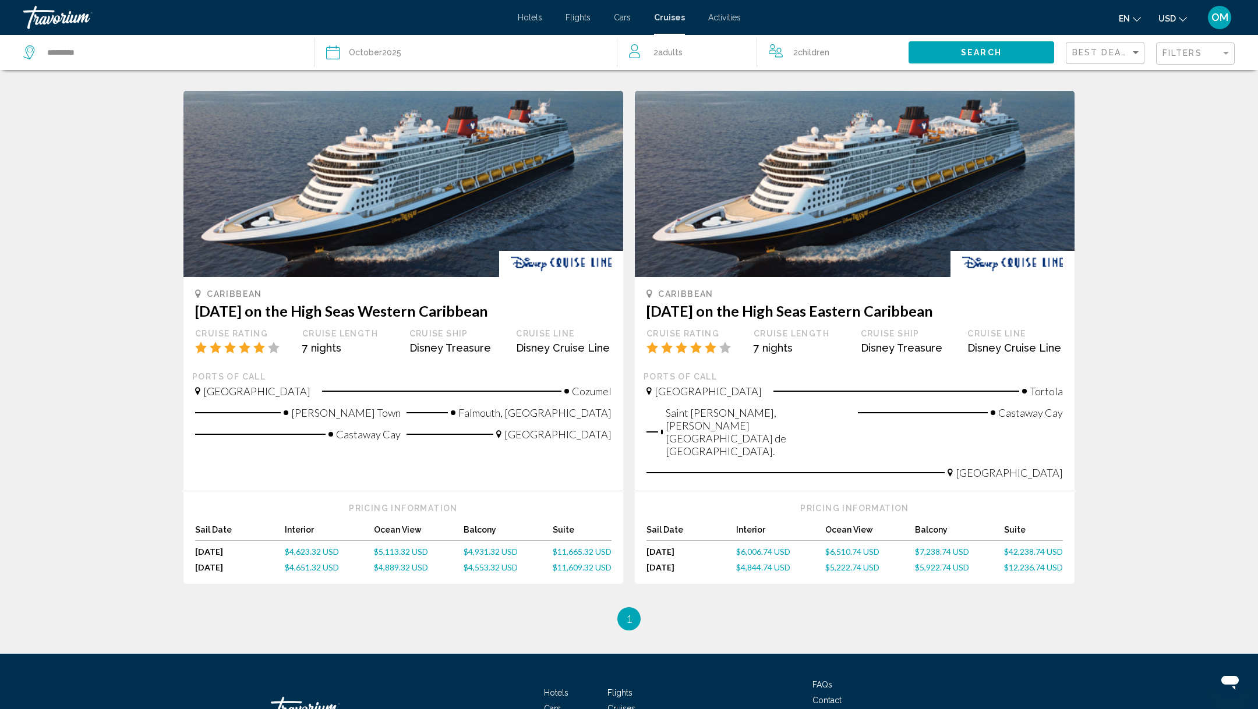
click at [977, 251] on img "Main content" at bounding box center [1012, 264] width 124 height 26
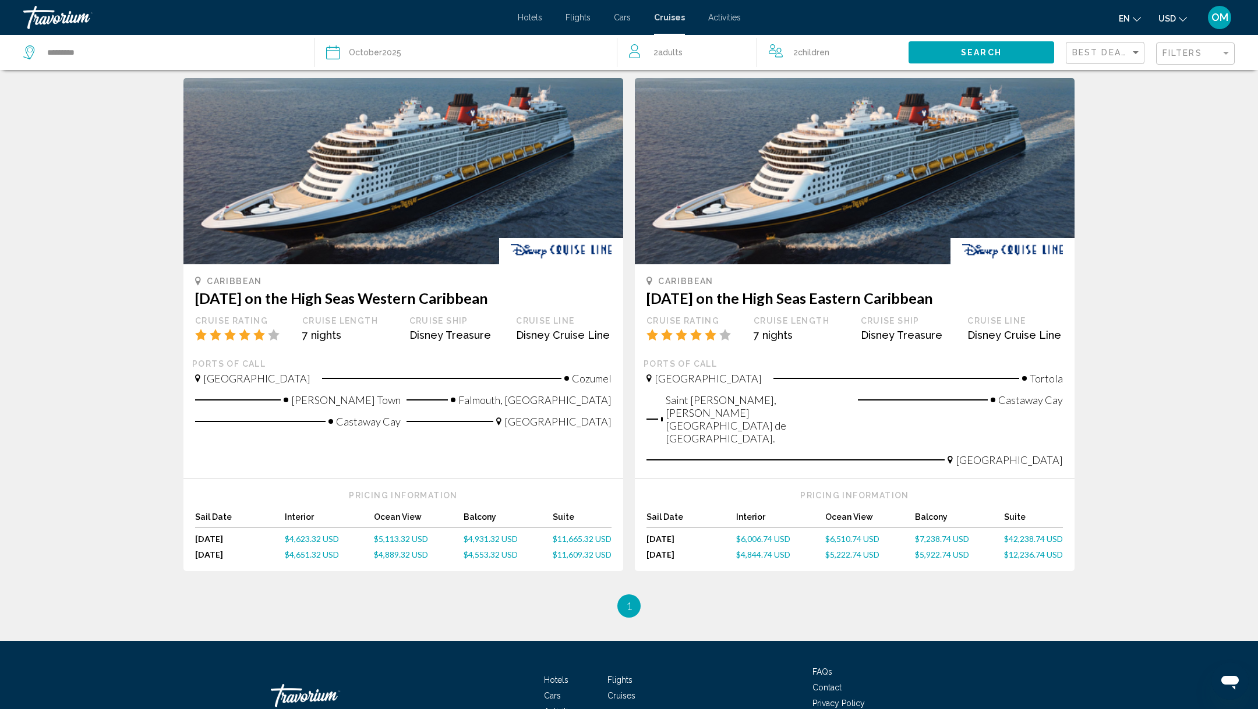
scroll to position [1019, 0]
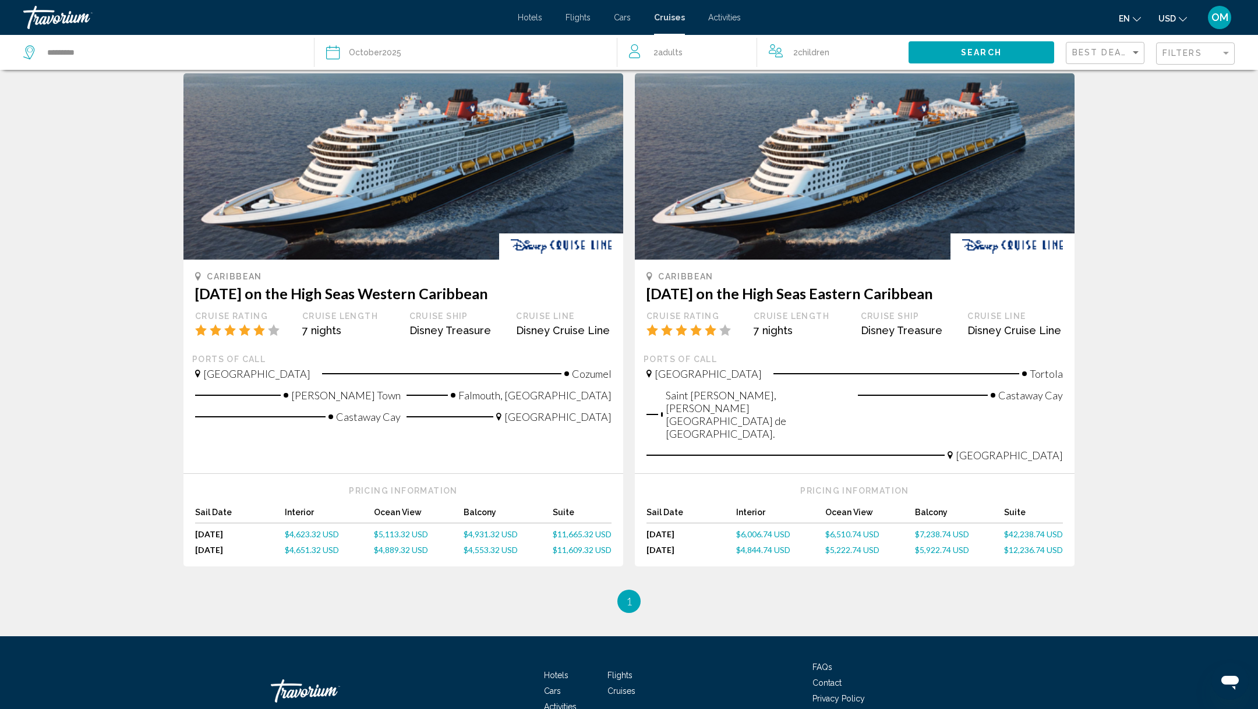
click at [935, 529] on span "$7,238.74 USD" at bounding box center [942, 534] width 54 height 10
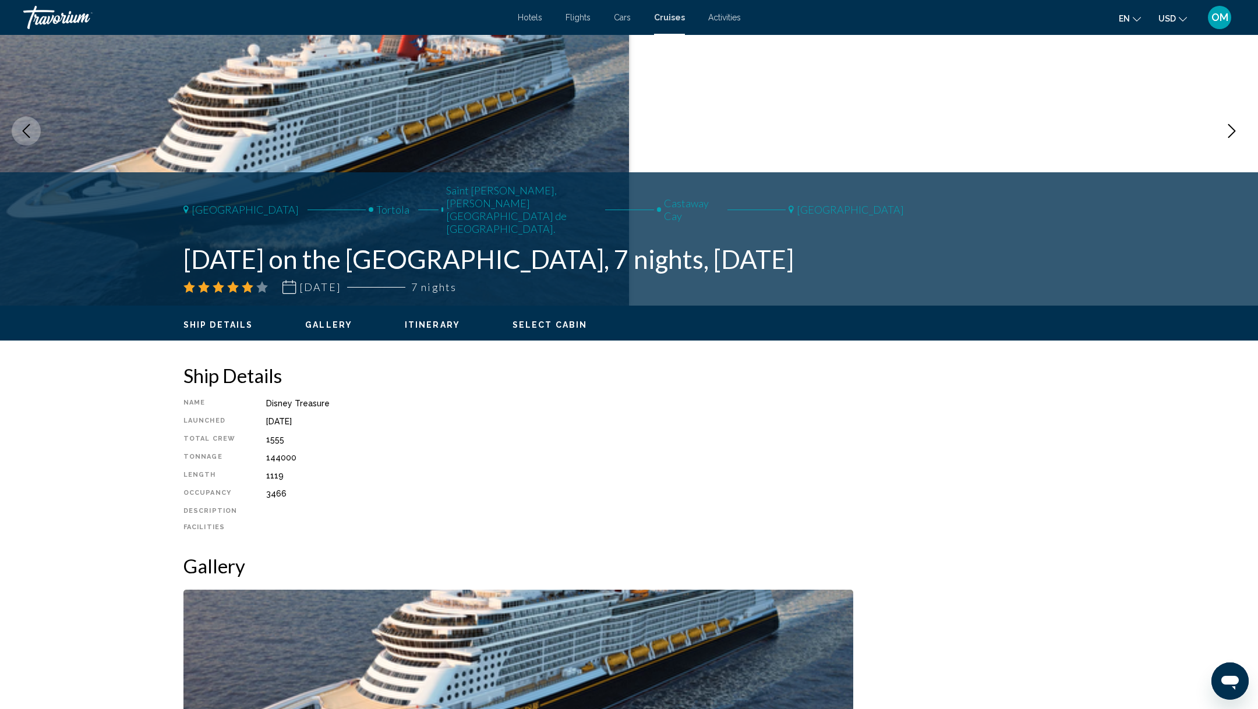
scroll to position [119, 0]
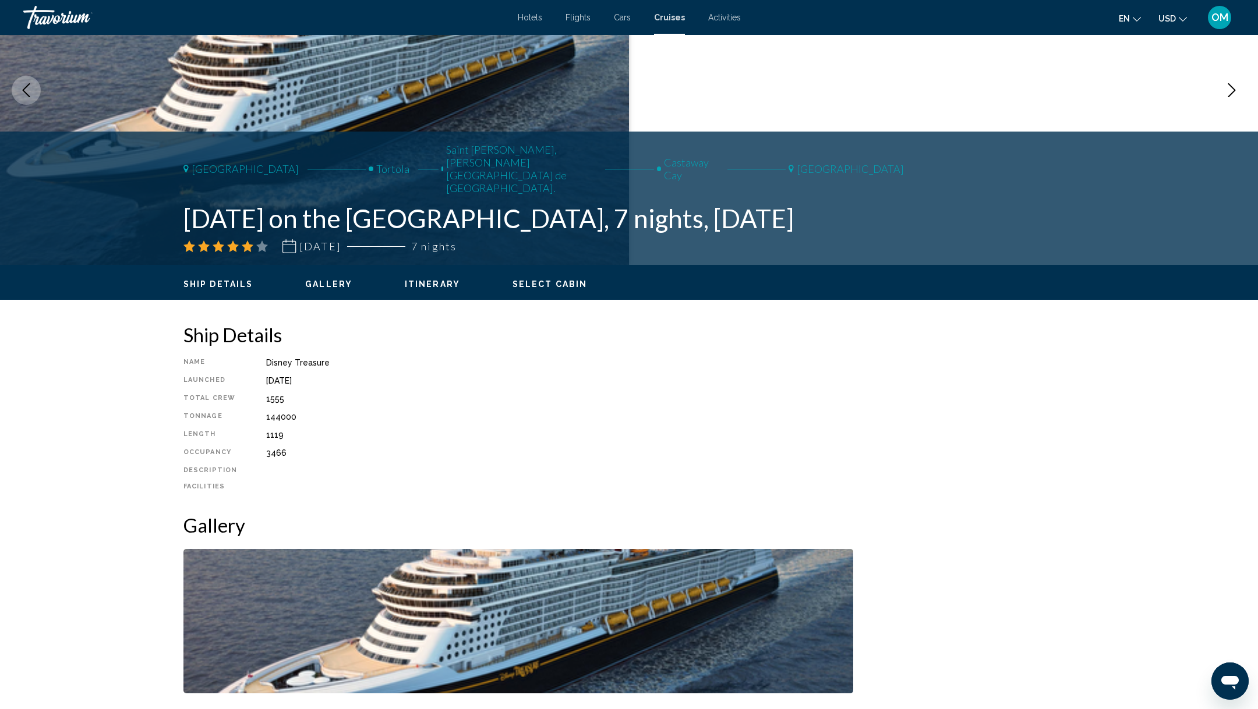
click at [549, 281] on span "Select Cabin" at bounding box center [549, 284] width 75 height 9
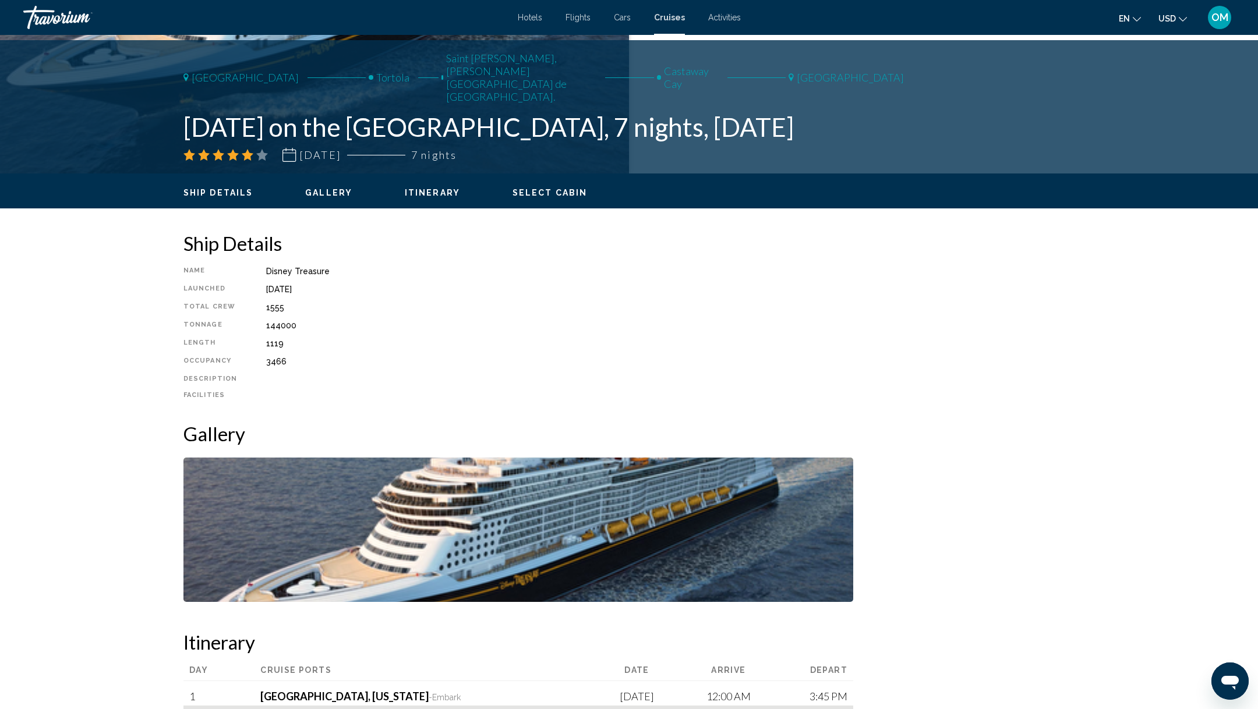
scroll to position [0, 0]
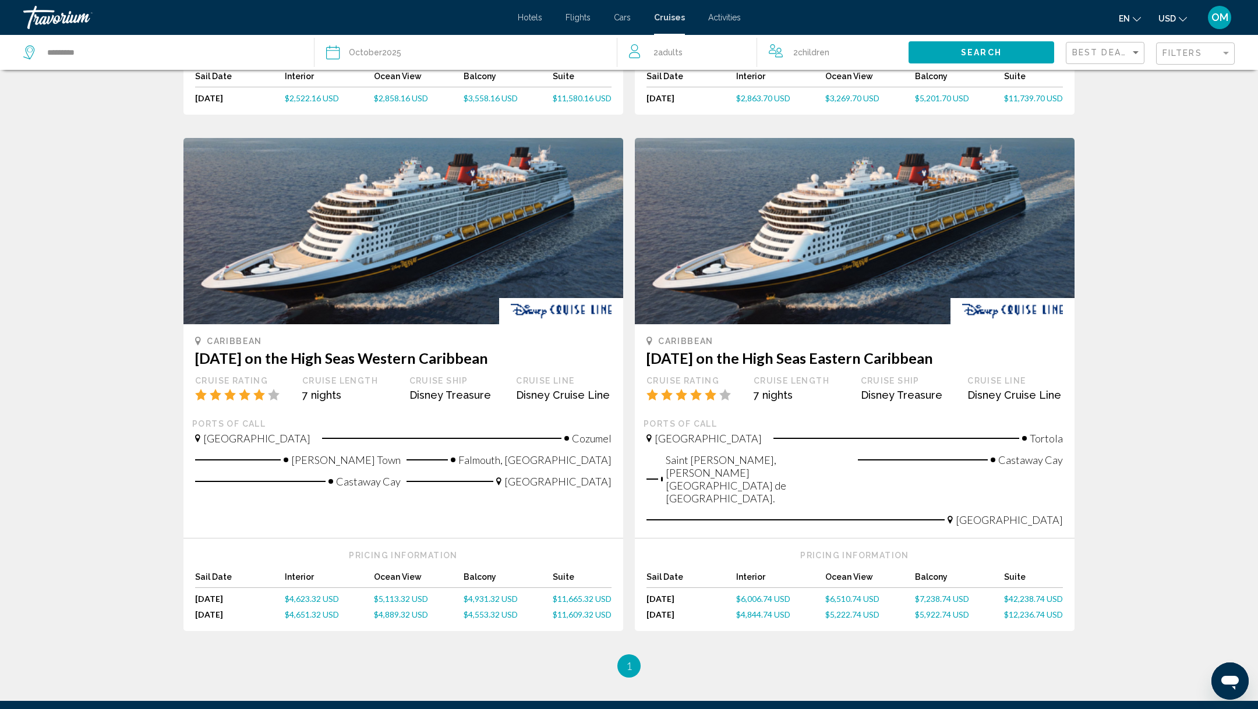
scroll to position [970, 0]
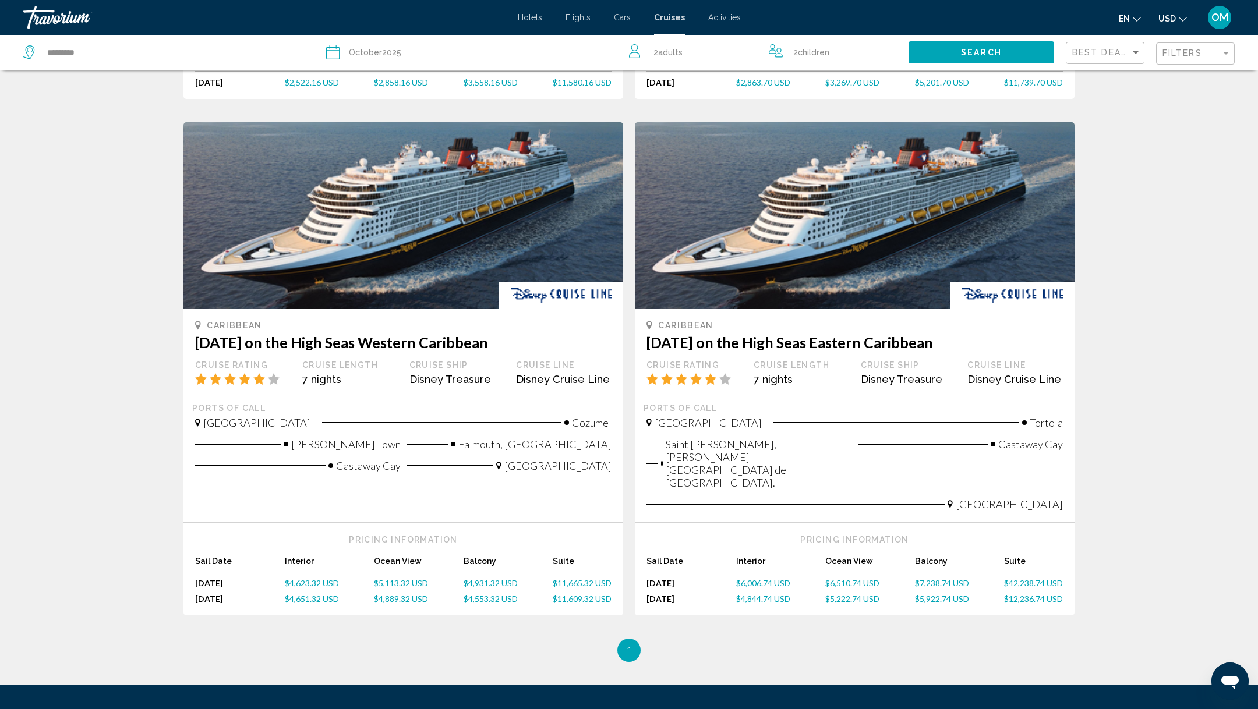
click at [486, 594] on span "$4,553.32 USD" at bounding box center [491, 599] width 54 height 10
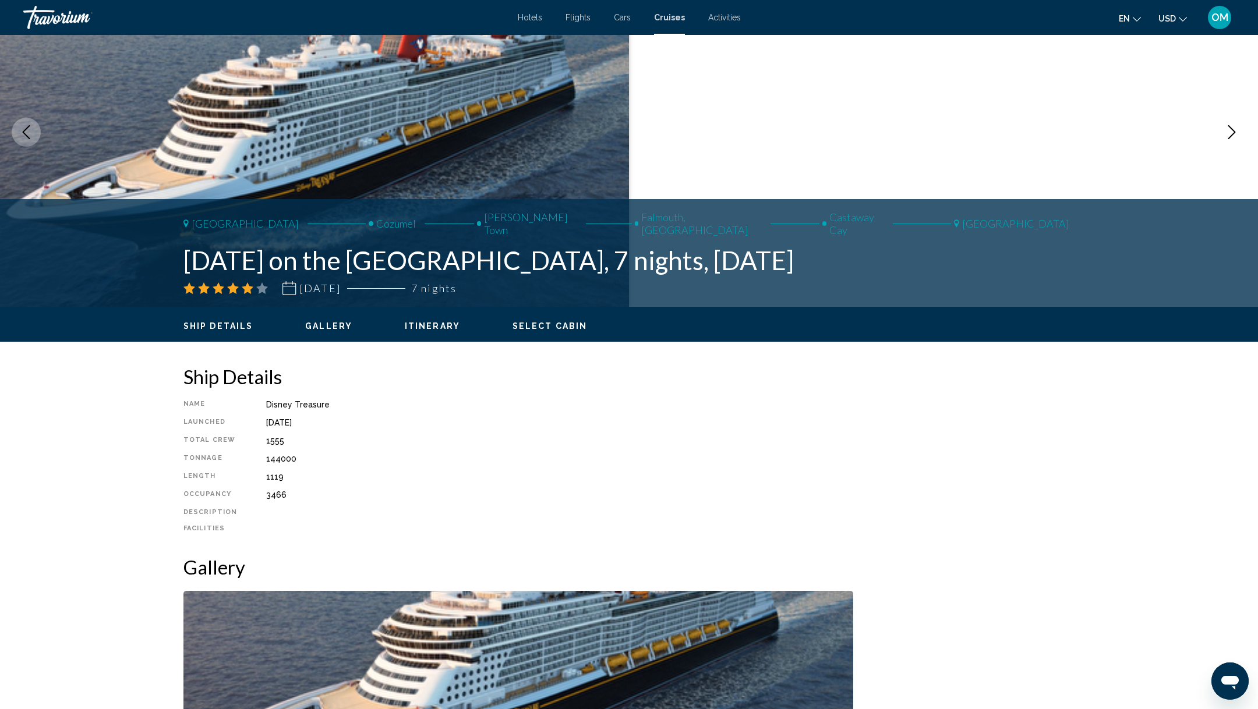
click at [541, 327] on span "Select Cabin" at bounding box center [549, 325] width 75 height 9
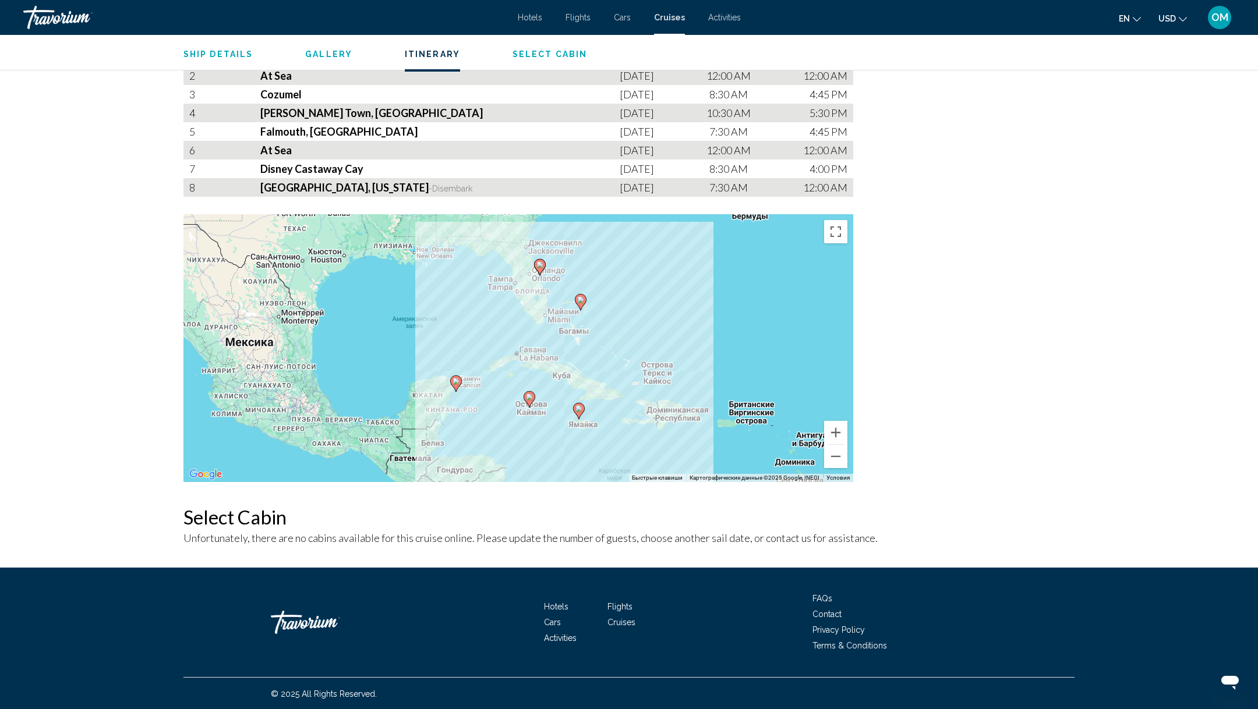
scroll to position [851, 0]
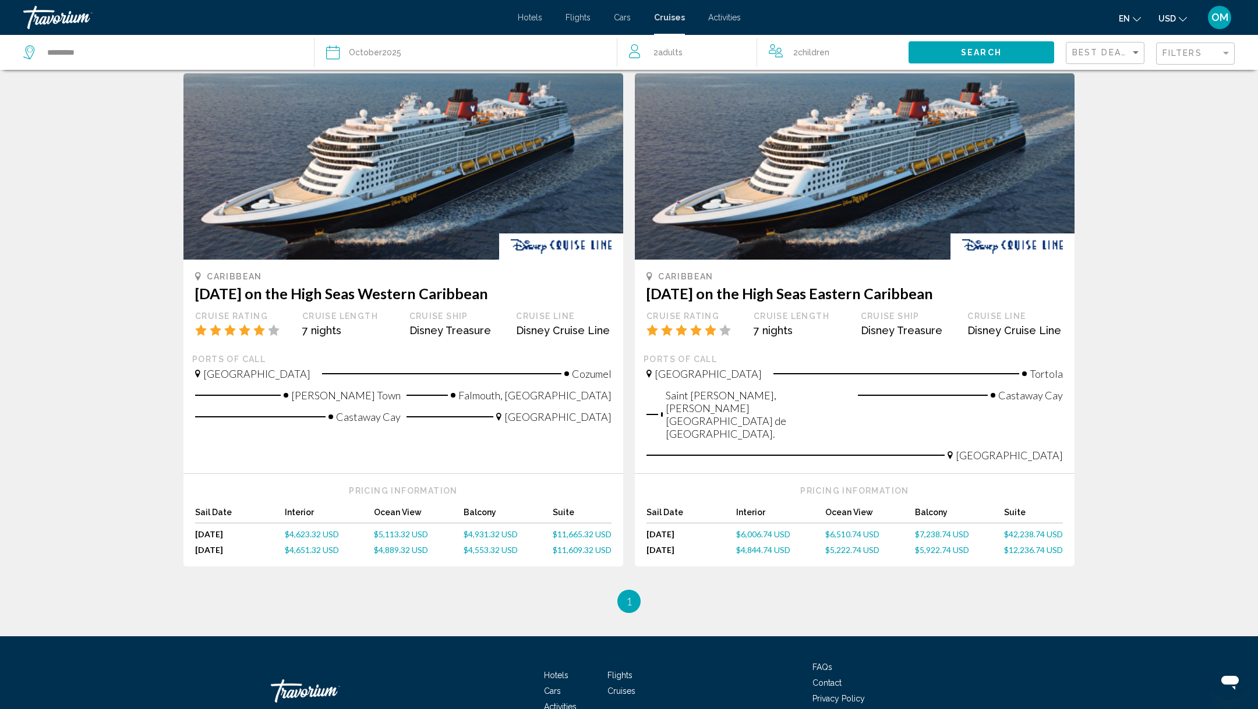
scroll to position [1010, 0]
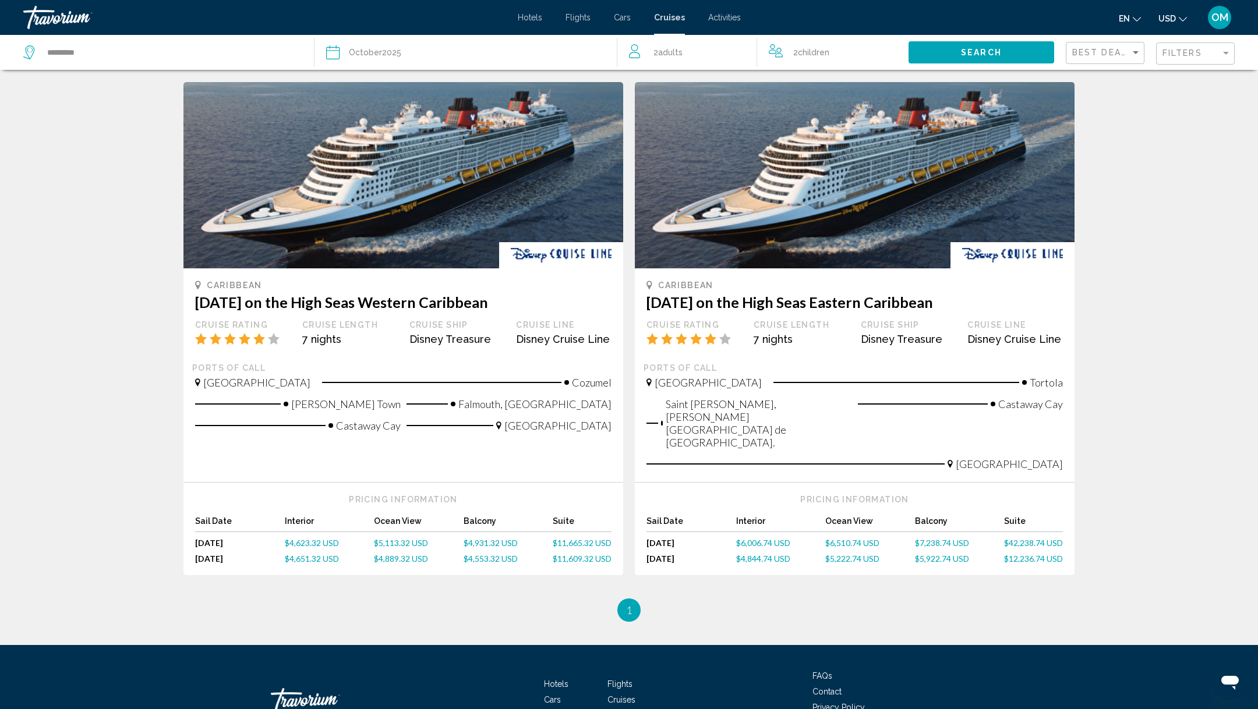
click at [925, 554] on span "$5,922.74 USD" at bounding box center [942, 559] width 54 height 10
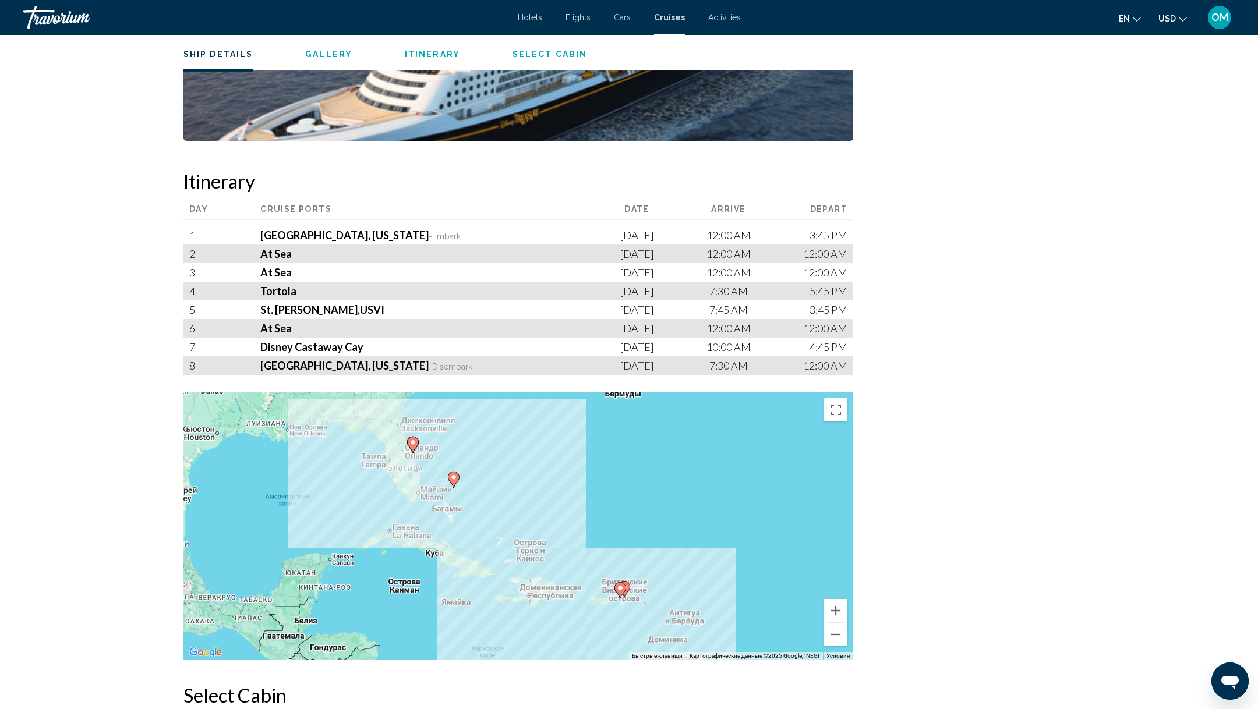
scroll to position [438, 0]
